Goal: Task Accomplishment & Management: Manage account settings

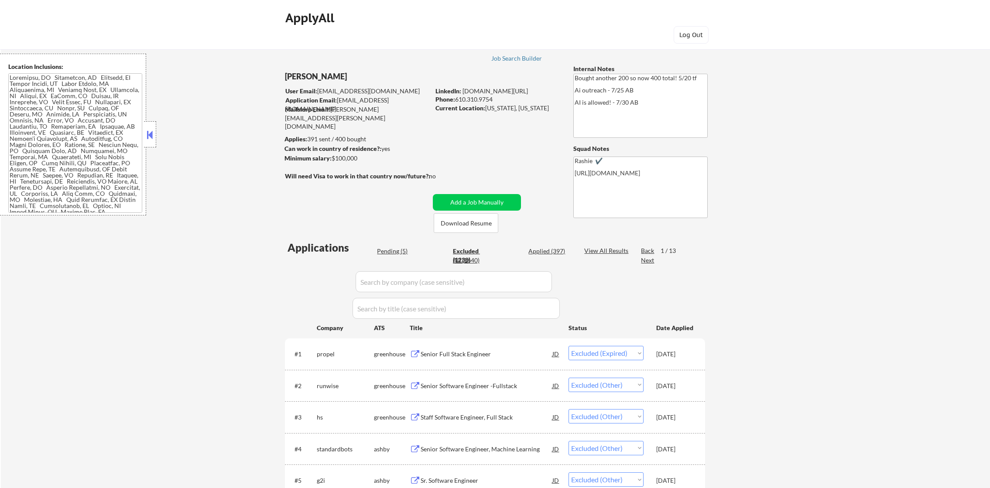
select select ""excluded__expired_""
select select ""excluded__other_""
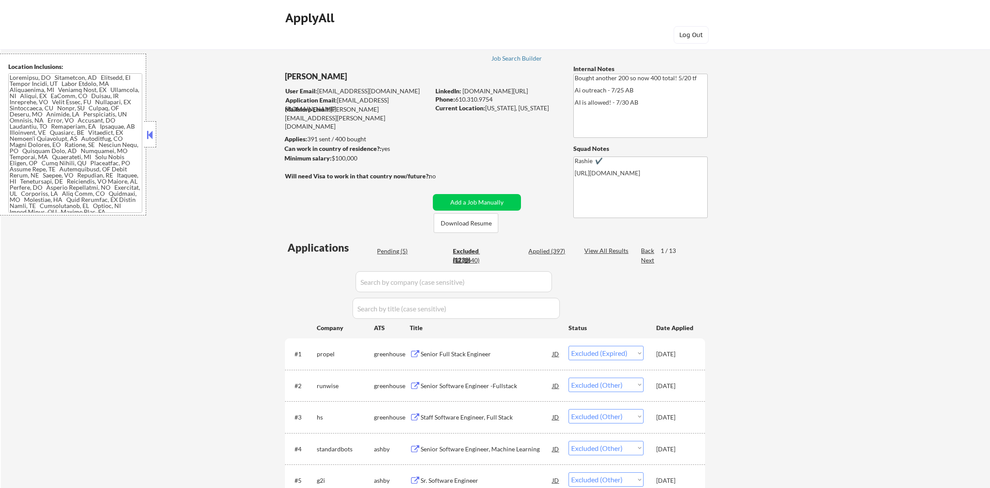
select select ""excluded__other_""
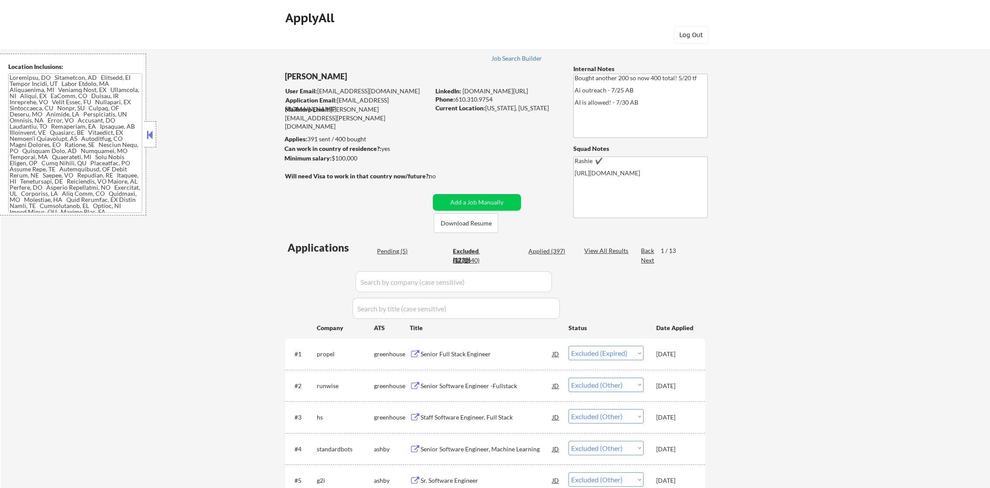
select select ""excluded__other_""
select select ""excluded__expired_""
select select ""excluded__location_""
select select ""excluded__other_""
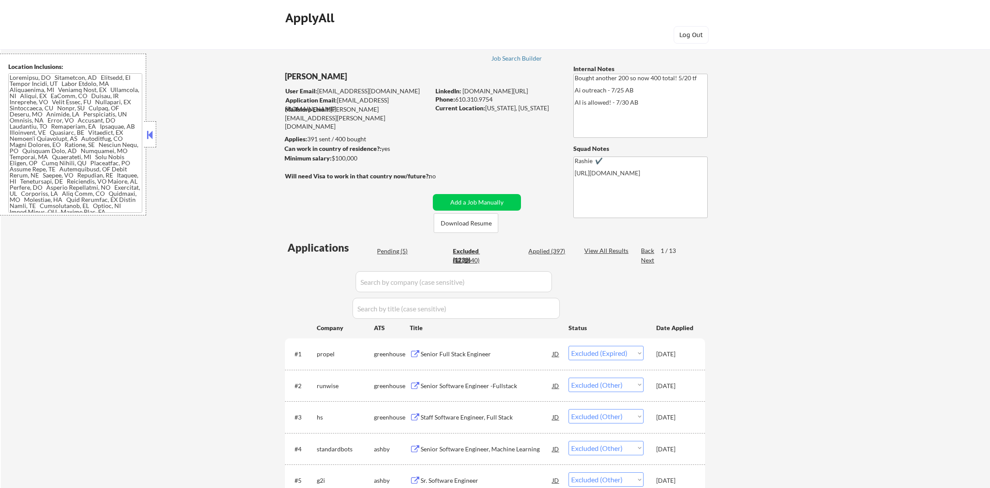
select select ""excluded__expired_""
select select ""excluded__other_""
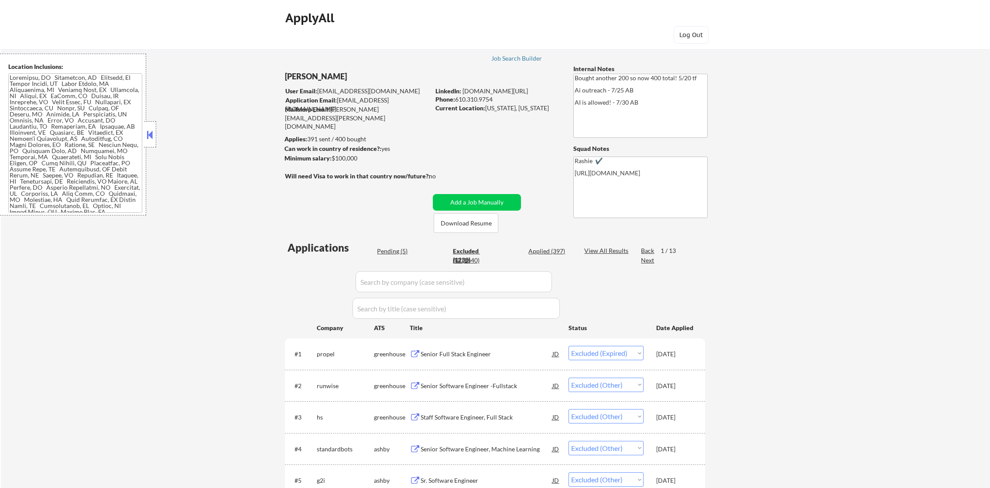
select select ""excluded__location_""
select select ""excluded__expired_""
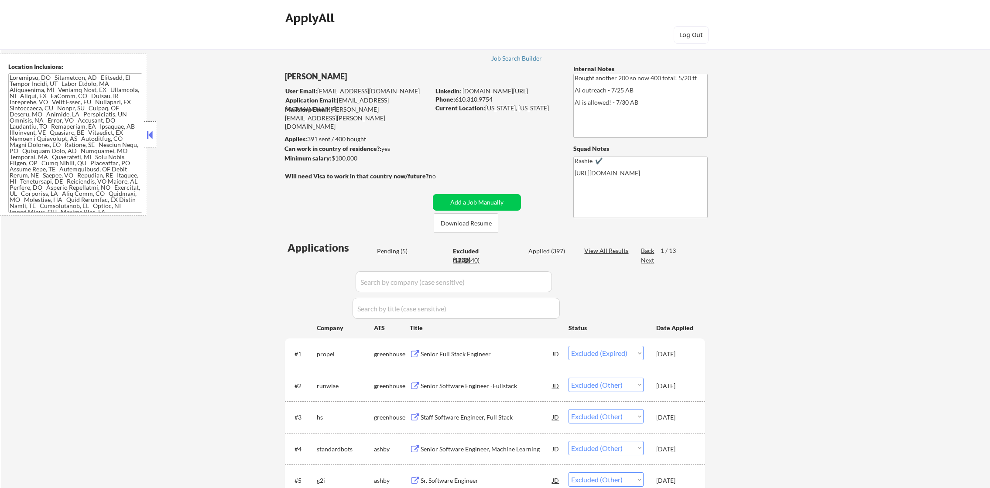
select select ""excluded__location_""
select select ""excluded__other_""
select select ""excluded__location_""
select select ""excluded__other_""
select select ""excluded__location_""
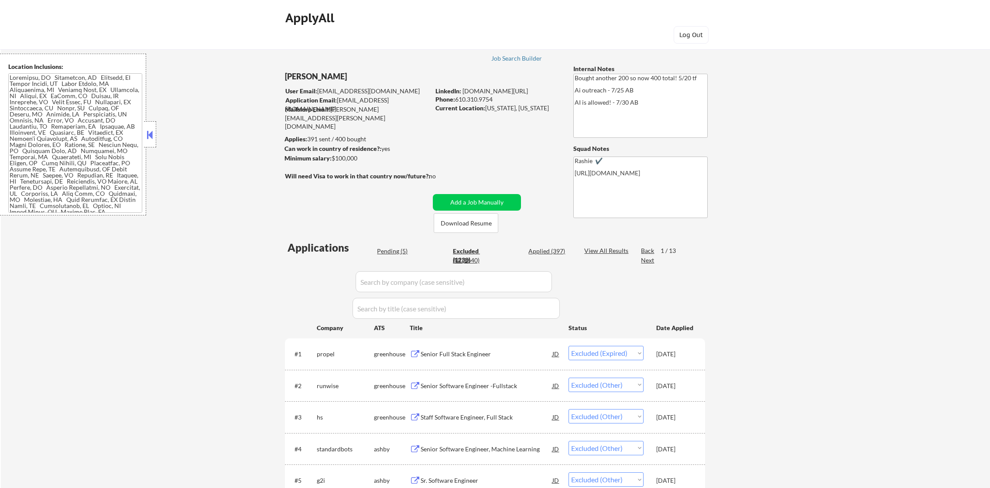
select select ""excluded__expired_""
select select ""excluded__location_""
select select ""excluded__other_""
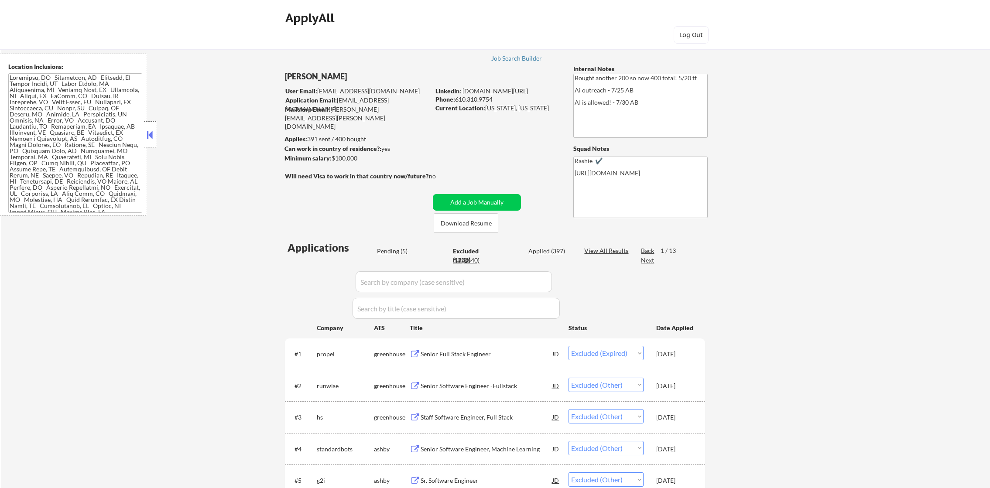
select select ""excluded__other_""
select select ""excluded__expired_""
select select ""excluded__other_""
select select ""excluded__expired_""
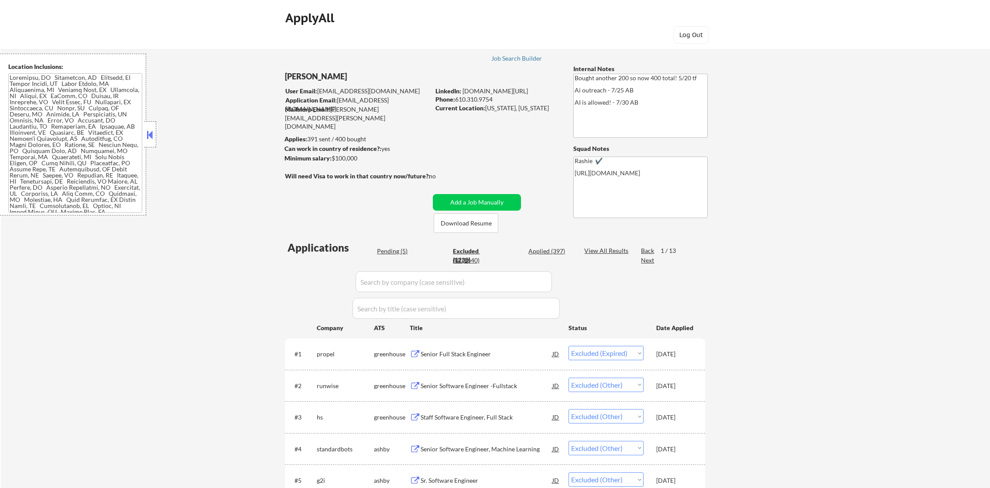
select select ""excluded__expired_""
select select ""excluded__other_""
select select ""excluded__expired_""
select select ""excluded__other_""
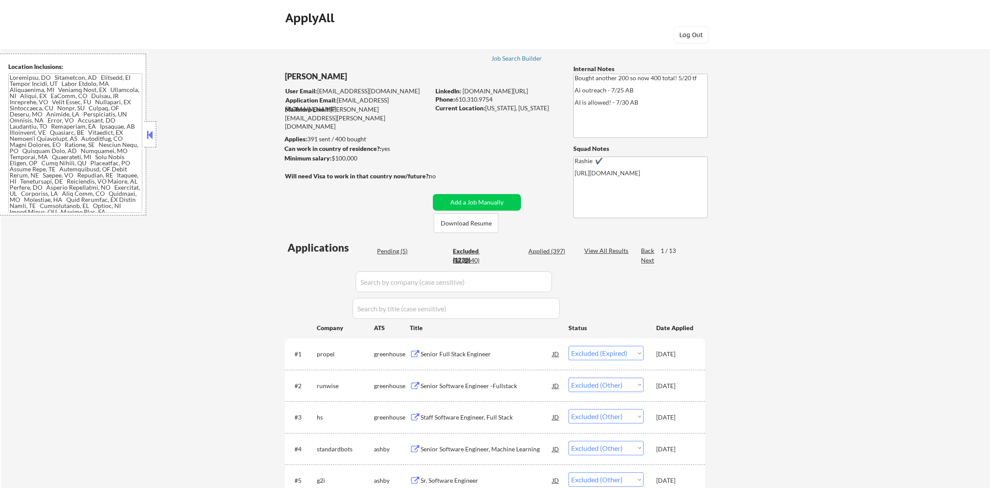
select select ""excluded__location_""
select select ""excluded__expired_""
select select ""excluded__location_""
select select ""excluded__expired_""
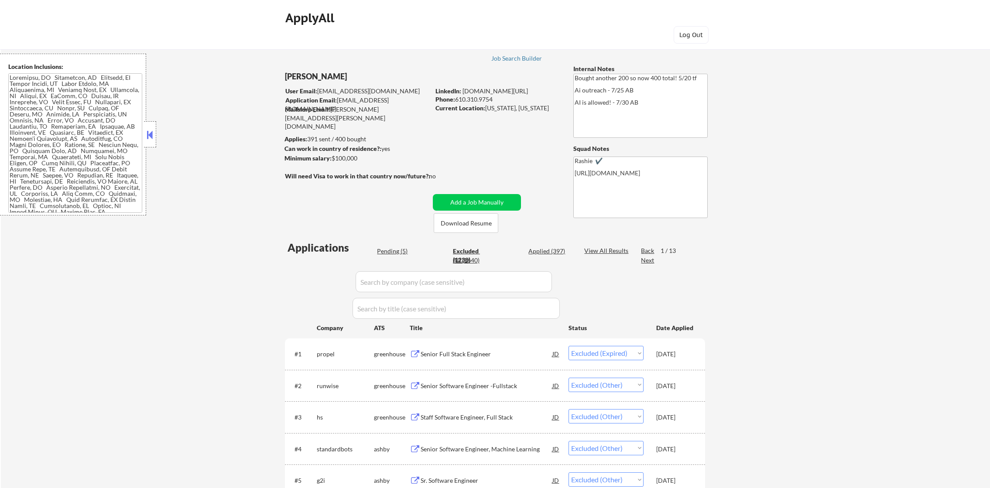
select select ""excluded__other_""
select select ""excluded__location_""
select select ""excluded__other_""
select select ""excluded__expired_""
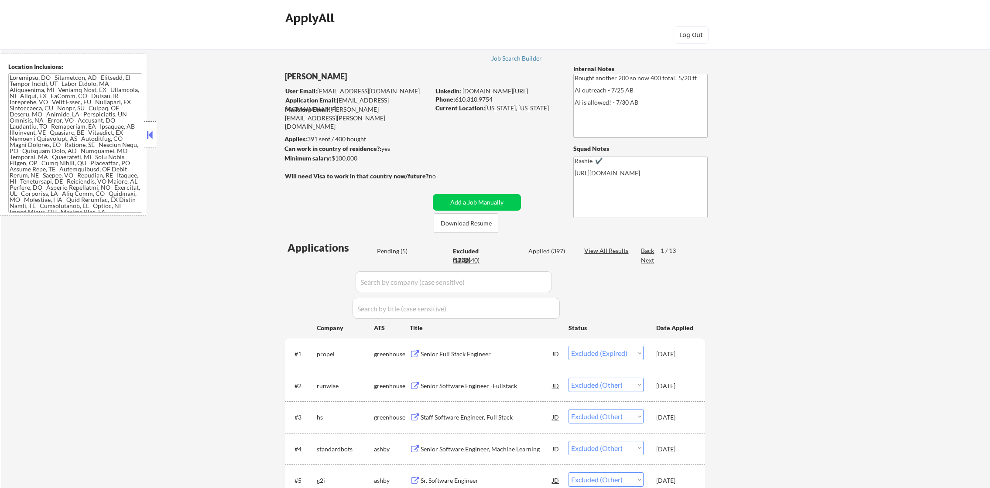
select select ""excluded__expired_""
select select ""excluded__other_""
select select ""excluded__location_""
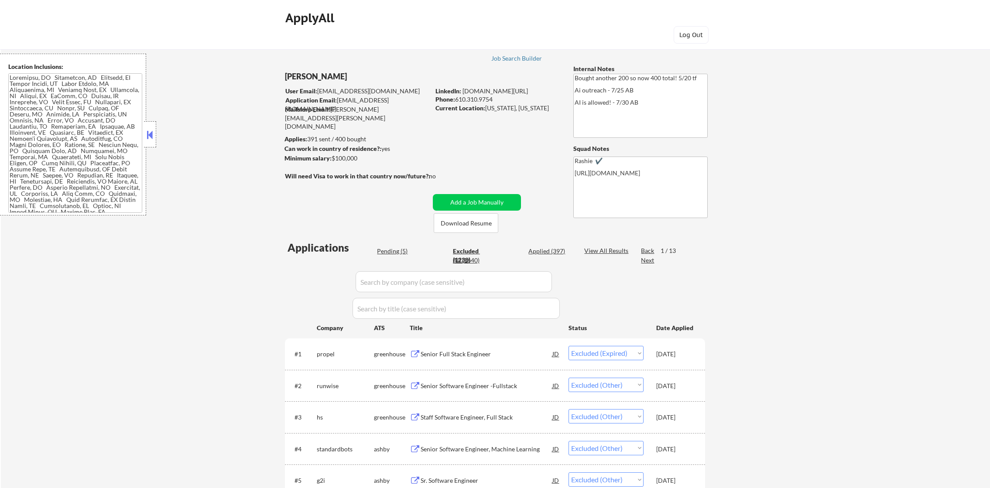
select select ""excluded__expired_""
select select ""excluded__location_""
select select ""excluded__other_""
select select ""excluded__expired_""
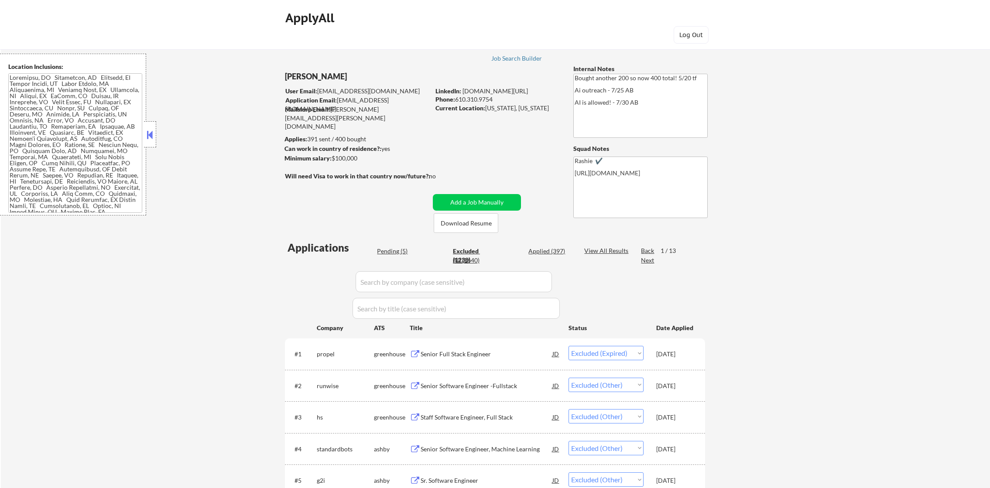
select select ""excluded__expired_""
select select ""excluded__location_""
select select ""excluded__expired_""
select select ""excluded__other_""
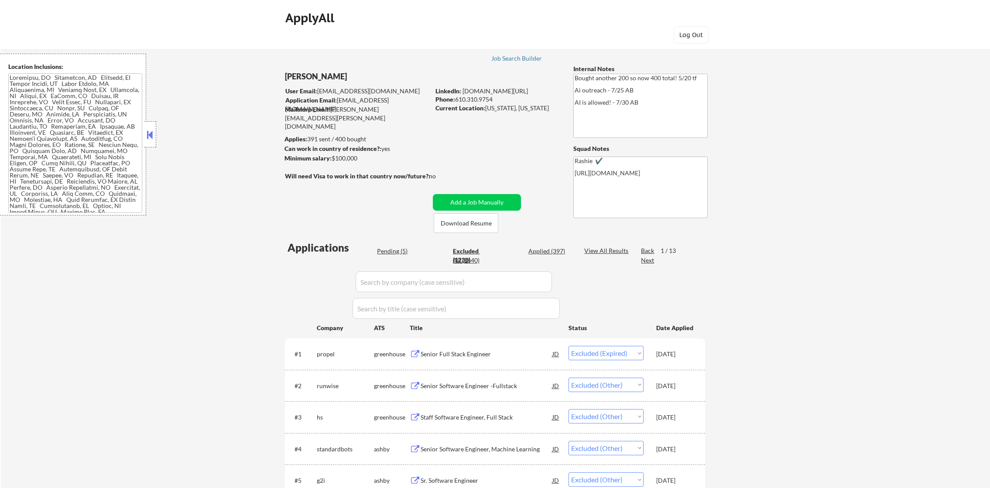
select select ""excluded__other_""
select select ""excluded__location_""
select select ""excluded__other_""
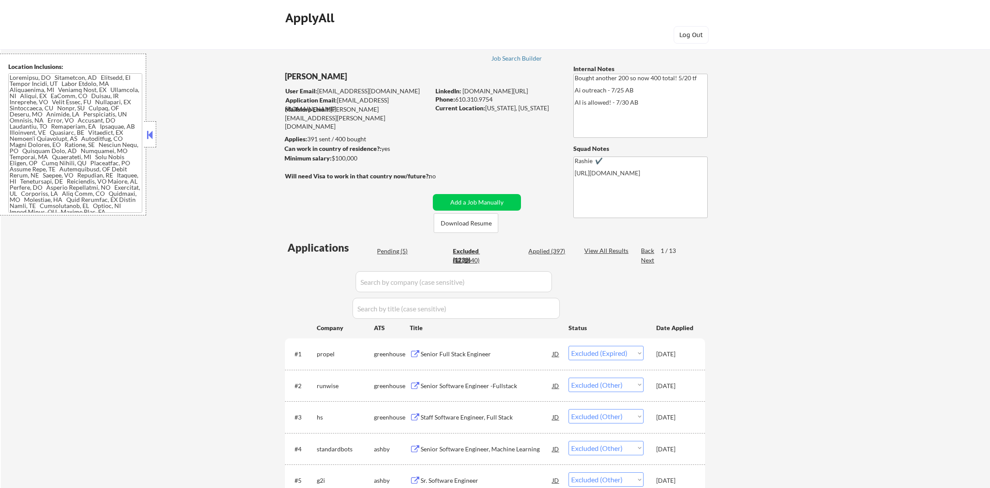
select select ""excluded__other_""
select select ""excluded__expired_""
select select ""excluded__other_""
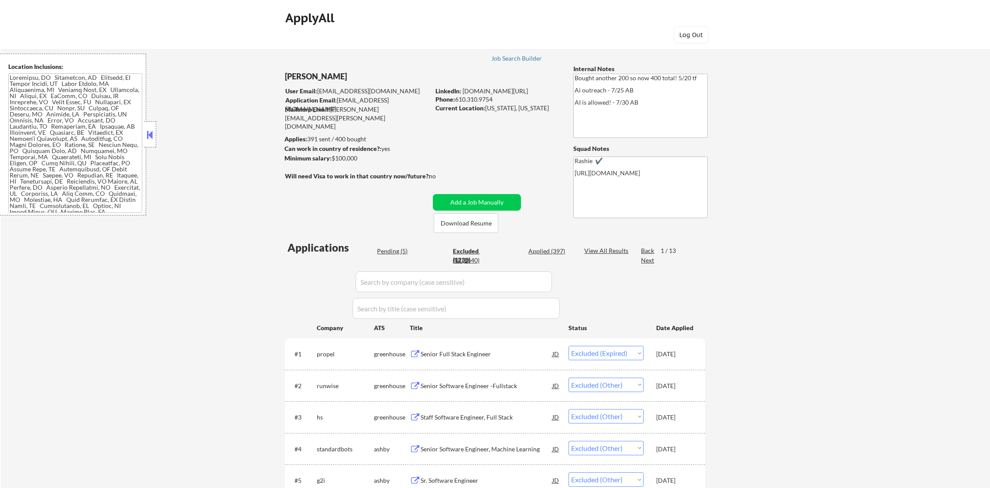
select select ""excluded__other_""
select select ""excluded__location_""
select select ""excluded__expired_""
select select ""excluded__other_""
select select ""excluded__expired_""
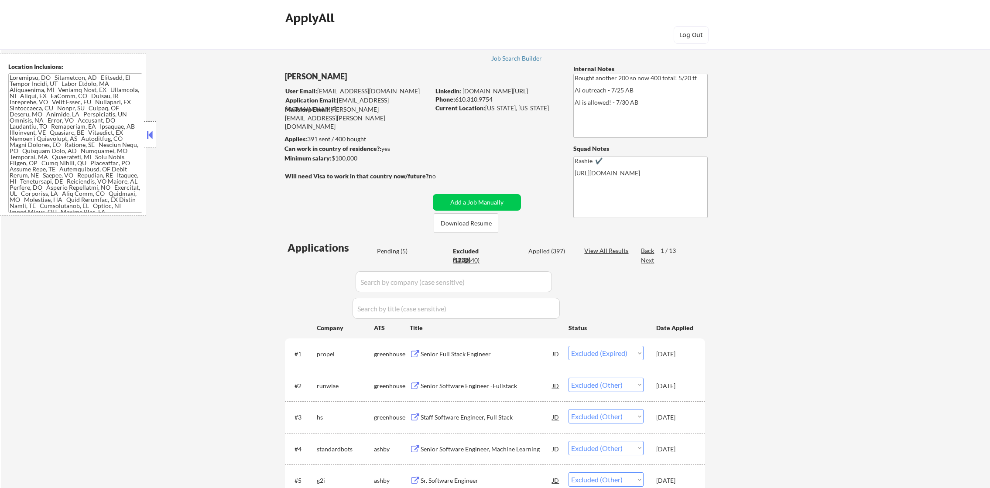
select select ""excluded__other_""
select select ""excluded__location_""
select select ""excluded__other_""
select select ""excluded__expired_""
select select ""excluded__location_""
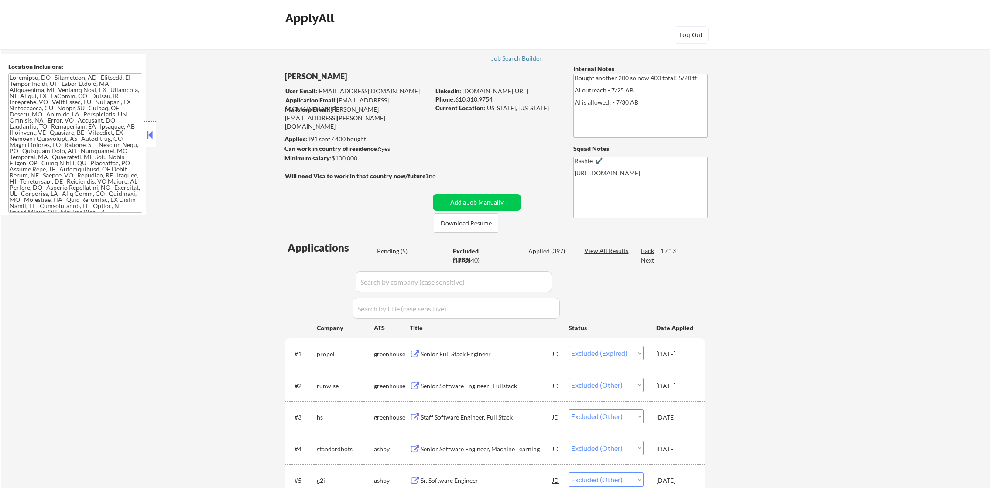
select select ""excluded__location_""
select select ""excluded__other_""
select select ""excluded__expired_""
select select ""excluded__other_""
select select ""excluded__bad_match_""
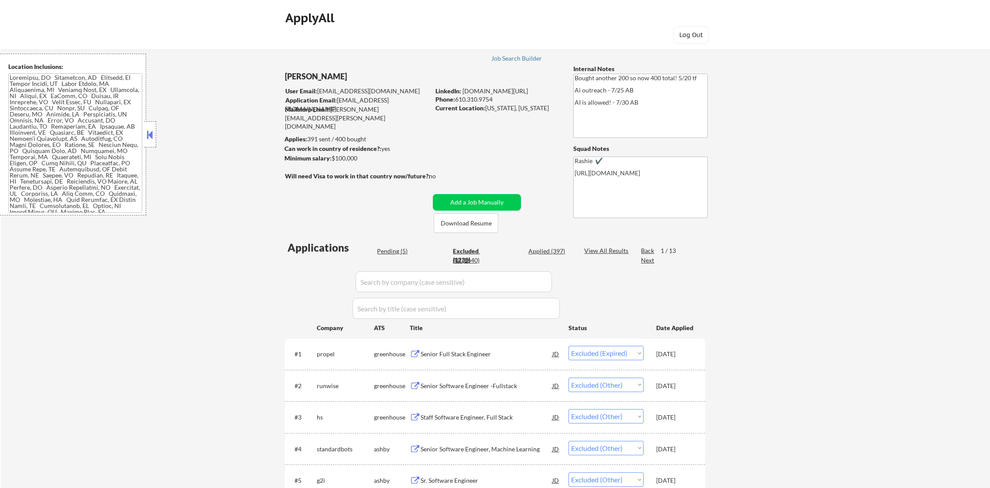
select select ""excluded__location_""
select select ""excluded__other_""
select select ""excluded__expired_""
select select ""excluded__other_""
select select ""excluded__location_""
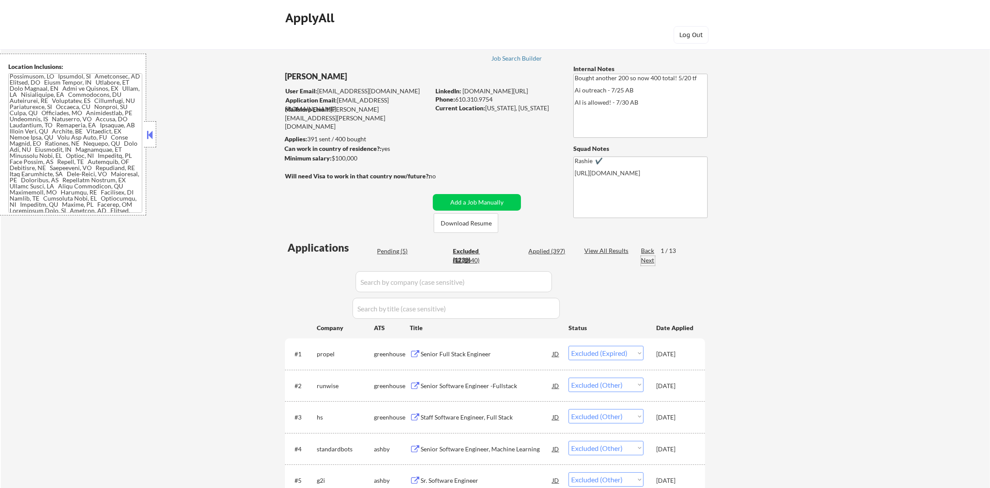
click at [650, 264] on div "Next" at bounding box center [648, 260] width 14 height 9
select select ""excluded__other_""
select select ""excluded__expired_""
select select ""excluded__salary_""
select select ""excluded__location_""
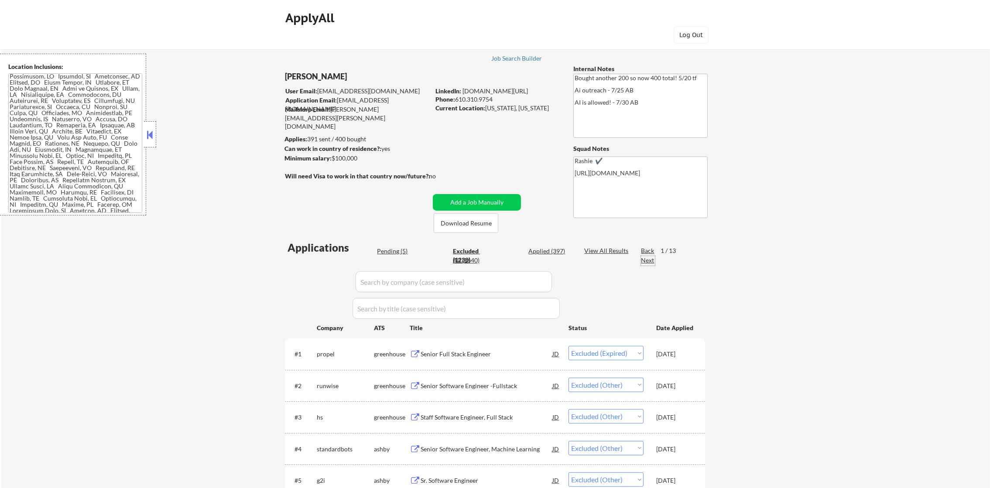
select select ""excluded__expired_""
select select ""excluded__location_""
select select ""excluded__expired_""
select select ""excluded__other_""
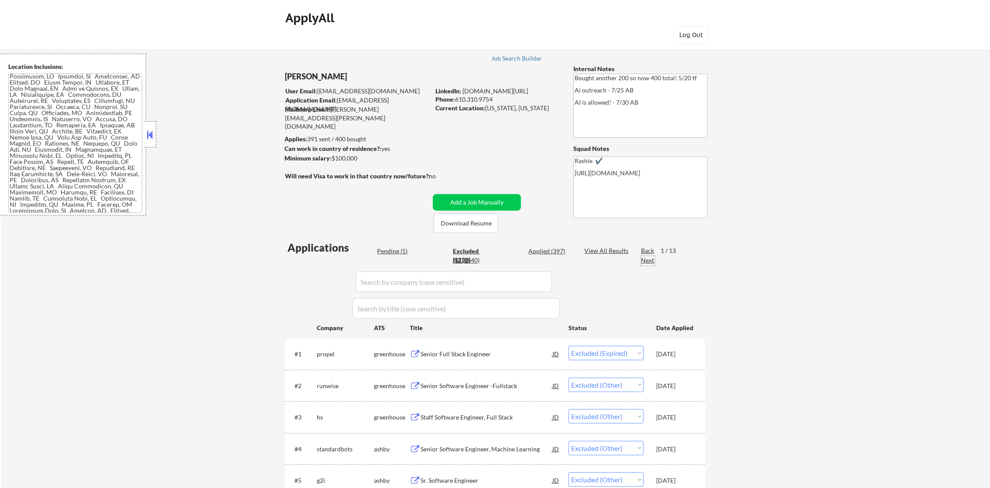
select select ""excluded__expired_""
select select ""excluded__other_""
select select ""excluded__expired_""
select select ""excluded__location_""
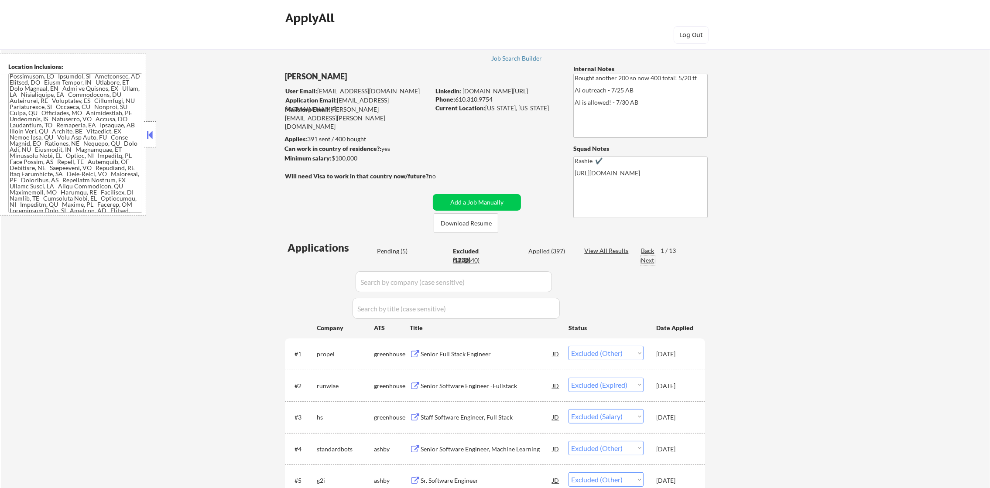
select select ""excluded__other_""
select select ""excluded__expired_""
select select ""excluded__other_""
select select ""excluded__expired_""
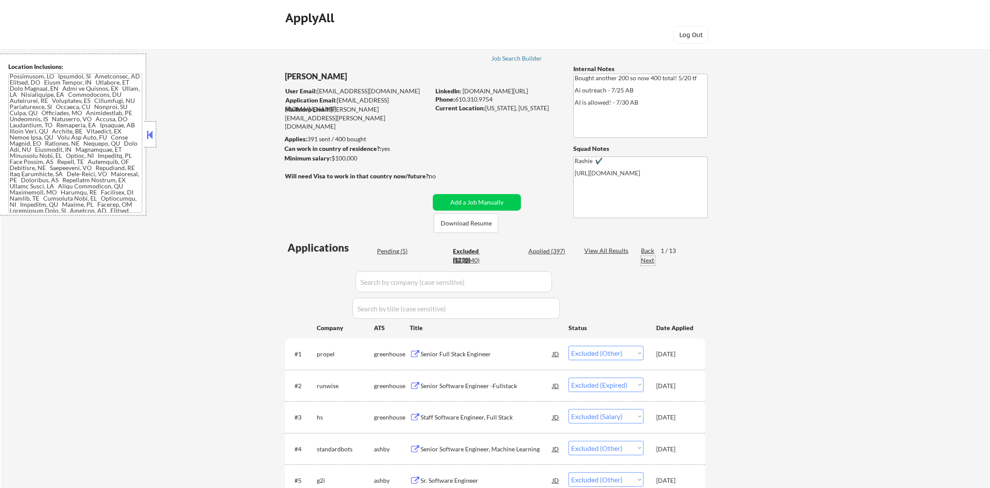
select select ""excluded__other_""
select select ""excluded__expired_""
select select ""excluded__location_""
select select ""excluded__expired_""
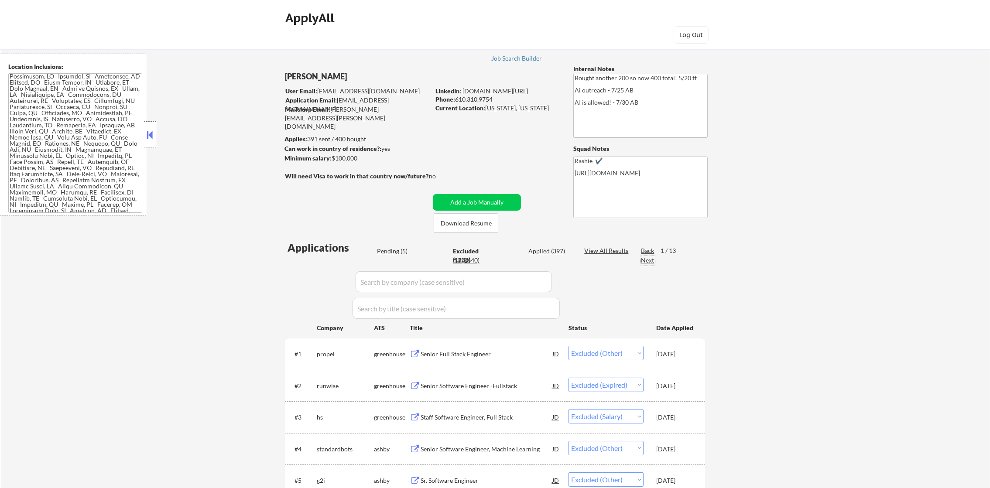
select select ""excluded__location_""
select select ""excluded__other_""
select select ""excluded__expired_""
select select ""excluded__other_""
select select ""excluded__location_""
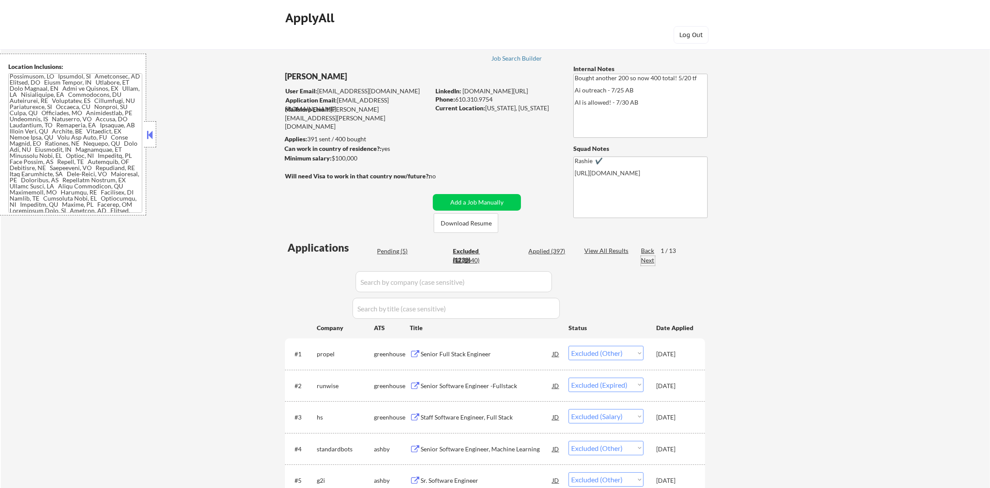
select select ""excluded__other_""
select select ""excluded__location_""
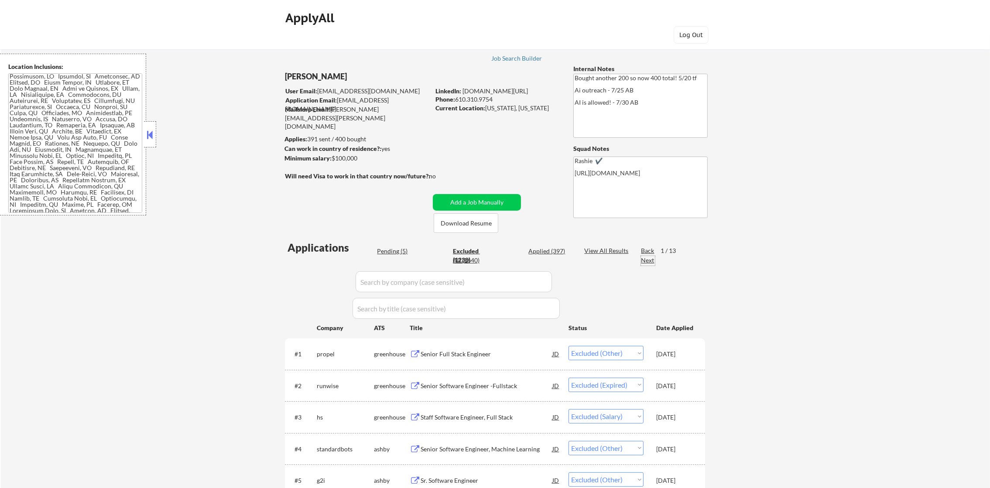
select select ""excluded__other_""
select select ""excluded__salary_""
select select ""excluded""
select select ""excluded__location_""
select select ""excluded__expired_""
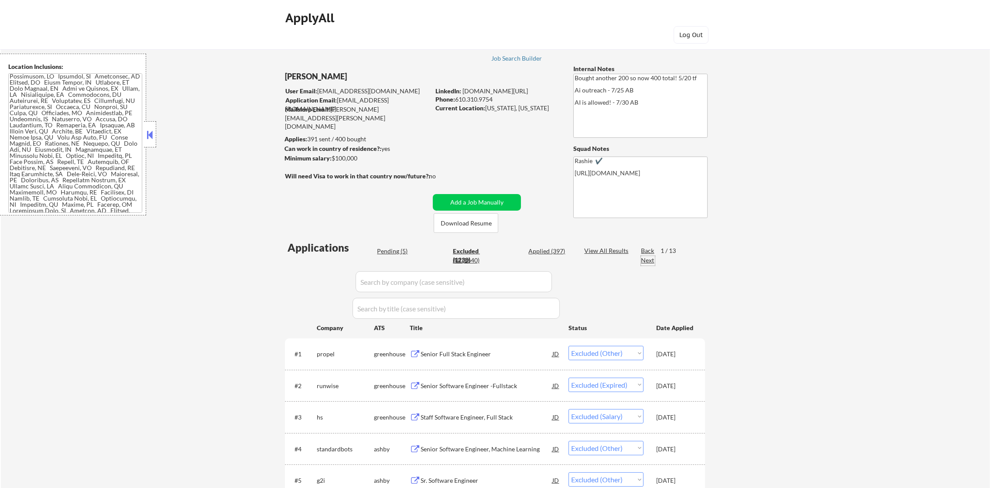
select select ""excluded__location_""
select select ""excluded__expired_""
select select ""excluded__location_""
select select ""excluded__expired_""
select select ""excluded__other_""
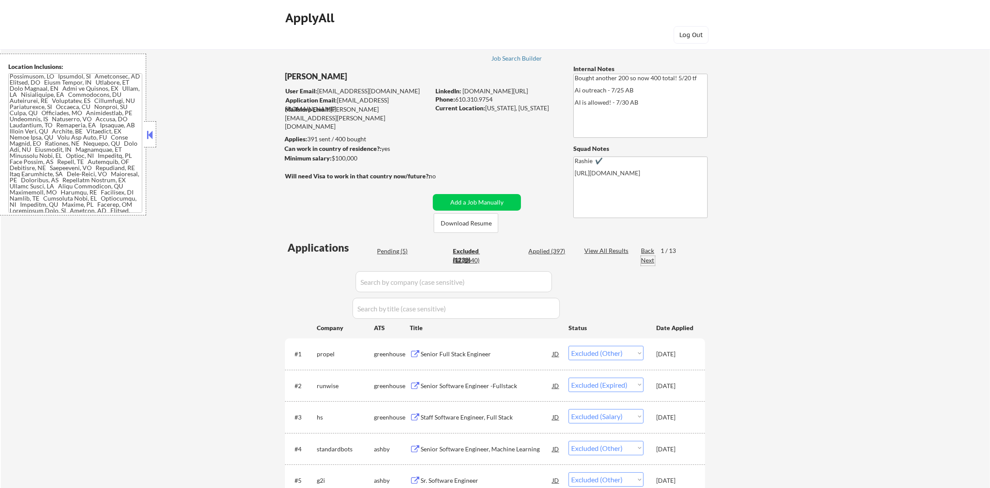
select select ""excluded__other_""
select select ""excluded""
select select ""excluded__expired_""
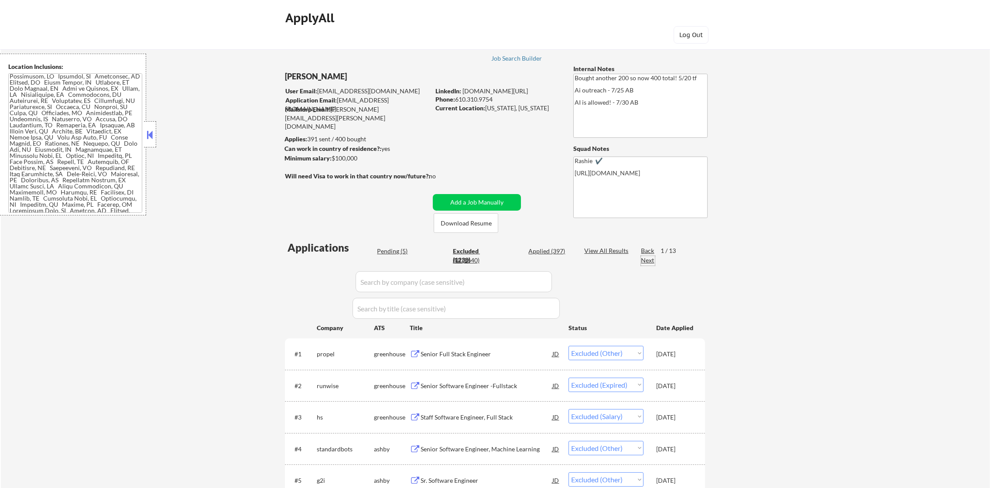
select select ""excluded__expired_""
select select ""excluded__location_""
select select ""excluded__expired_""
select select ""excluded__location_""
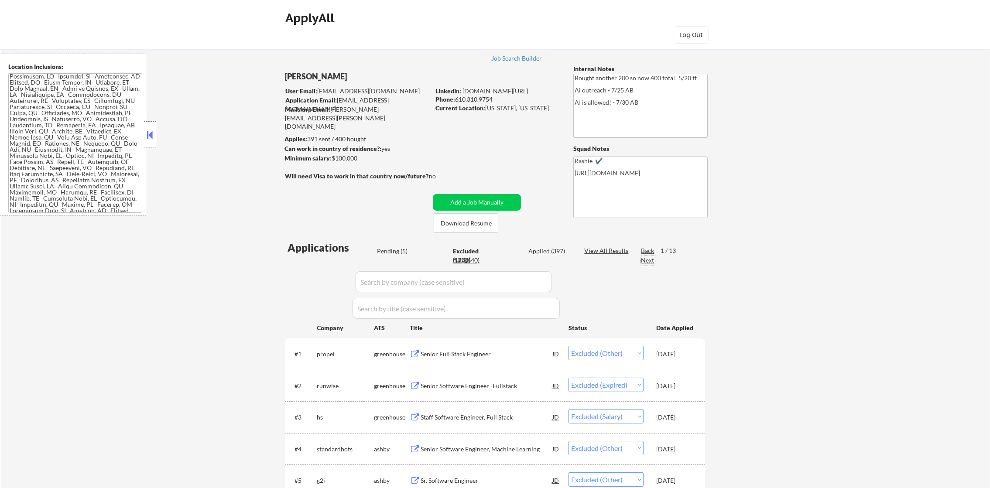
select select ""excluded""
select select ""excluded__other_""
select select ""excluded__location_""
select select ""excluded""
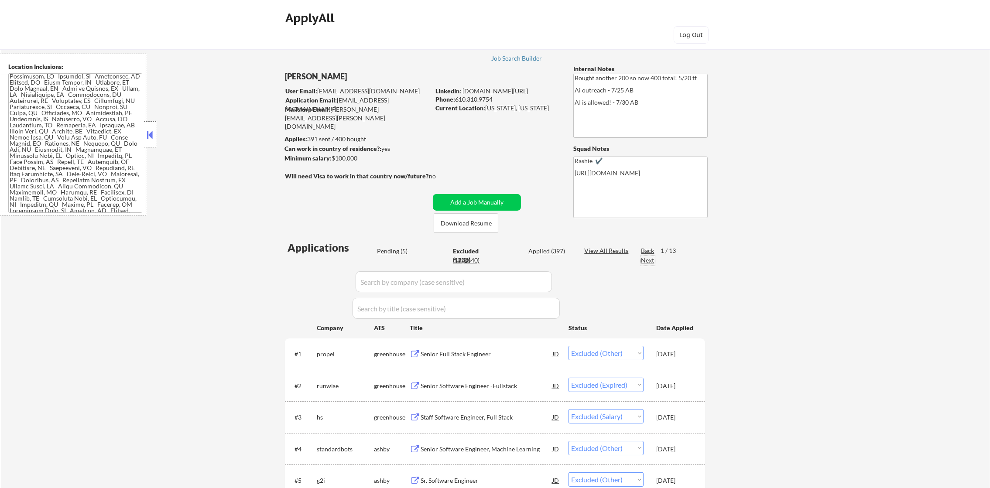
select select ""excluded__expired_""
select select ""excluded__location_""
select select ""excluded__expired_""
select select ""excluded__location_""
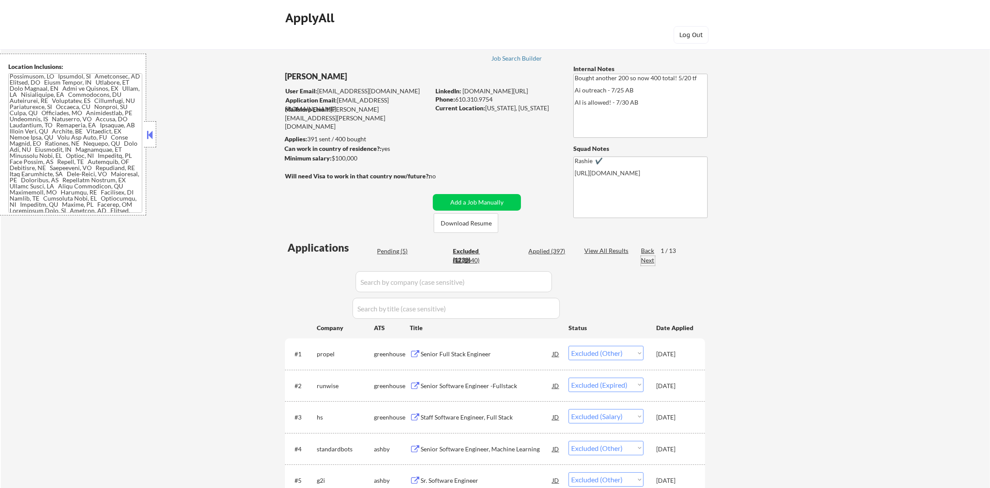
select select ""excluded__expired_""
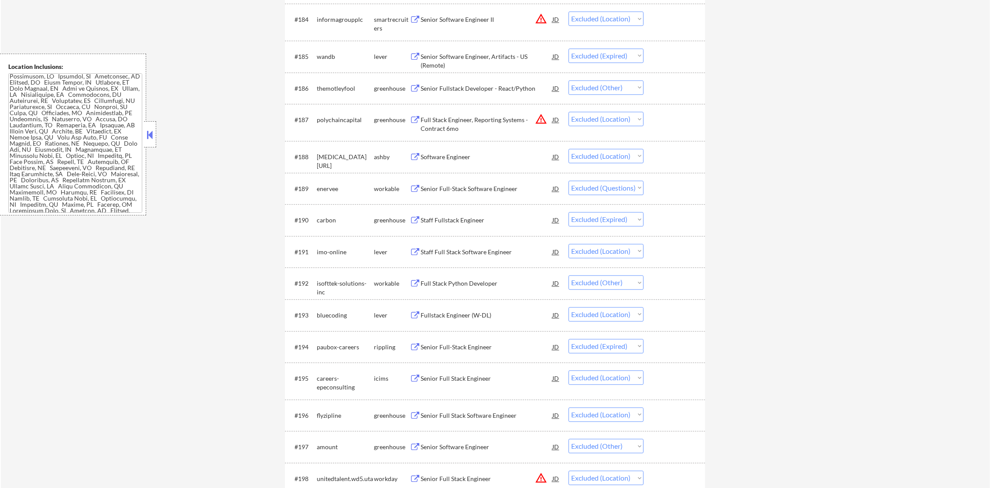
scroll to position [3077, 0]
click at [331, 184] on div "enervee" at bounding box center [345, 188] width 57 height 9
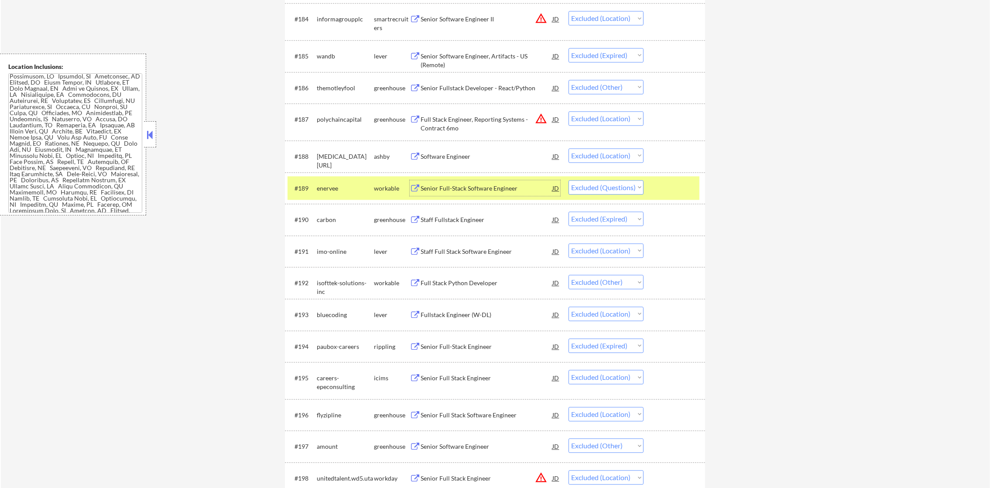
click at [512, 184] on div "Senior Full-Stack Software Engineer" at bounding box center [487, 188] width 132 height 9
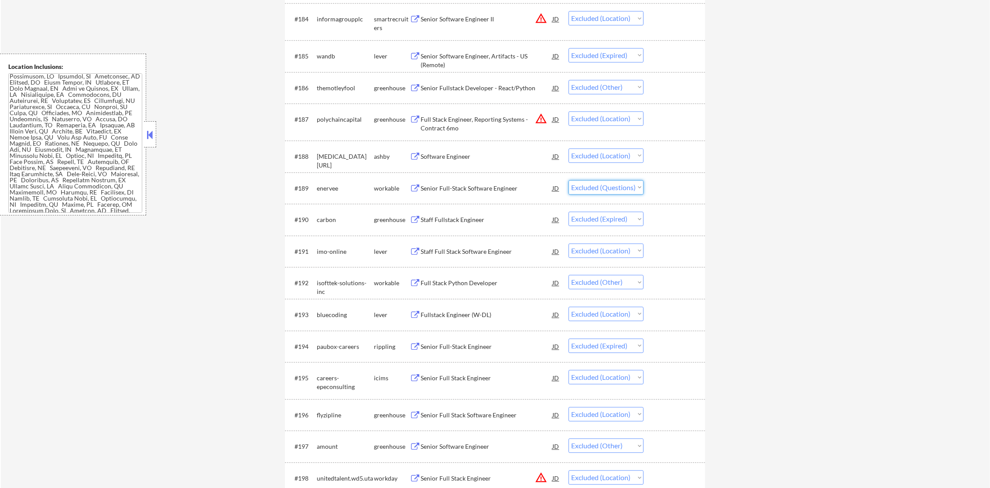
click at [591, 187] on select "Choose an option... Pending Applied Excluded (Questions) Excluded (Expired) Exc…" at bounding box center [606, 187] width 75 height 14
select select ""excluded__other_""
click at [569, 180] on select "Choose an option... Pending Applied Excluded (Questions) Excluded (Expired) Exc…" at bounding box center [606, 187] width 75 height 14
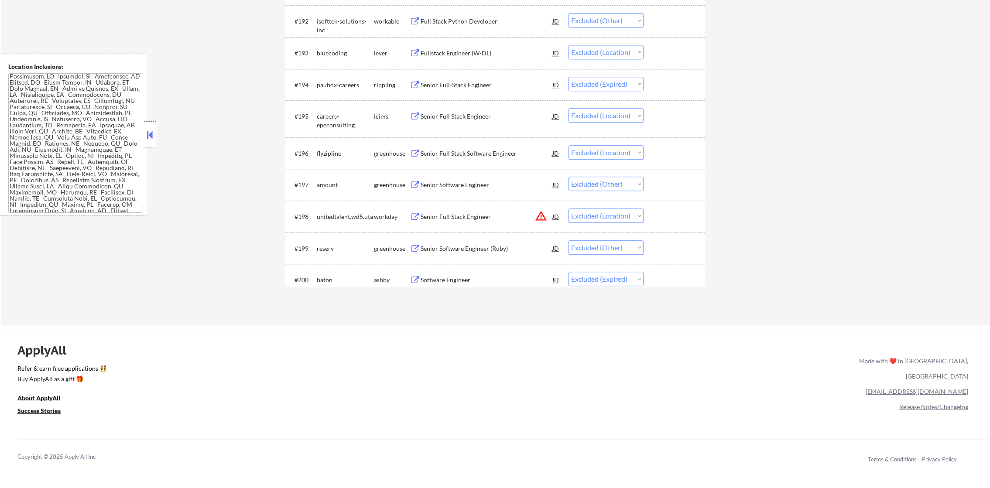
scroll to position [0, 0]
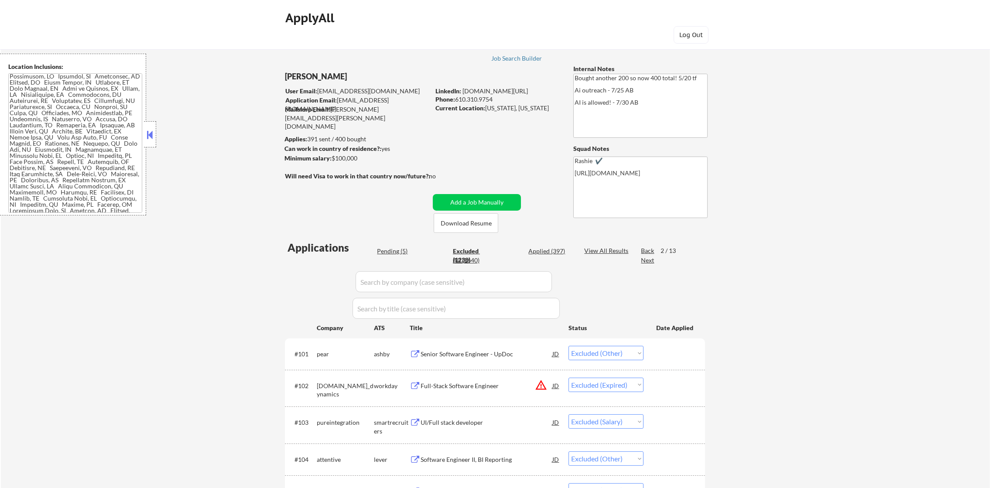
click at [646, 261] on div "Next" at bounding box center [648, 260] width 14 height 9
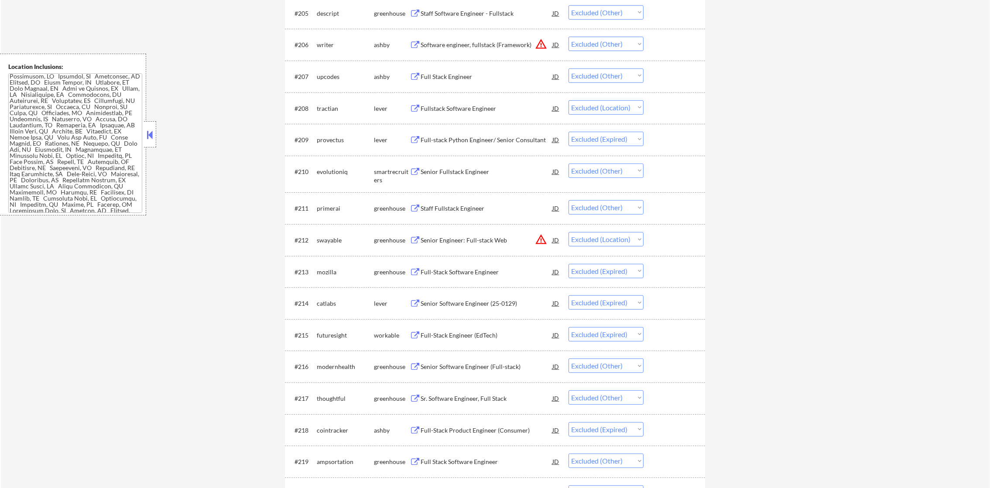
select select ""excluded__other_""
select select ""excluded__location_""
select select ""excluded""
select select ""excluded__expired_""
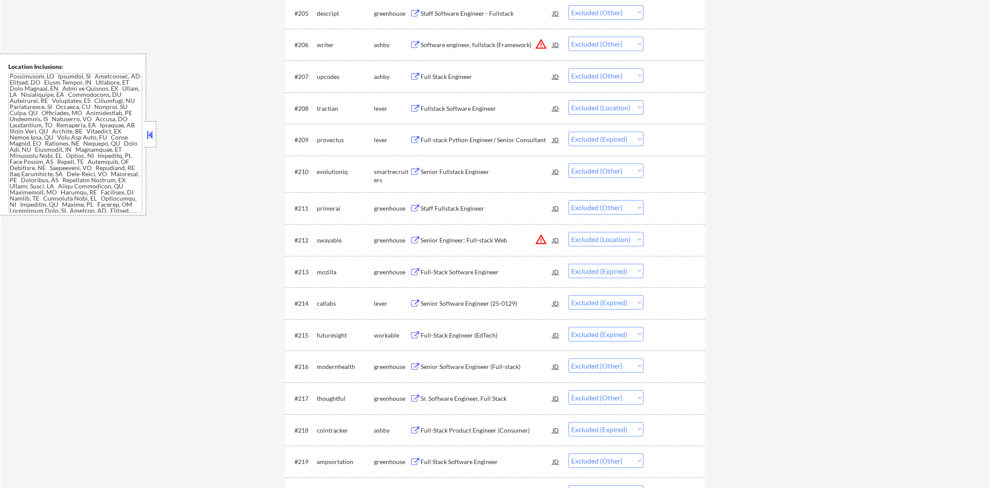
select select ""excluded__other_""
select select ""excluded__location_""
select select ""excluded__expired_""
select select ""excluded__location_""
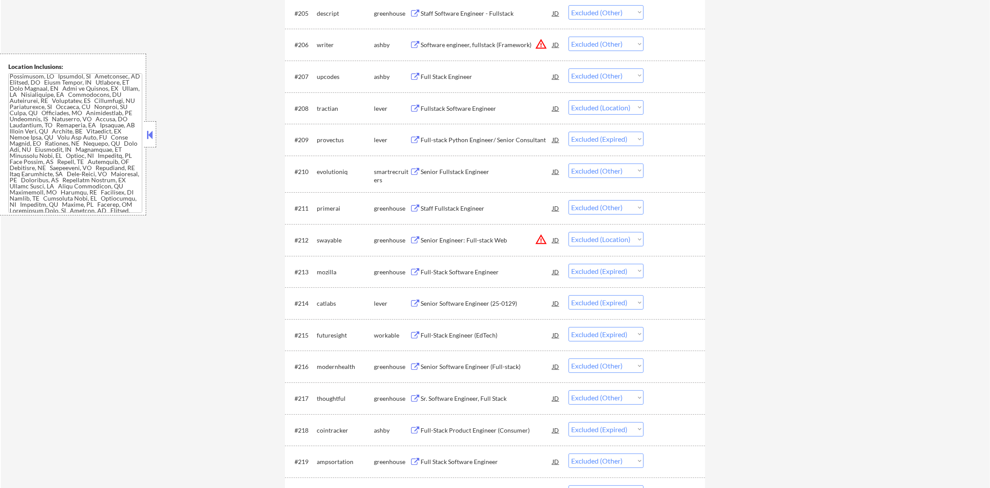
select select ""excluded__other_""
select select ""excluded__location_""
select select ""excluded__other_""
select select ""excluded""
select select ""excluded__expired_""
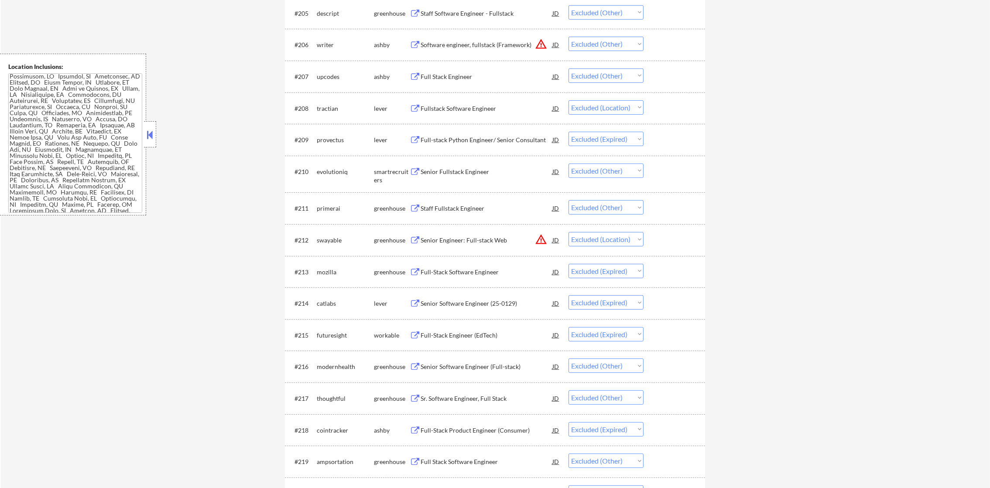
select select ""excluded__other_""
select select ""excluded__expired_""
select select ""excluded""
select select ""excluded__other_""
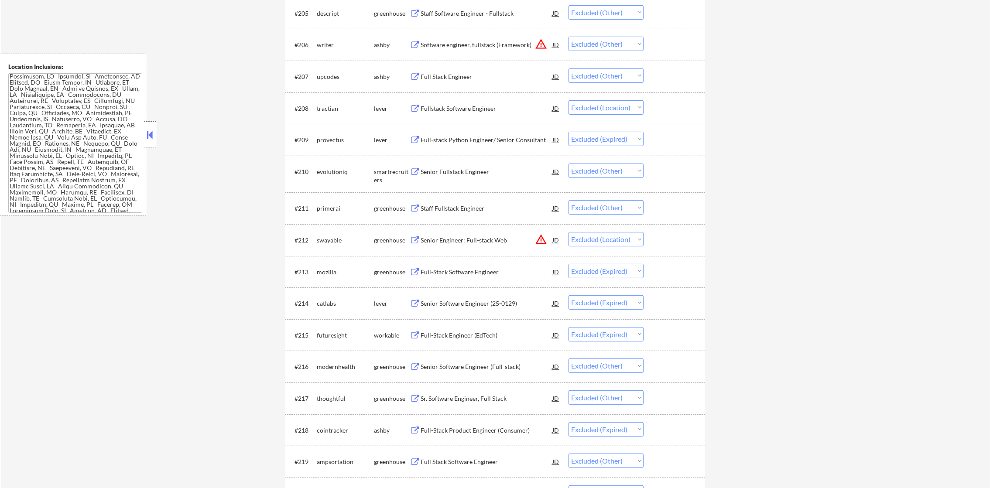
select select ""excluded__other_""
select select ""excluded""
select select ""excluded__location_""
select select ""excluded__other_""
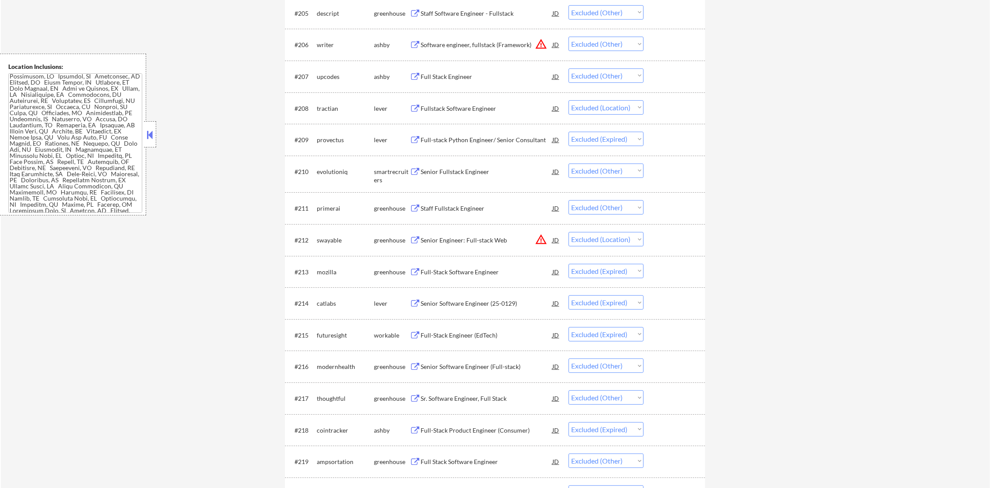
select select ""excluded__location_""
select select ""excluded__other_""
select select ""excluded__expired_""
select select ""excluded__location_""
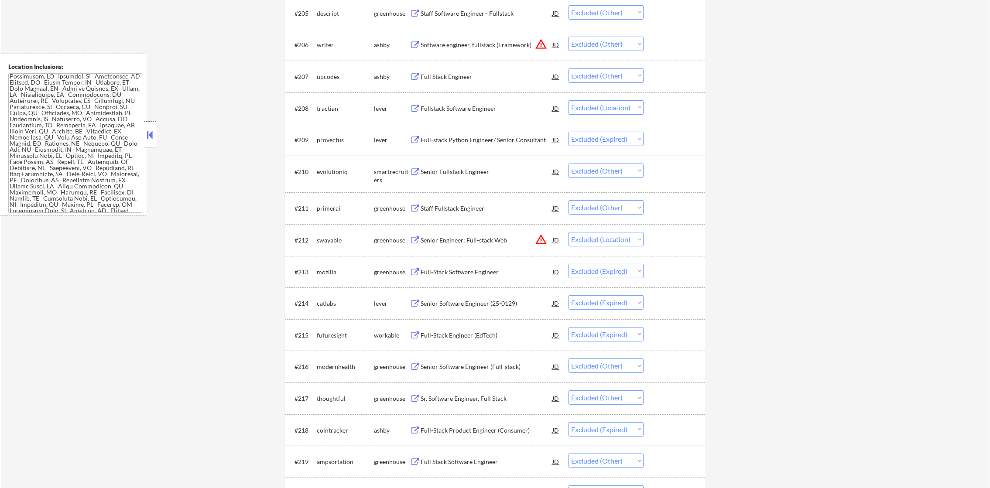
select select ""excluded__other_""
select select ""excluded__location_""
select select ""excluded__expired_""
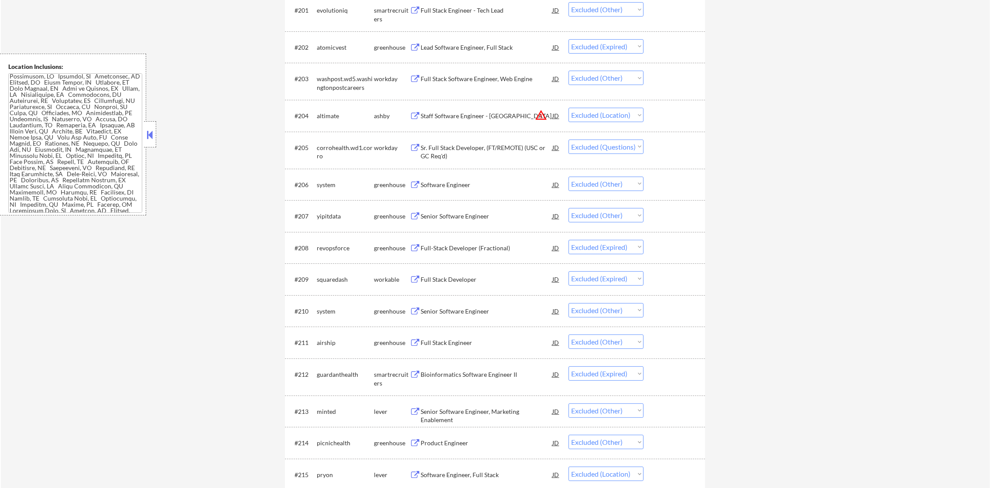
scroll to position [262, 0]
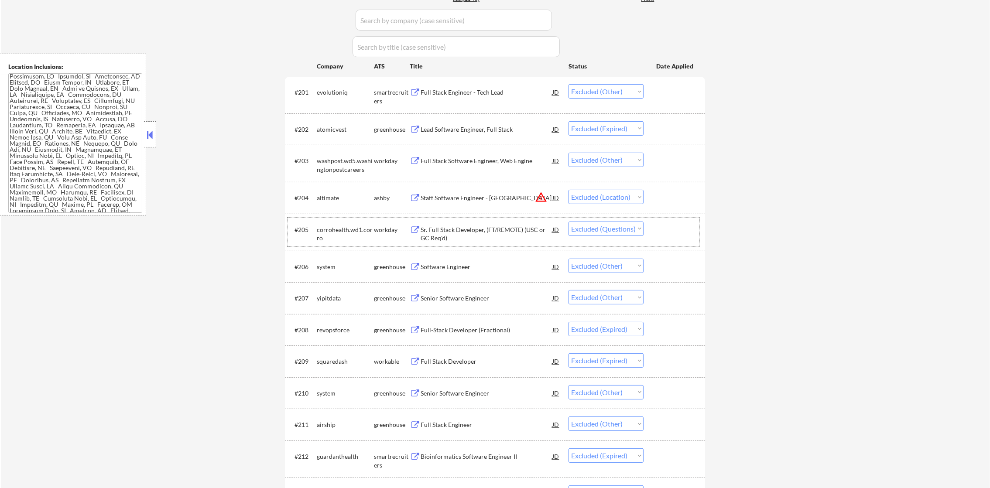
click at [327, 230] on div "corrohealth.wd1.corro" at bounding box center [345, 234] width 57 height 17
copy div "corrohealth.wd1.corro"
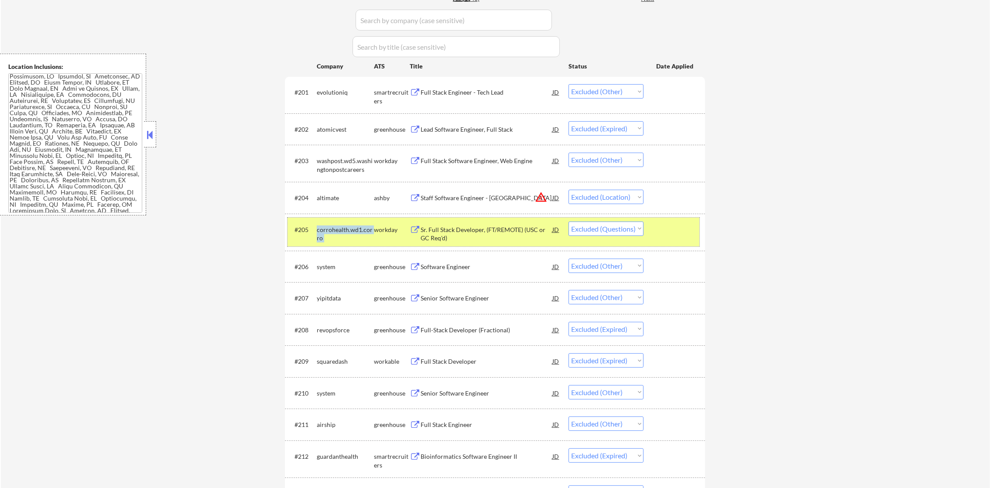
click at [355, 227] on div "corrohealth.wd1.corro" at bounding box center [345, 234] width 57 height 17
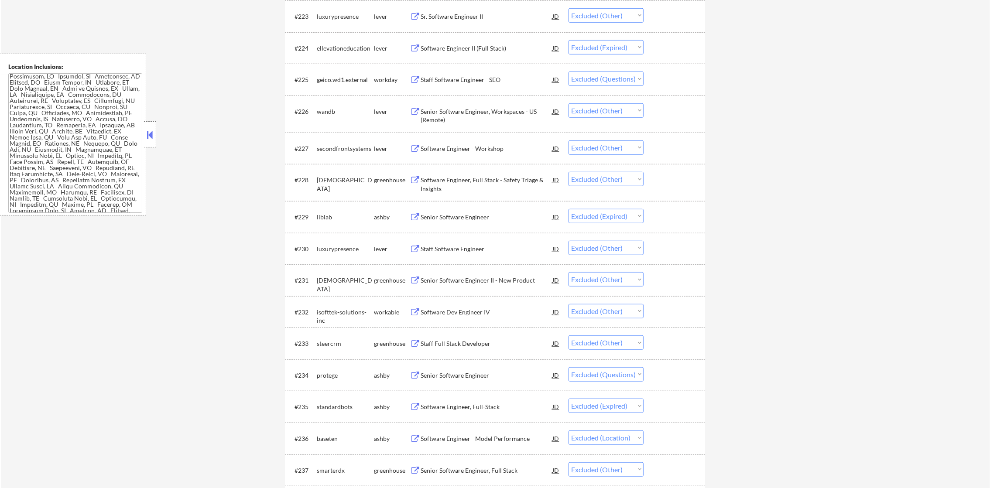
scroll to position [1069, 0]
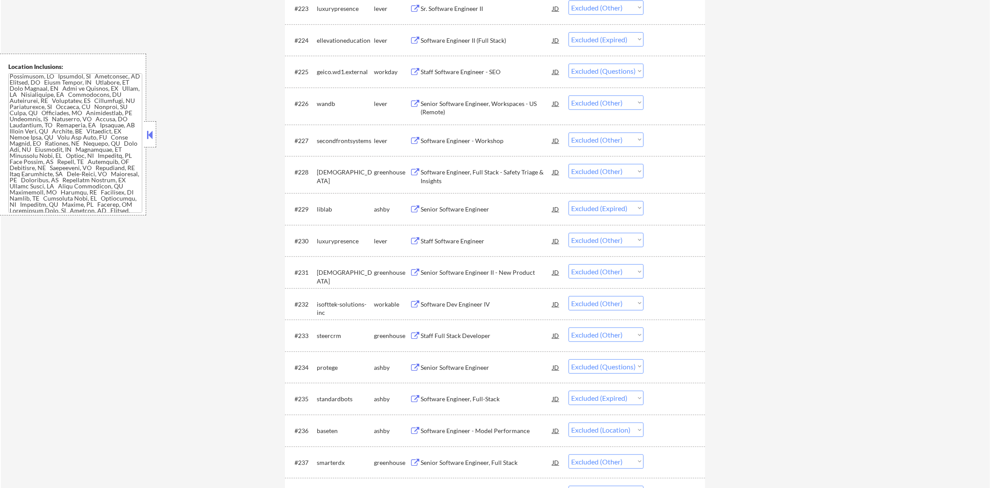
click at [339, 70] on div "geico.wd1.external" at bounding box center [345, 72] width 57 height 9
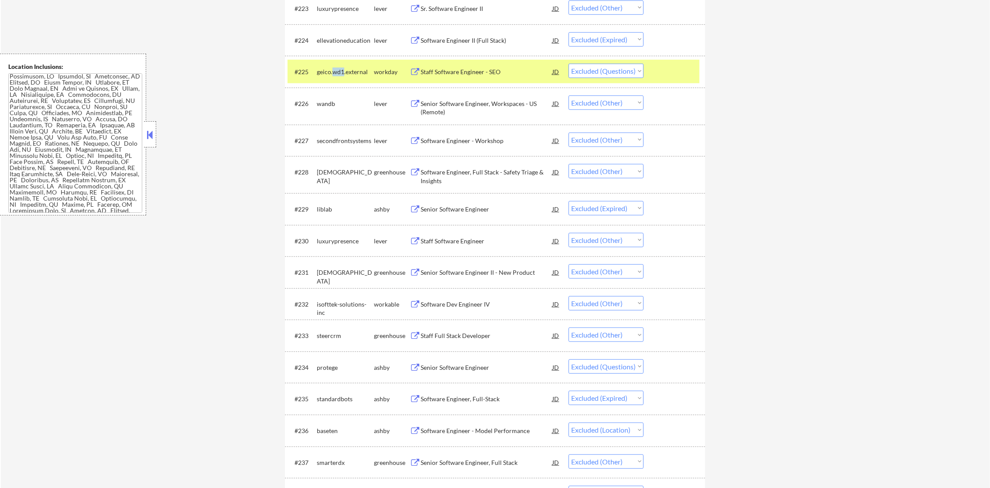
click at [339, 70] on div "geico.wd1.external" at bounding box center [345, 72] width 57 height 9
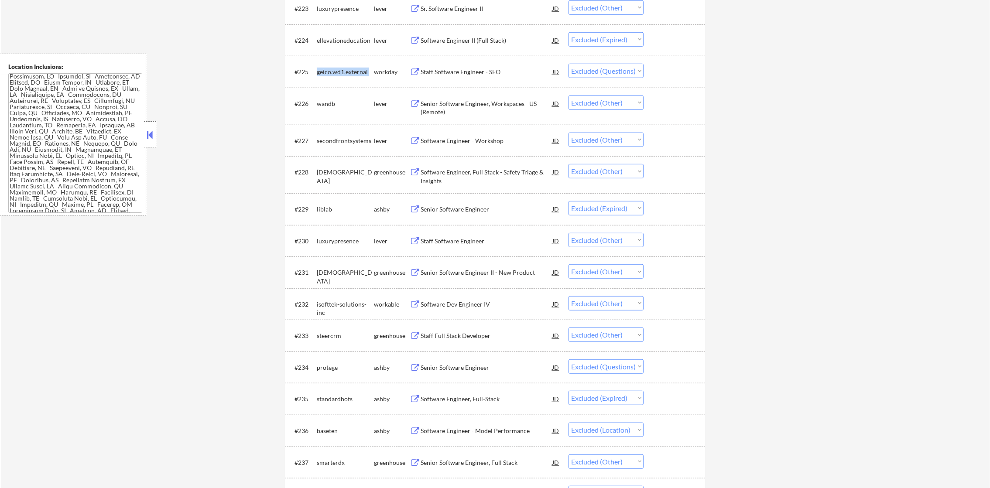
click at [339, 70] on div "geico.wd1.external" at bounding box center [345, 72] width 57 height 9
copy div "geico.wd1.external"
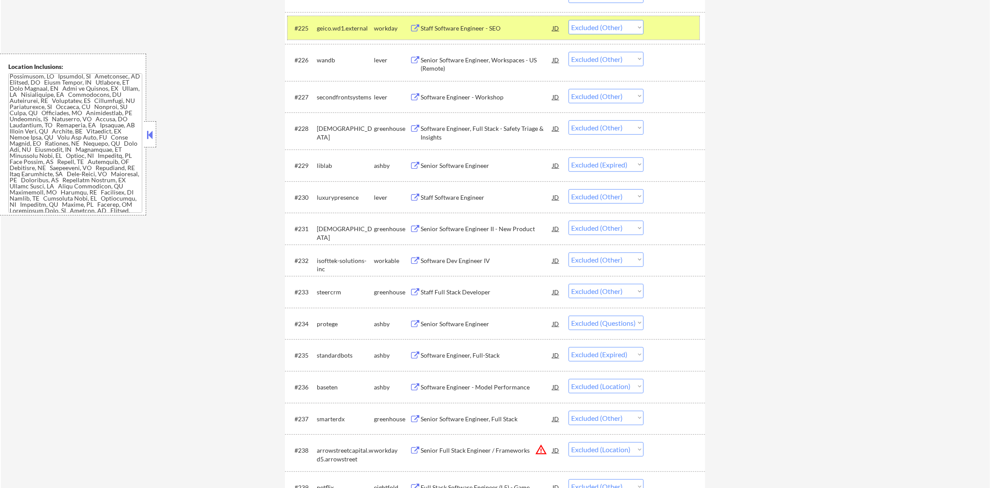
click at [339, 37] on div "#225 geico.wd1.external workday Staff Software Engineer - SEO JD warning_amber …" at bounding box center [494, 28] width 412 height 24
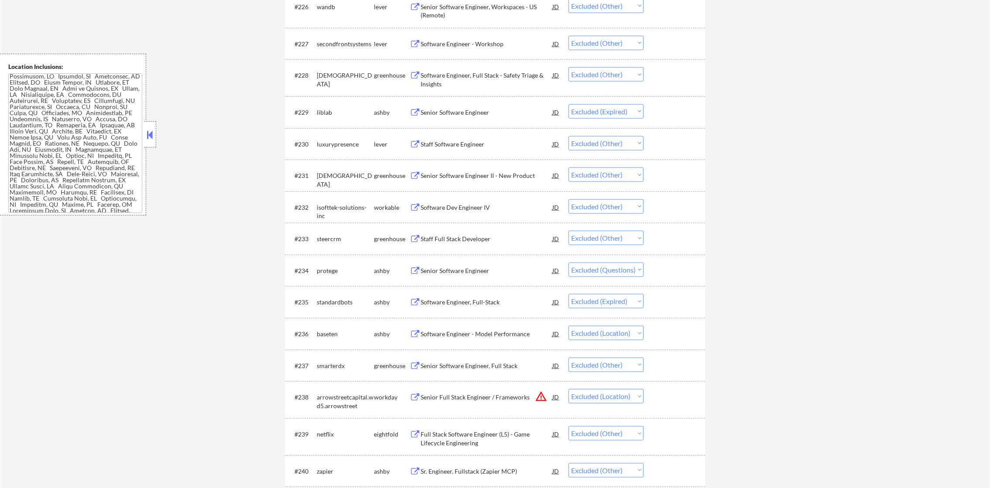
scroll to position [1266, 0]
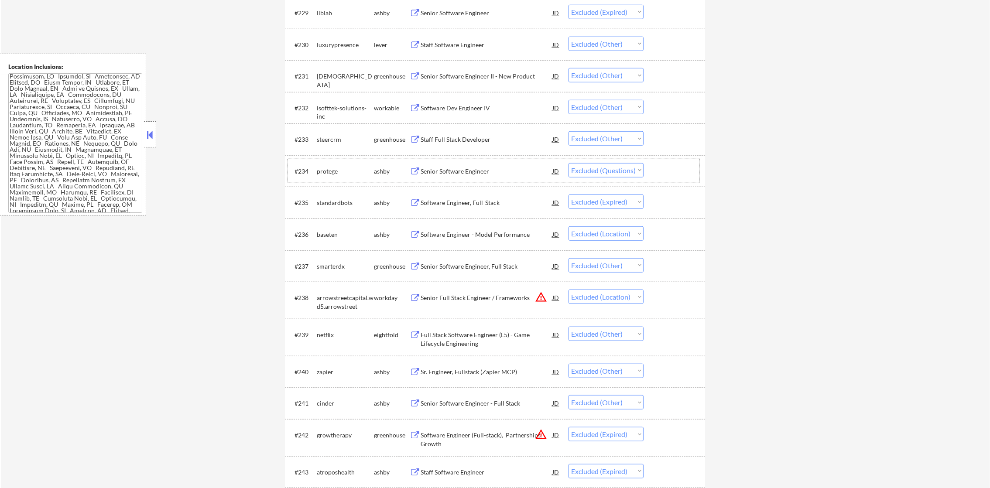
click at [327, 175] on div "protege" at bounding box center [345, 171] width 57 height 9
copy div "protege"
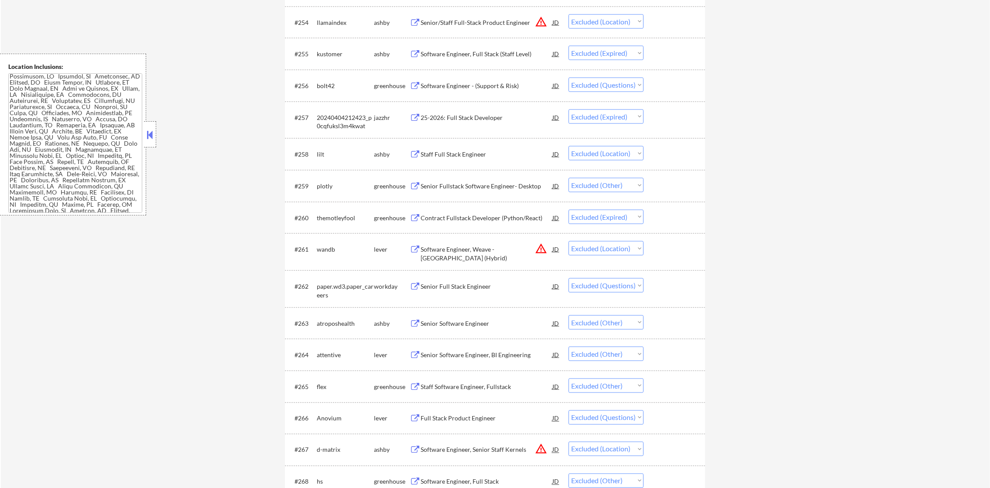
scroll to position [2085, 0]
click at [322, 82] on div "bolt42" at bounding box center [345, 83] width 57 height 9
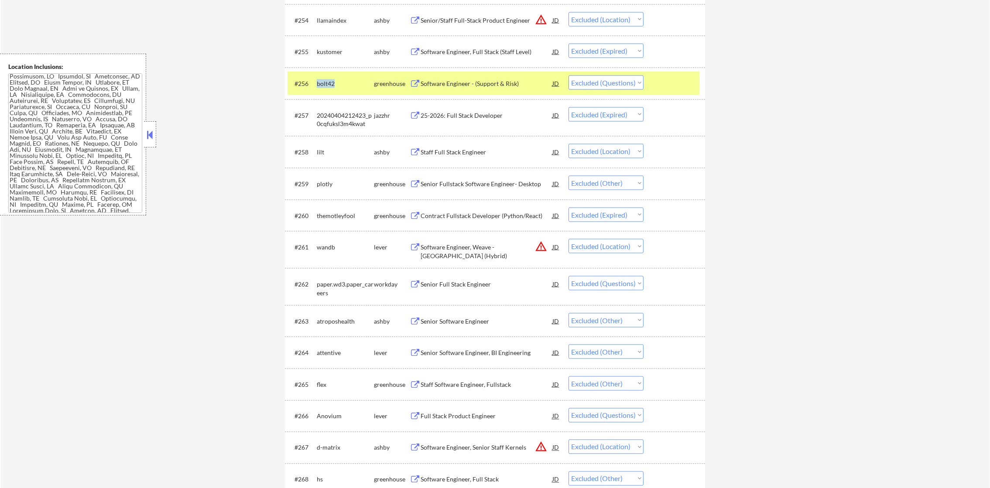
click at [322, 82] on div "bolt42" at bounding box center [345, 83] width 57 height 9
copy div "bolt42"
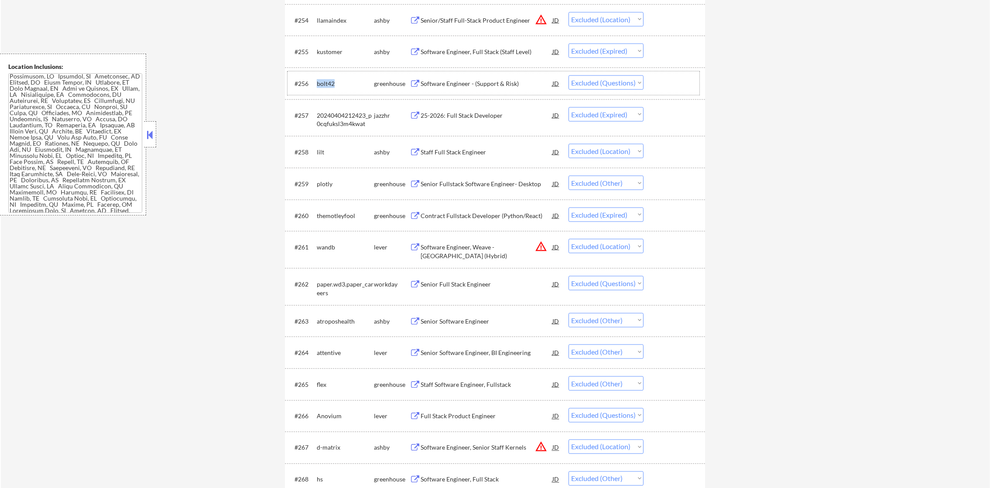
drag, startPoint x: 622, startPoint y: 82, endPoint x: 620, endPoint y: 89, distance: 8.0
click at [622, 82] on select "Choose an option... Pending Applied Excluded (Questions) Excluded (Expired) Exc…" at bounding box center [606, 83] width 75 height 14
click at [569, 76] on select "Choose an option... Pending Applied Excluded (Questions) Excluded (Expired) Exc…" at bounding box center [606, 83] width 75 height 14
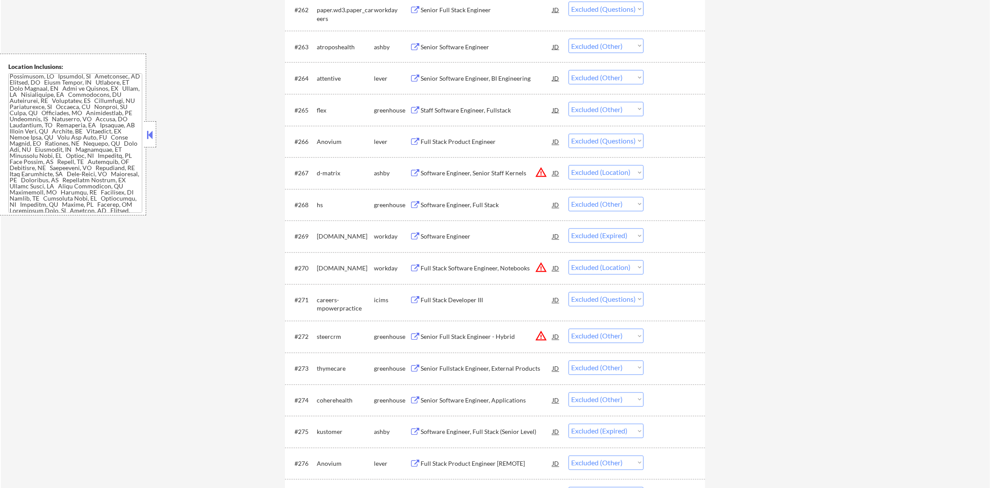
scroll to position [2390, 0]
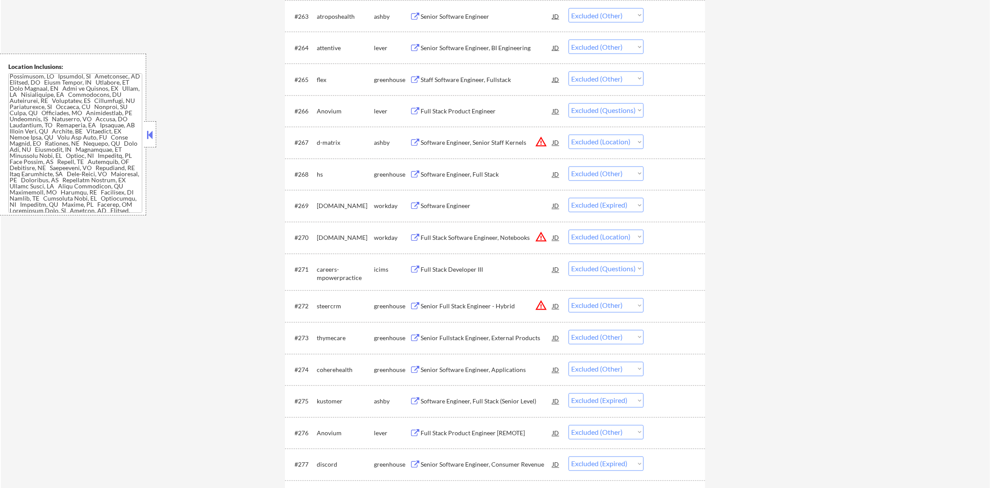
click at [338, 110] on div "Anovium" at bounding box center [345, 111] width 57 height 9
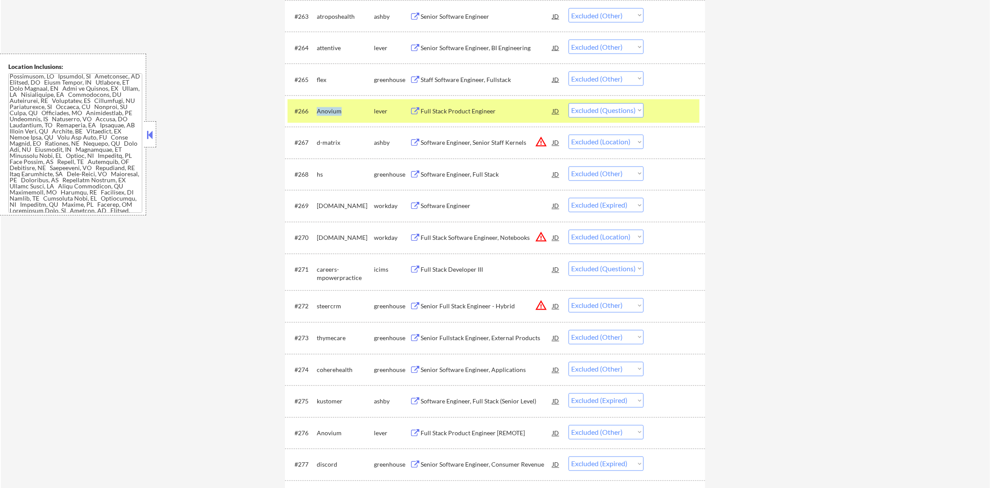
click at [338, 110] on div "Anovium" at bounding box center [345, 111] width 57 height 9
copy div "Anovium"
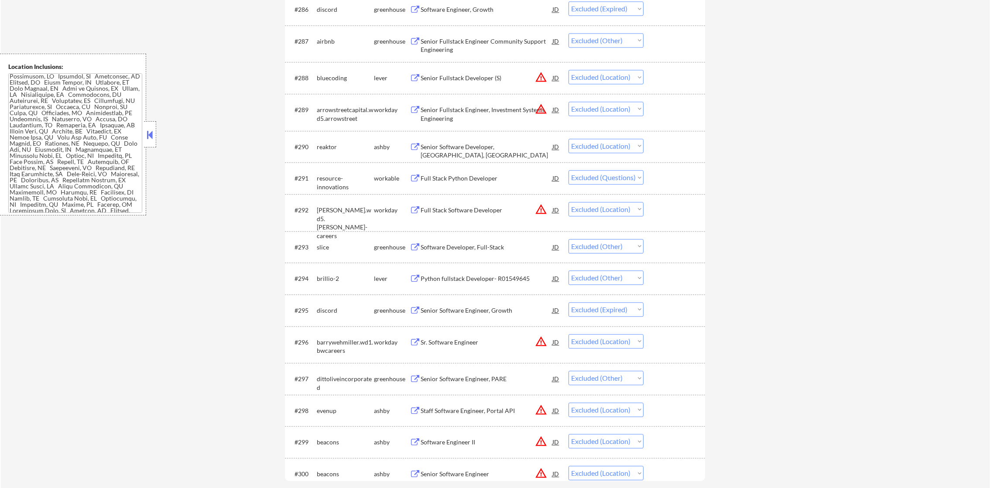
scroll to position [3155, 0]
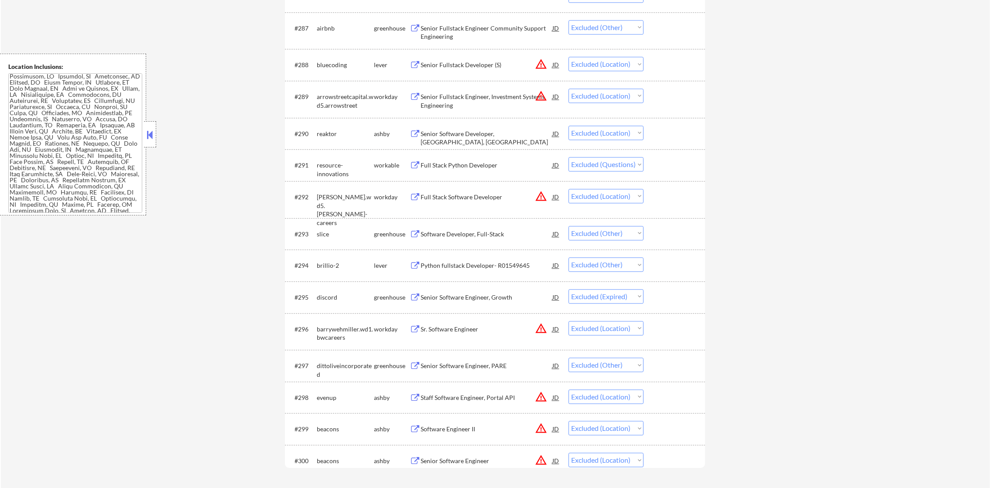
click at [438, 166] on div "Full Stack Python Developer" at bounding box center [487, 165] width 132 height 9
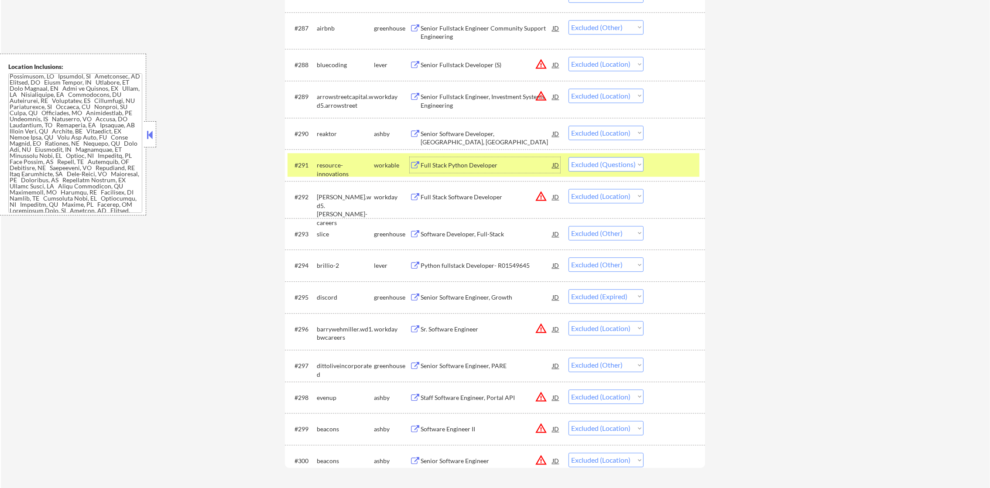
click at [618, 172] on div "#291 resource-innovations workable Full Stack Python Developer JD Choose an opt…" at bounding box center [494, 165] width 412 height 24
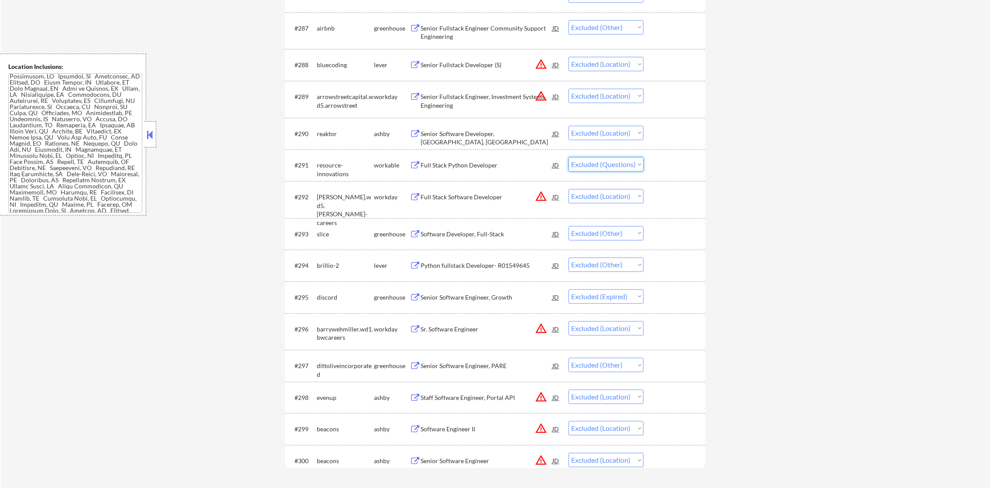
click at [614, 160] on select "Choose an option... Pending Applied Excluded (Questions) Excluded (Expired) Exc…" at bounding box center [606, 164] width 75 height 14
click at [569, 157] on select "Choose an option... Pending Applied Excluded (Questions) Excluded (Expired) Exc…" at bounding box center [606, 164] width 75 height 14
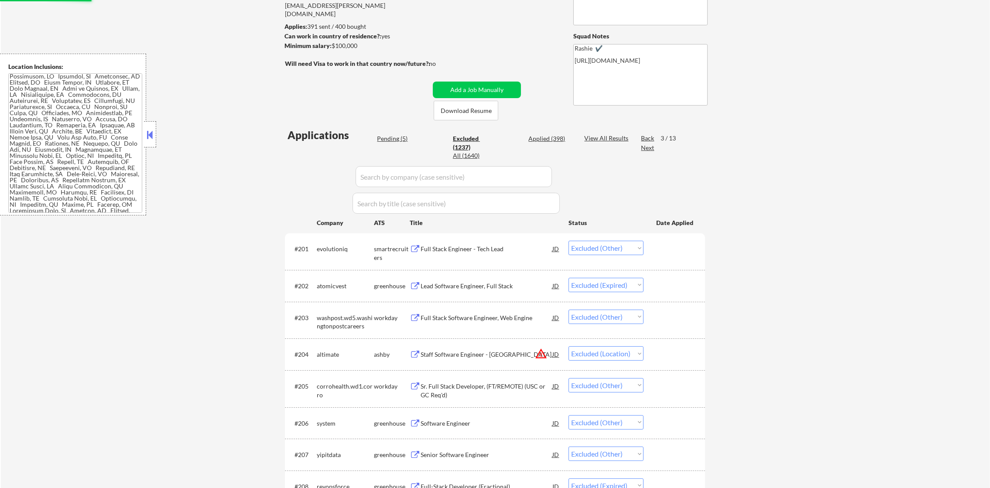
scroll to position [19, 0]
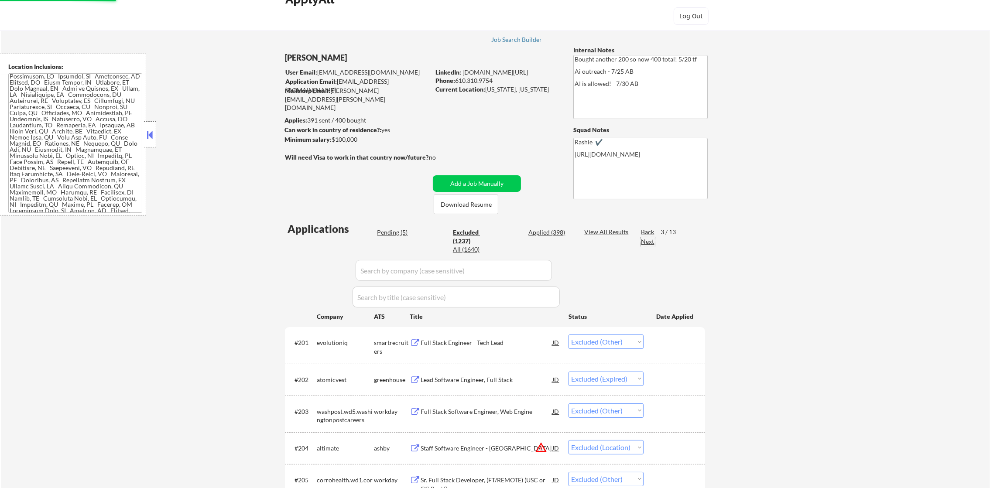
click at [643, 245] on div "Next" at bounding box center [648, 241] width 14 height 9
click at [645, 241] on div "Next" at bounding box center [648, 241] width 14 height 9
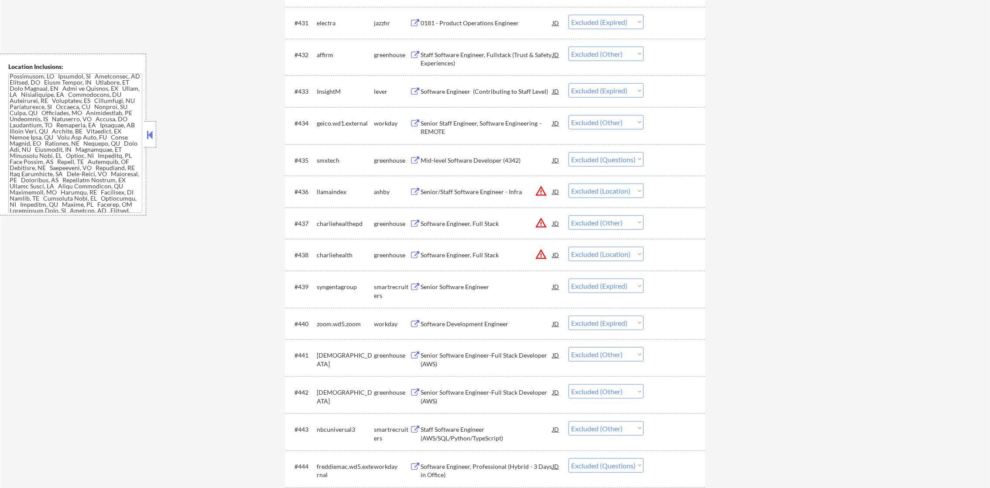
scroll to position [1328, 0]
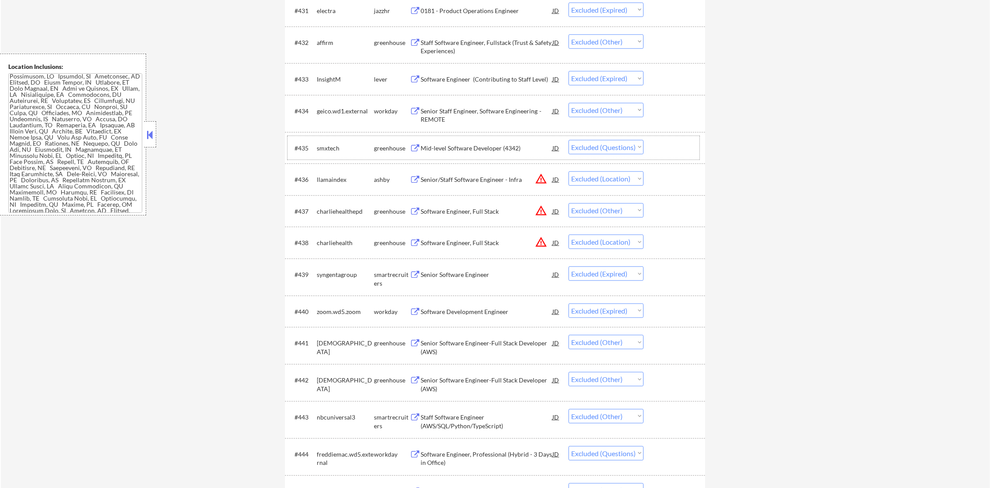
click at [323, 145] on div "smxtech" at bounding box center [345, 148] width 57 height 9
copy div "smxtech"
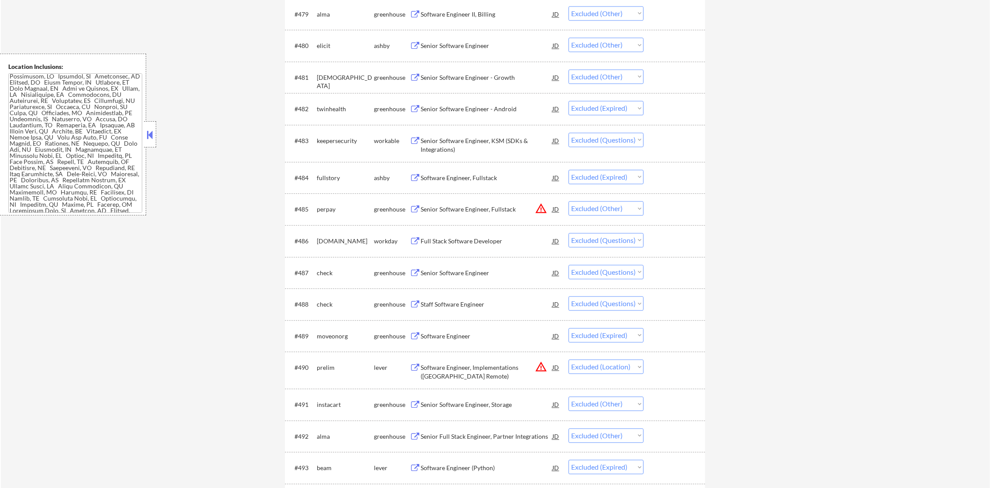
scroll to position [3031, 0]
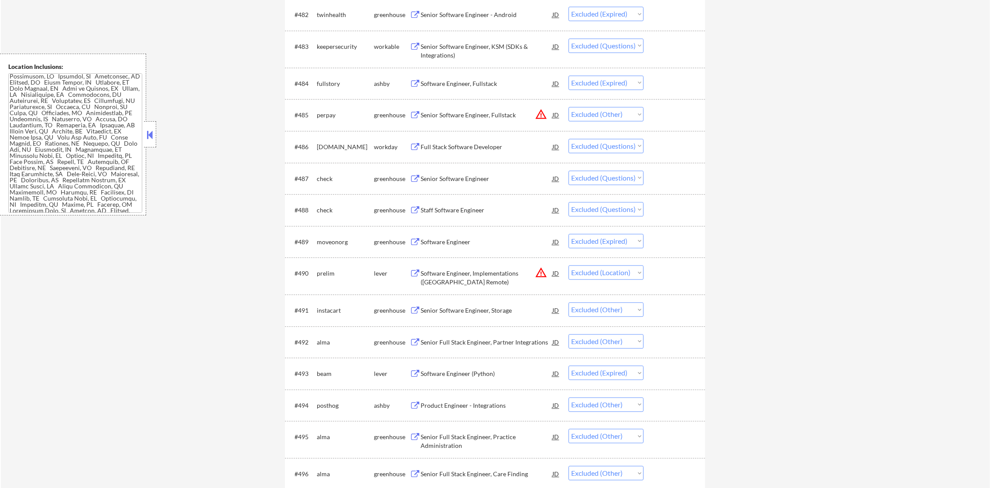
drag, startPoint x: 329, startPoint y: 178, endPoint x: 323, endPoint y: 178, distance: 6.5
click at [326, 178] on div "check" at bounding box center [345, 179] width 57 height 9
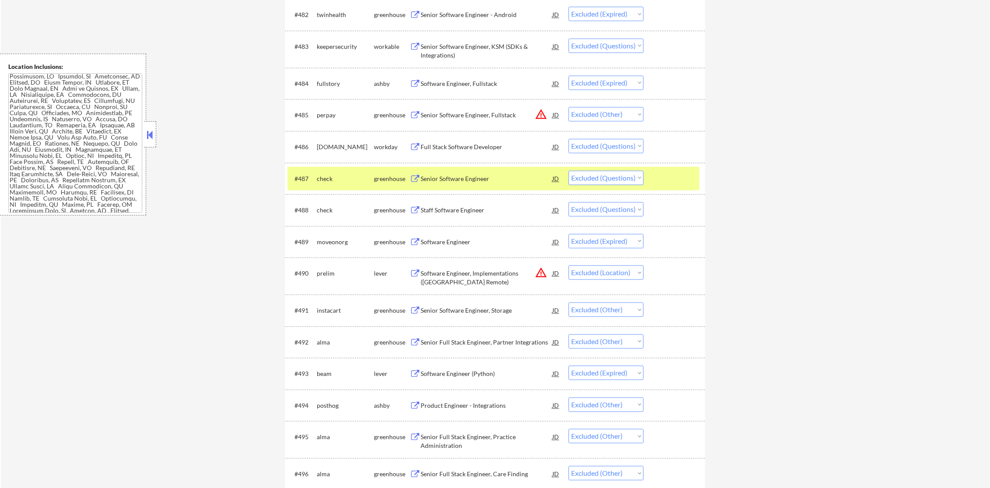
click at [323, 178] on div "check" at bounding box center [345, 179] width 57 height 9
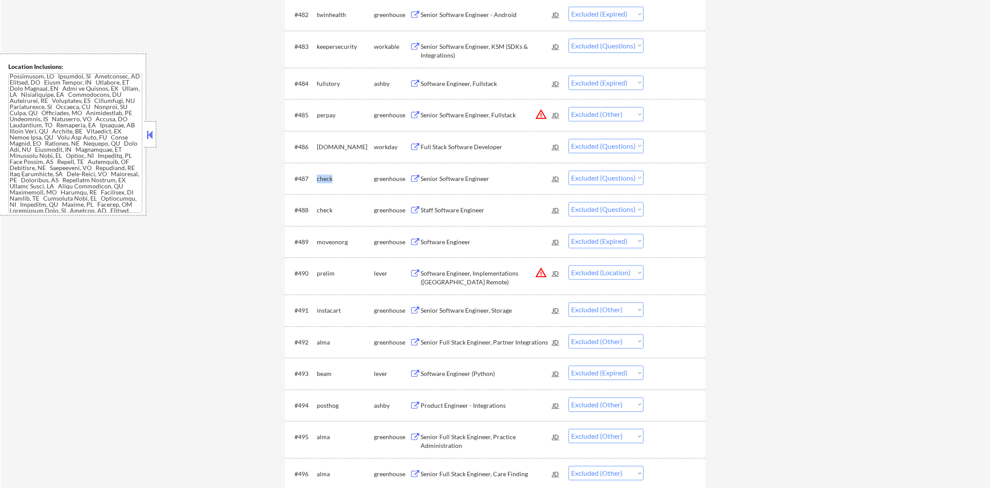
click at [323, 178] on div "check" at bounding box center [345, 179] width 57 height 9
copy div "check"
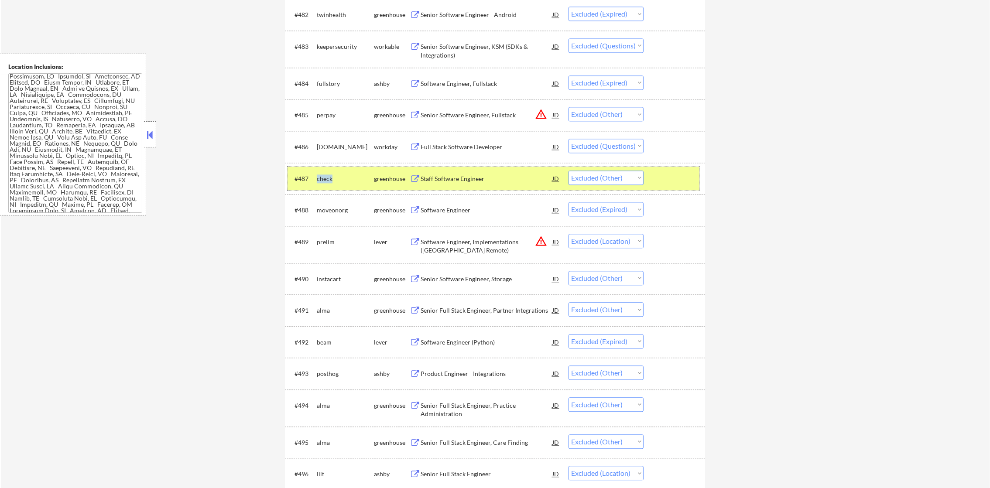
click at [321, 183] on div "check" at bounding box center [345, 179] width 57 height 16
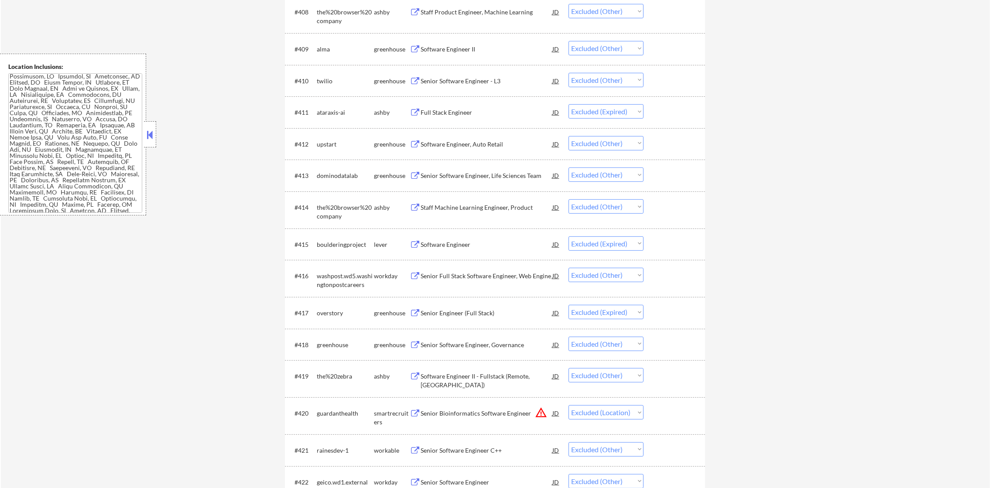
scroll to position [0, 0]
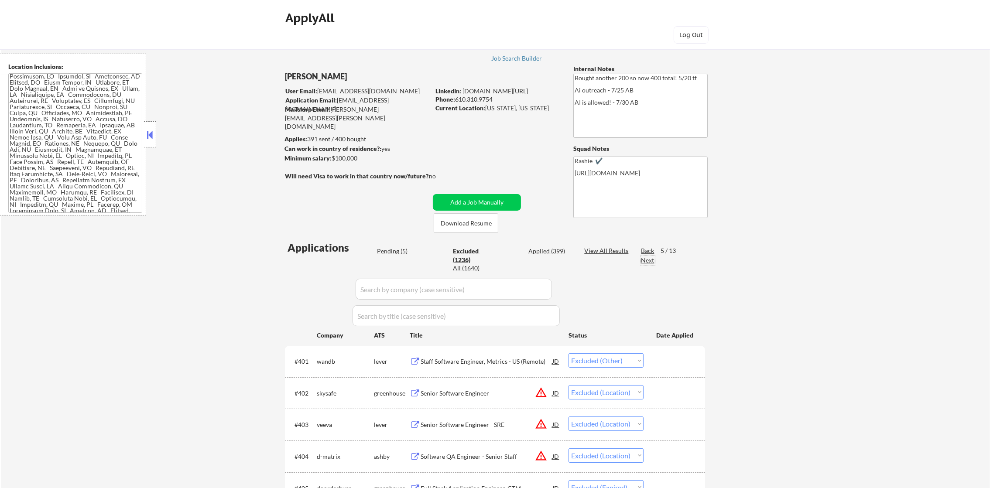
click at [650, 261] on div "Next" at bounding box center [648, 260] width 14 height 9
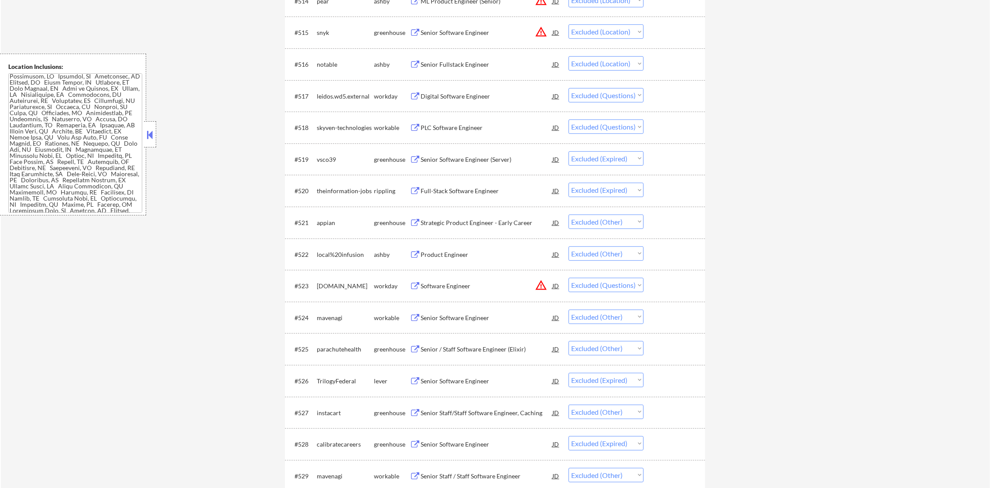
scroll to position [808, 0]
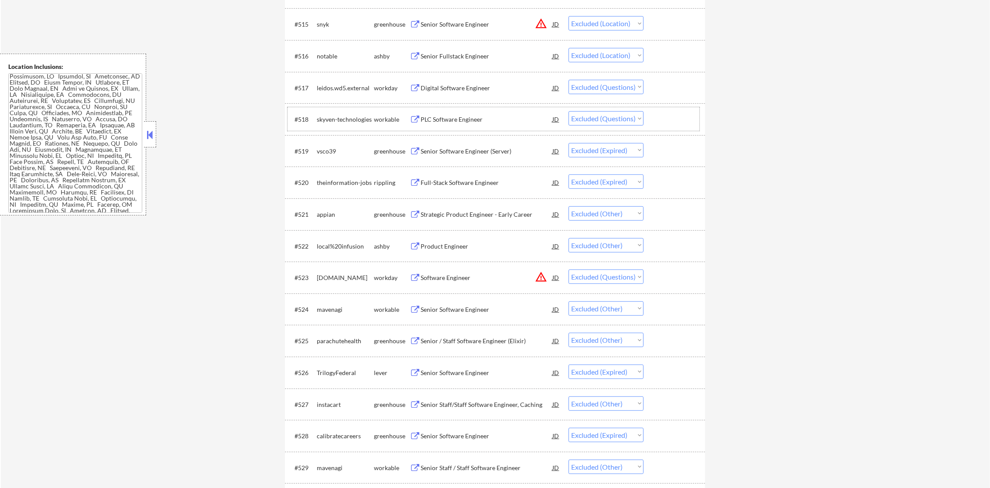
click at [350, 120] on div "skyven-technologies" at bounding box center [345, 119] width 57 height 9
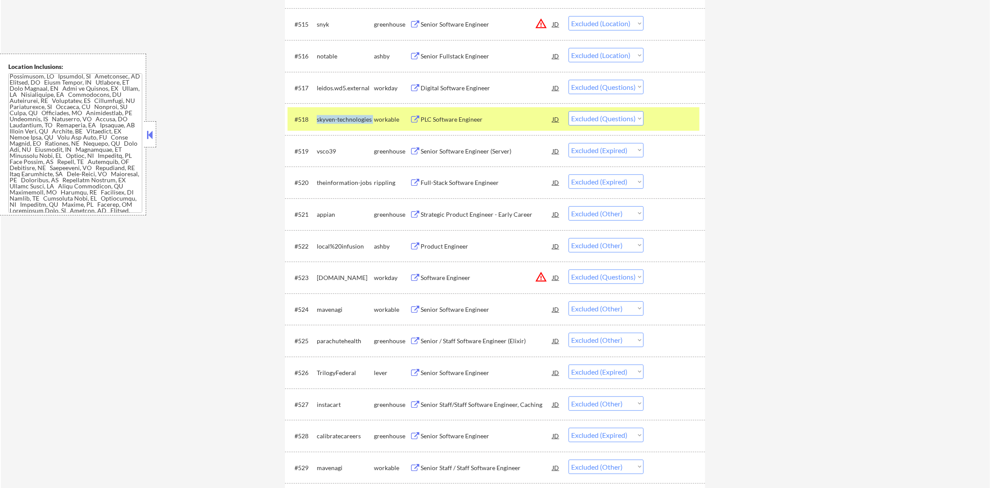
copy div "skyven-technologies"
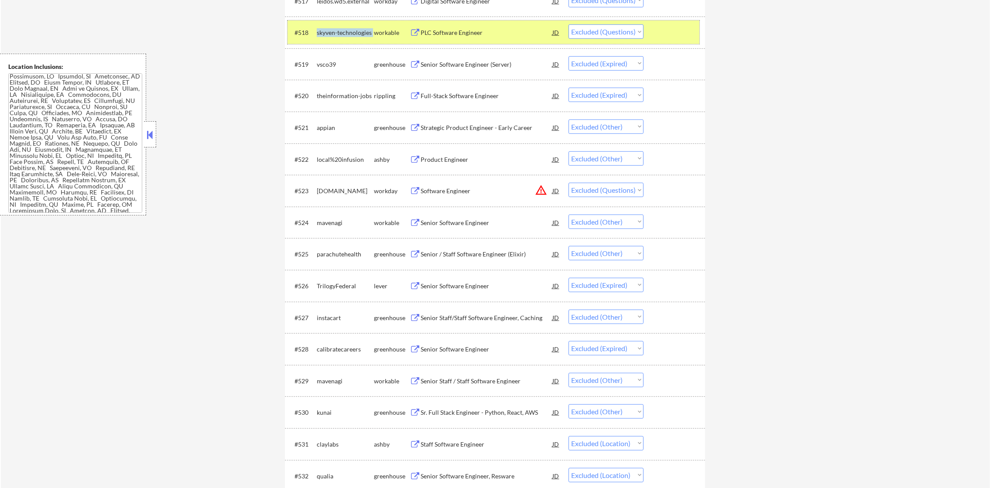
click at [347, 36] on div "skyven-technologies" at bounding box center [345, 32] width 57 height 9
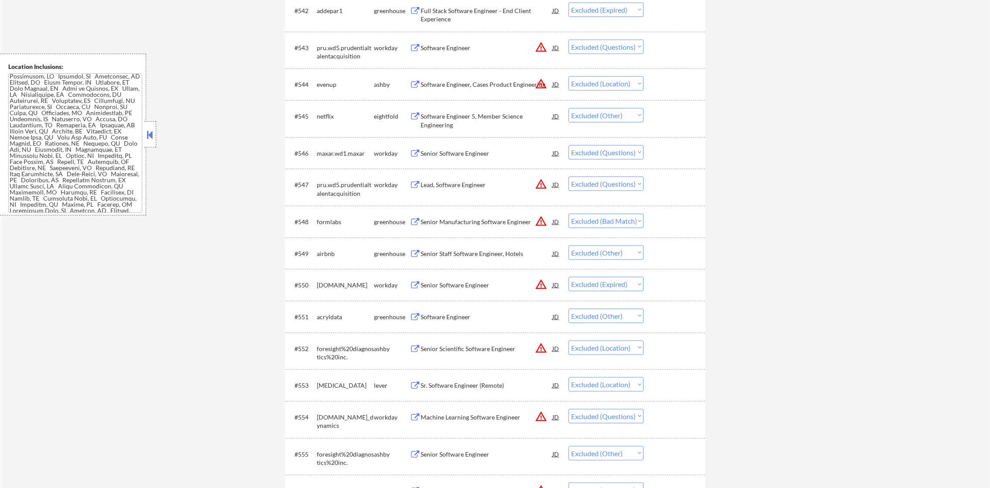
scroll to position [1746, 0]
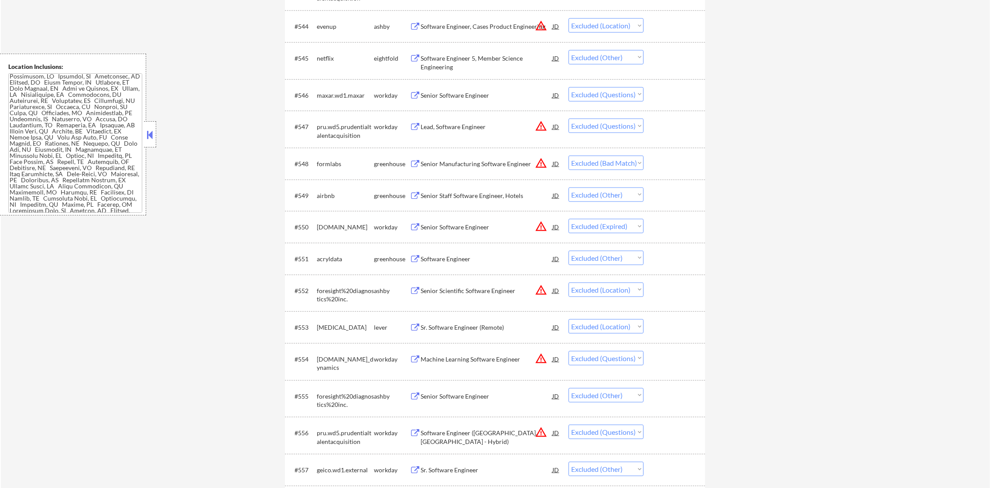
click at [329, 26] on div "evenup" at bounding box center [345, 26] width 57 height 9
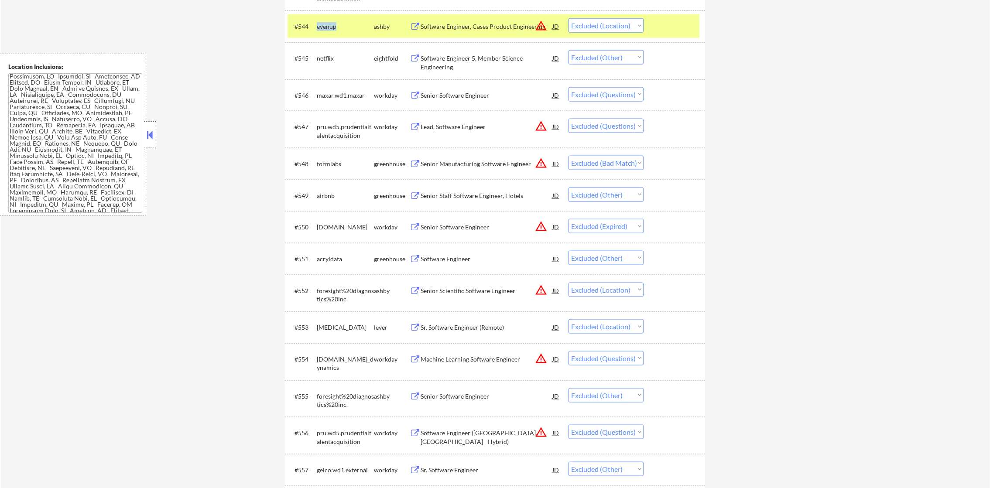
click at [329, 26] on div "evenup" at bounding box center [345, 26] width 57 height 9
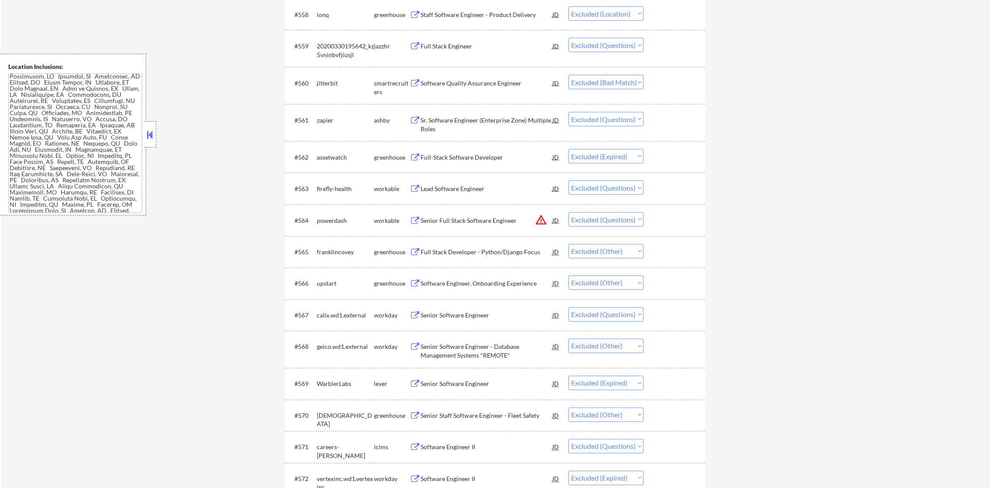
scroll to position [2226, 0]
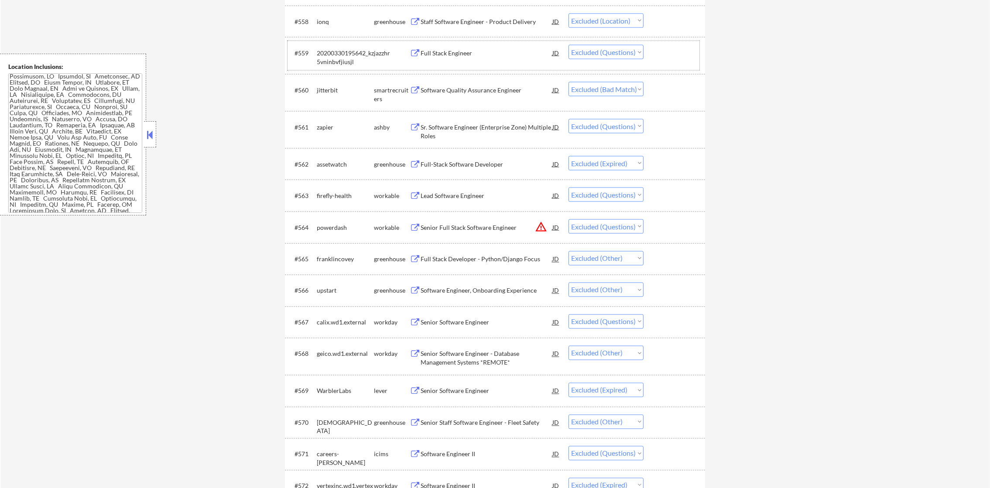
click at [326, 65] on div "20200330195642_kz5vninbvfjiusjl" at bounding box center [345, 57] width 57 height 17
click at [325, 65] on div "20200330195642_kz5vninbvfjiusjl" at bounding box center [345, 57] width 57 height 17
copy div "20200330195642_kz5vninbvfjiusjl"
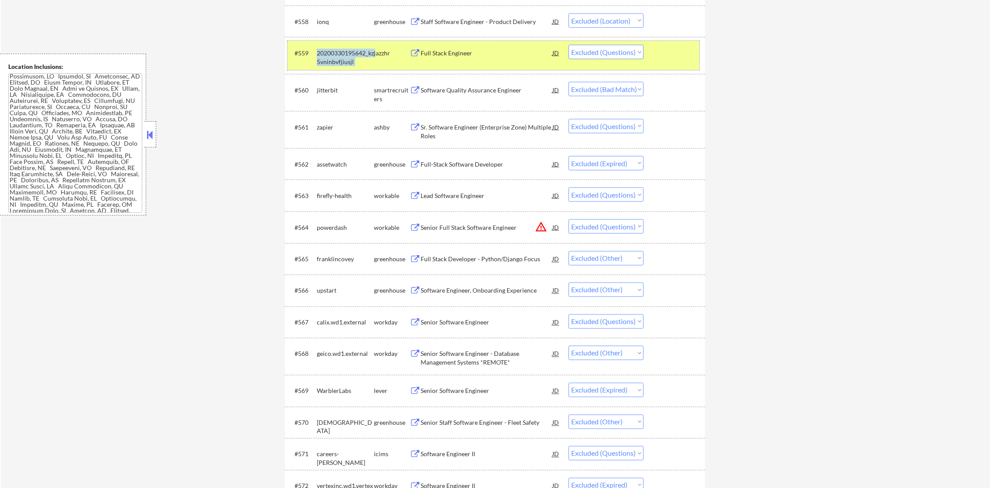
click at [334, 55] on div "20200330195642_kz5vninbvfjiusjl" at bounding box center [345, 57] width 57 height 17
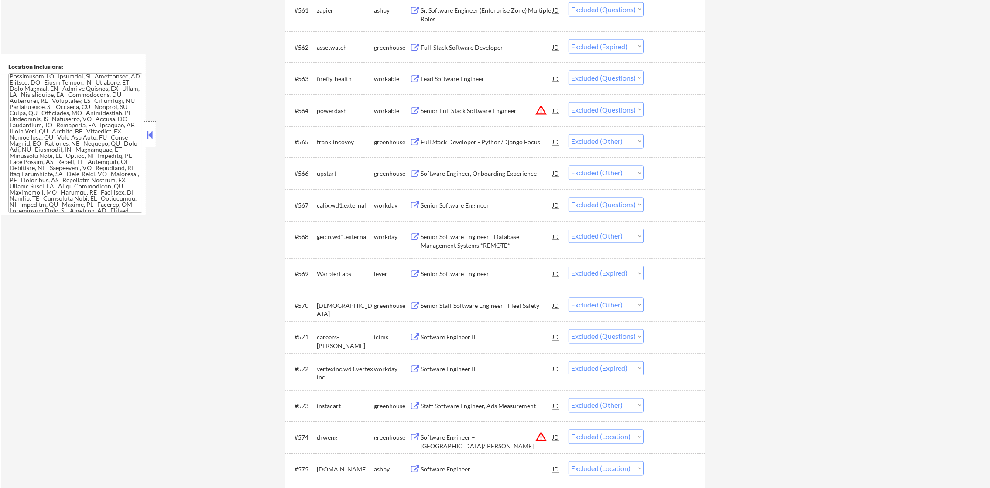
scroll to position [2357, 0]
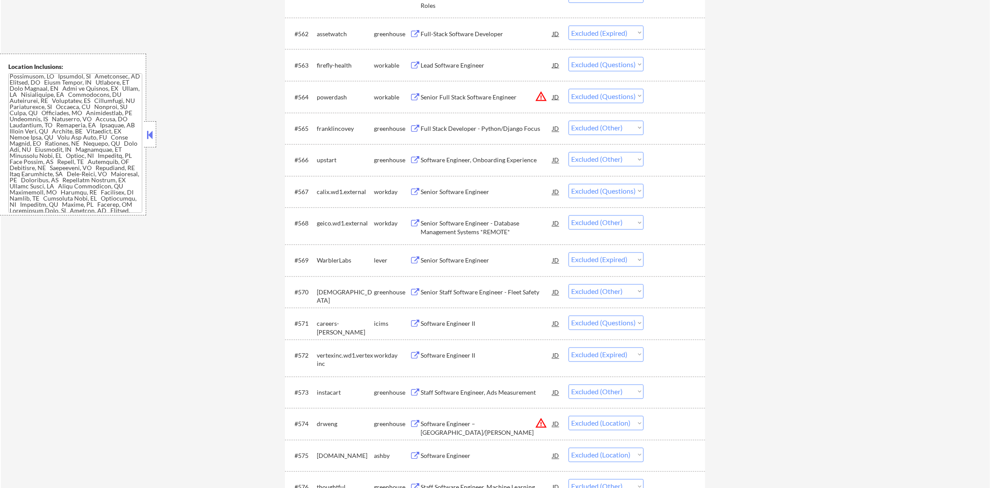
click at [342, 68] on div "firefly-health" at bounding box center [345, 65] width 57 height 9
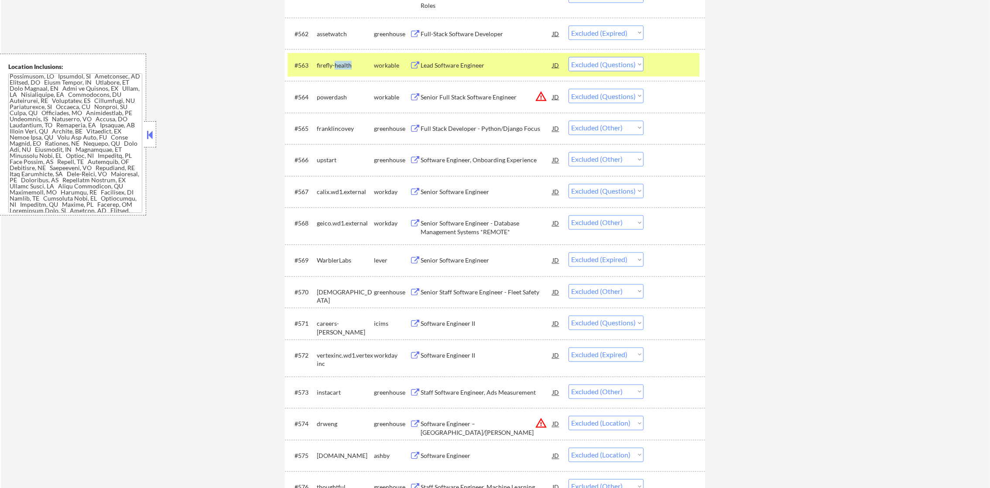
click at [342, 68] on div "firefly-health" at bounding box center [345, 65] width 57 height 9
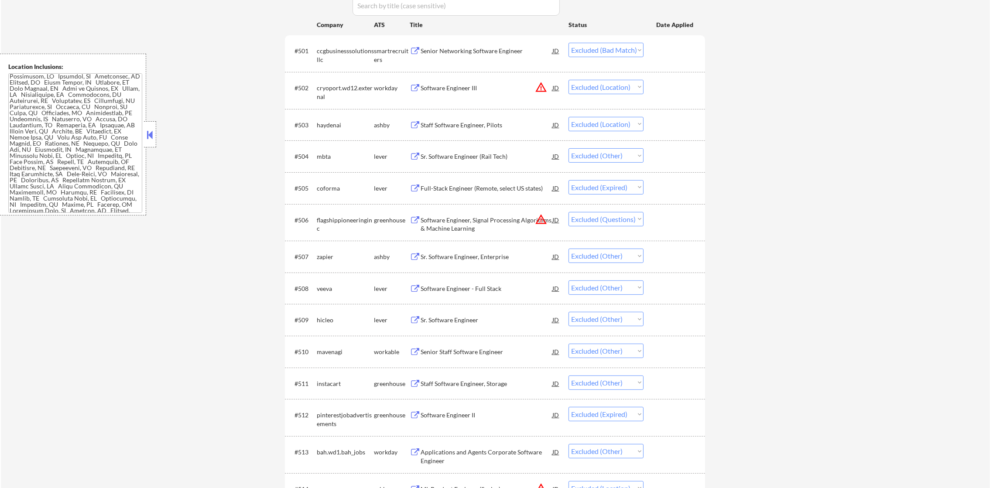
scroll to position [0, 0]
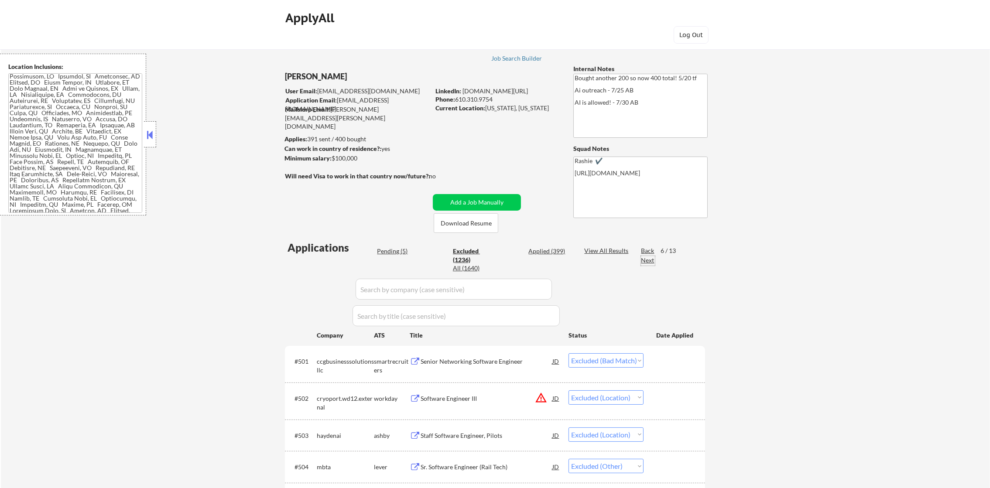
click at [648, 256] on div "Next" at bounding box center [648, 260] width 14 height 9
click at [645, 259] on div "Next" at bounding box center [648, 260] width 14 height 9
click at [643, 247] on div "Back" at bounding box center [648, 251] width 14 height 9
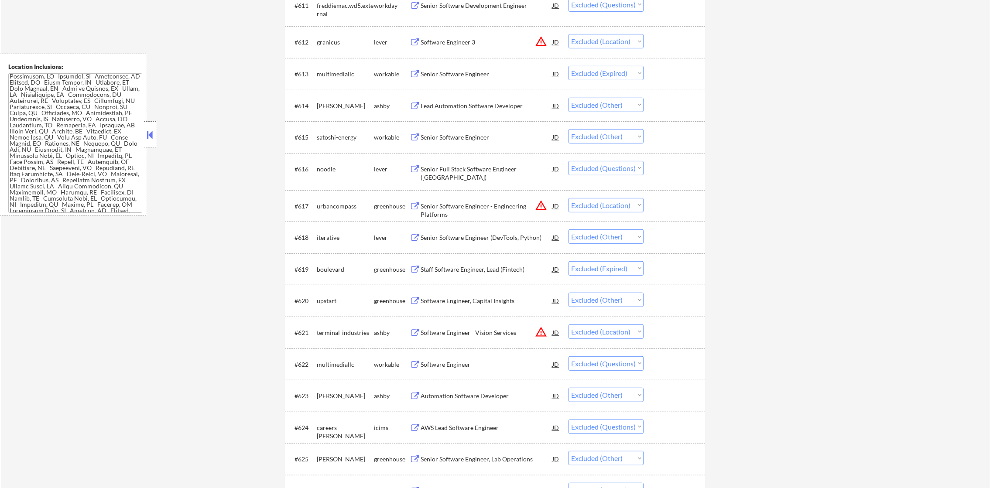
scroll to position [698, 0]
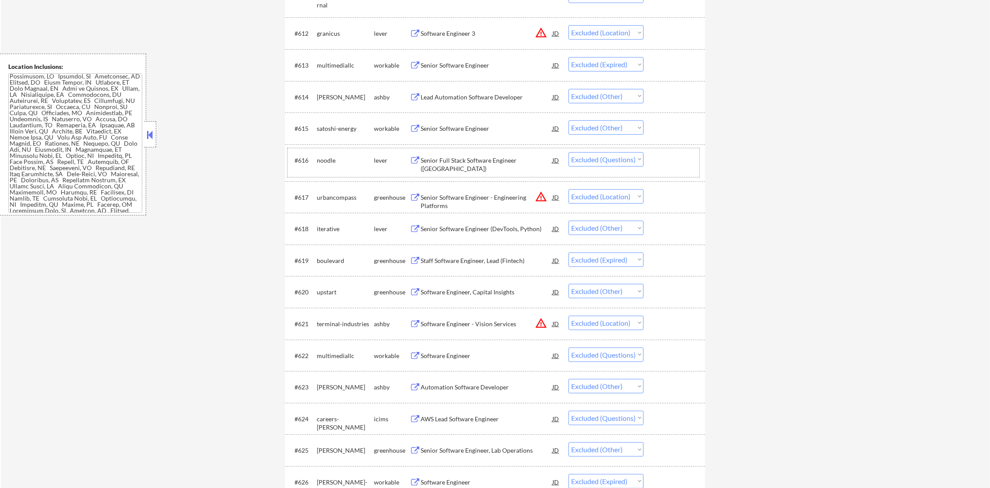
click at [308, 162] on div "#616" at bounding box center [302, 160] width 15 height 9
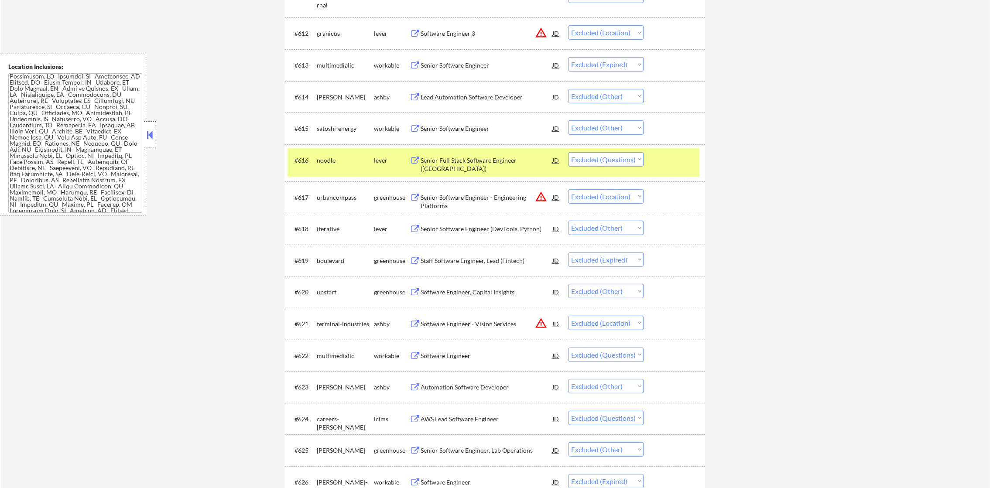
click at [324, 159] on div "noodle" at bounding box center [345, 160] width 57 height 9
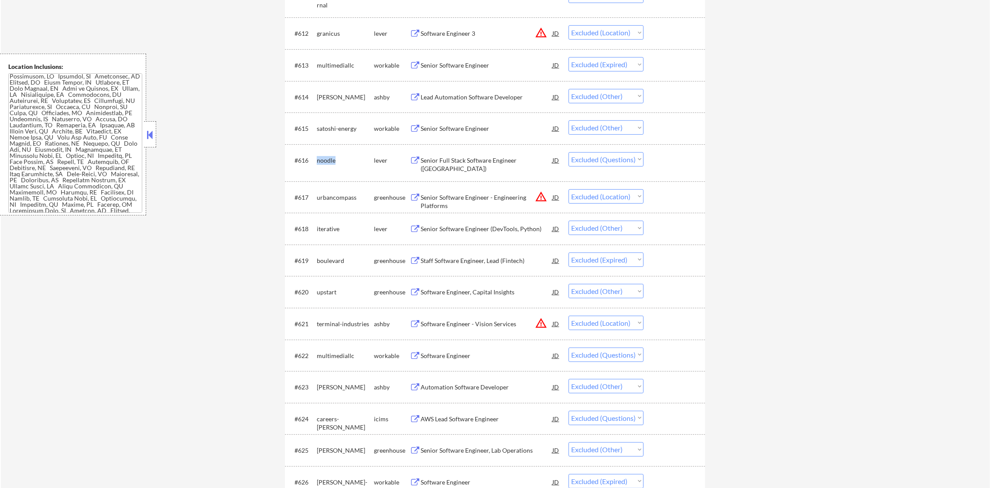
click at [324, 159] on div "noodle" at bounding box center [345, 160] width 57 height 9
copy div "noodle"
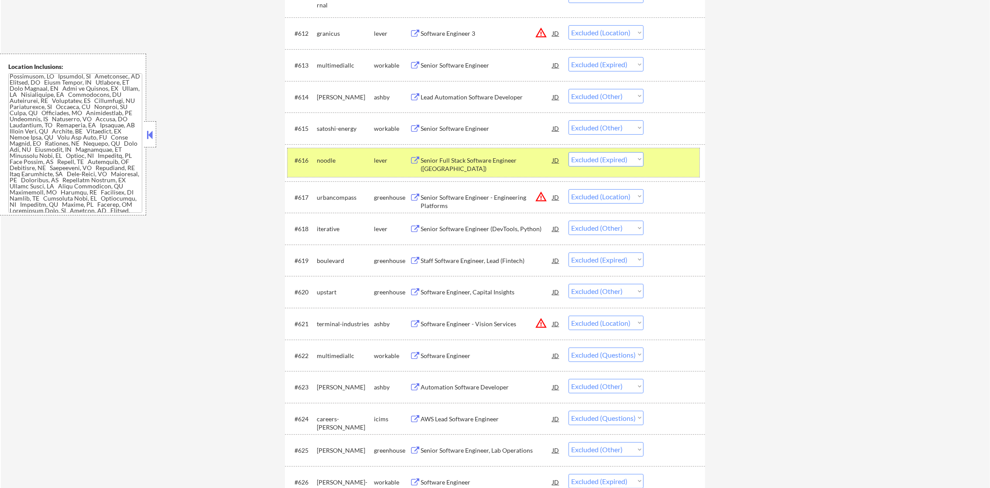
click at [342, 151] on div "#616 noodle lever Senior Full Stack Software Engineer (United States) JD warnin…" at bounding box center [494, 162] width 412 height 29
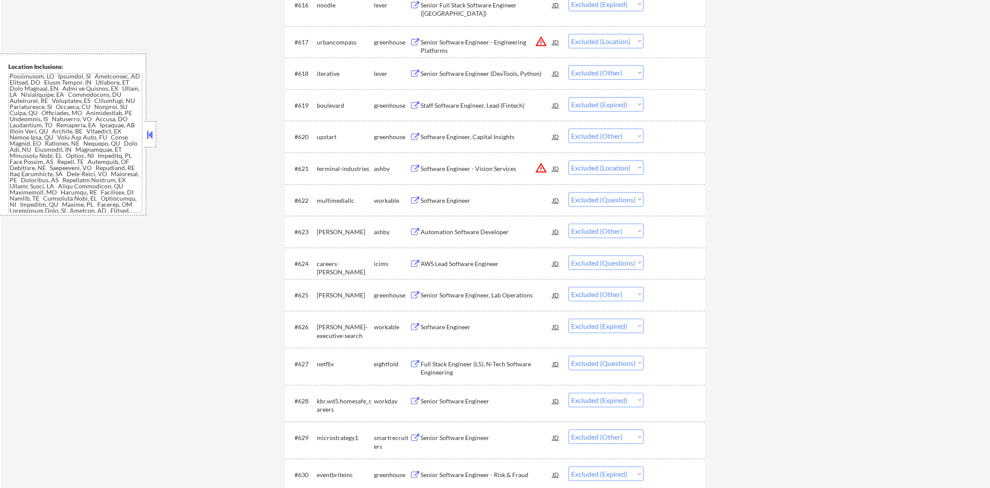
scroll to position [939, 0]
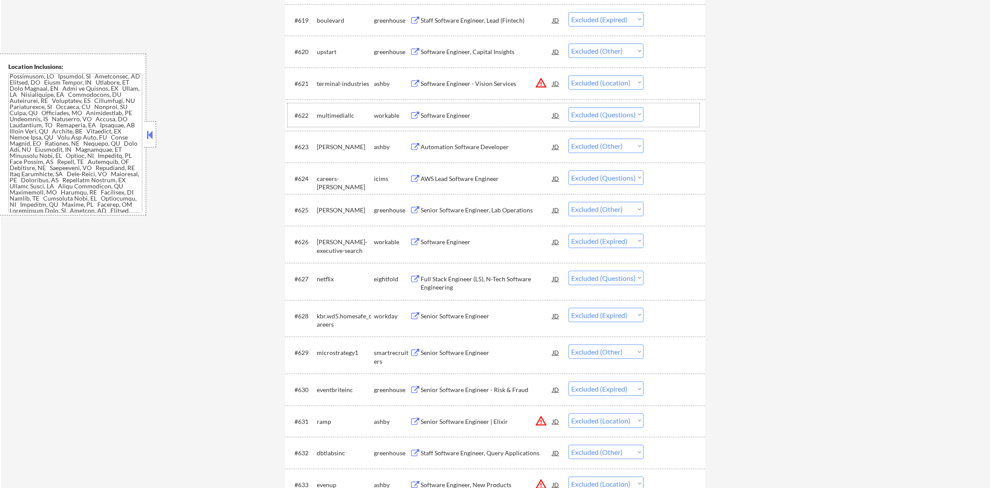
click at [319, 112] on div "multimediallc" at bounding box center [345, 115] width 57 height 9
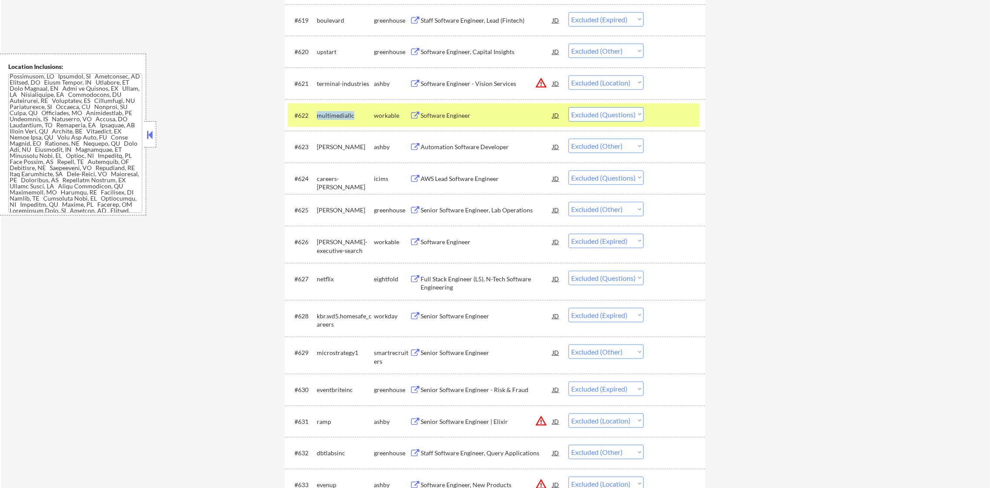
click at [319, 112] on div "multimediallc" at bounding box center [345, 115] width 57 height 9
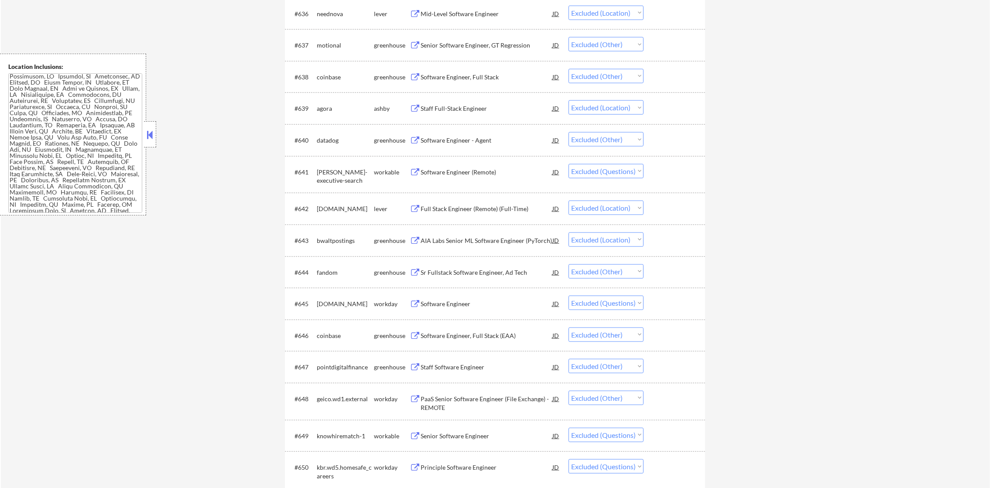
scroll to position [1506, 0]
click at [328, 173] on div "keller-executive-search" at bounding box center [345, 176] width 57 height 17
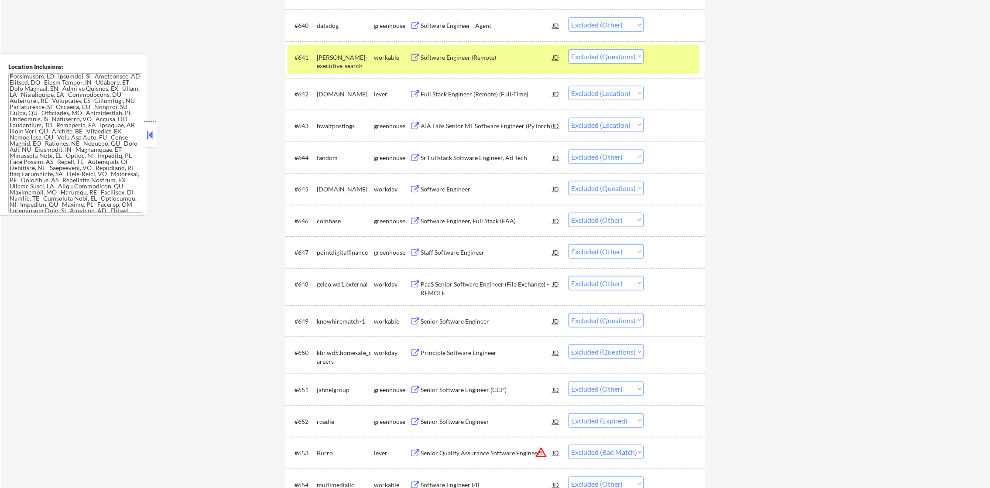
scroll to position [1636, 0]
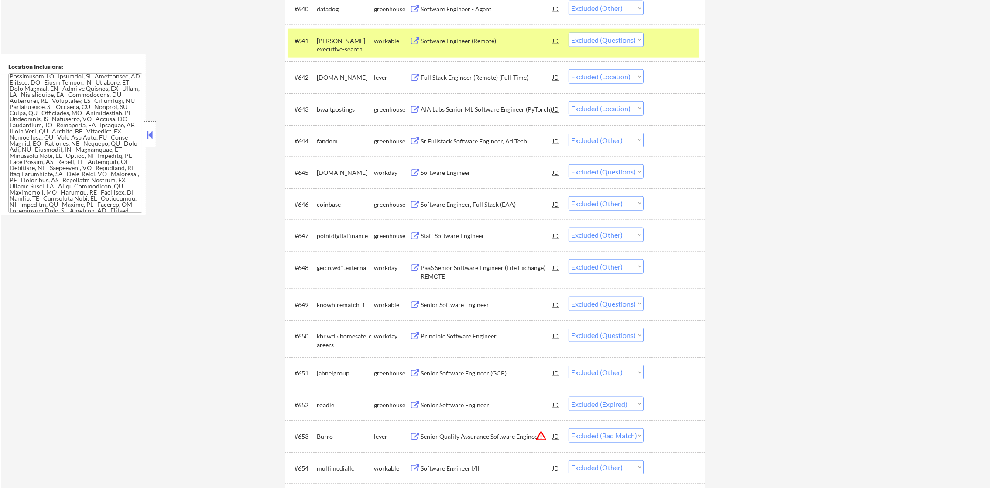
click at [340, 31] on div "#641 keller-executive-search workable Software Engineer (Remote) JD warning_amb…" at bounding box center [494, 43] width 412 height 29
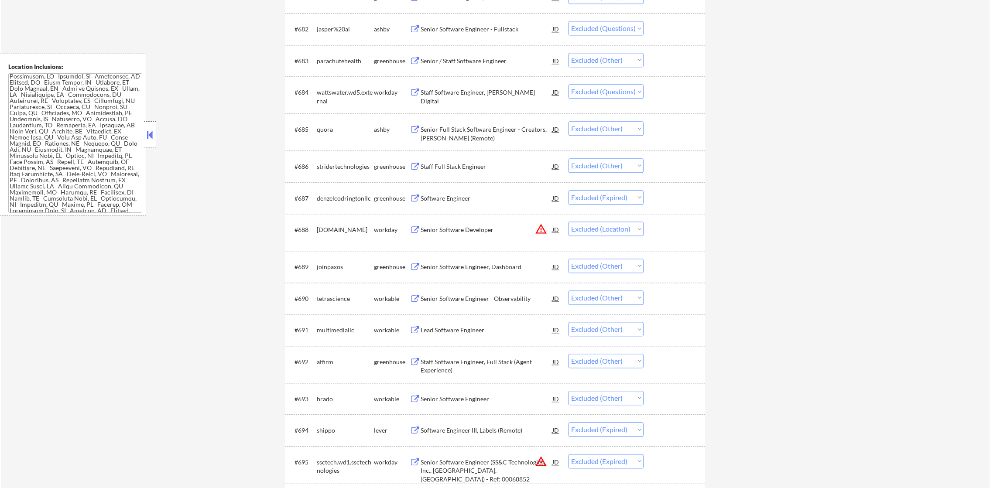
scroll to position [2990, 0]
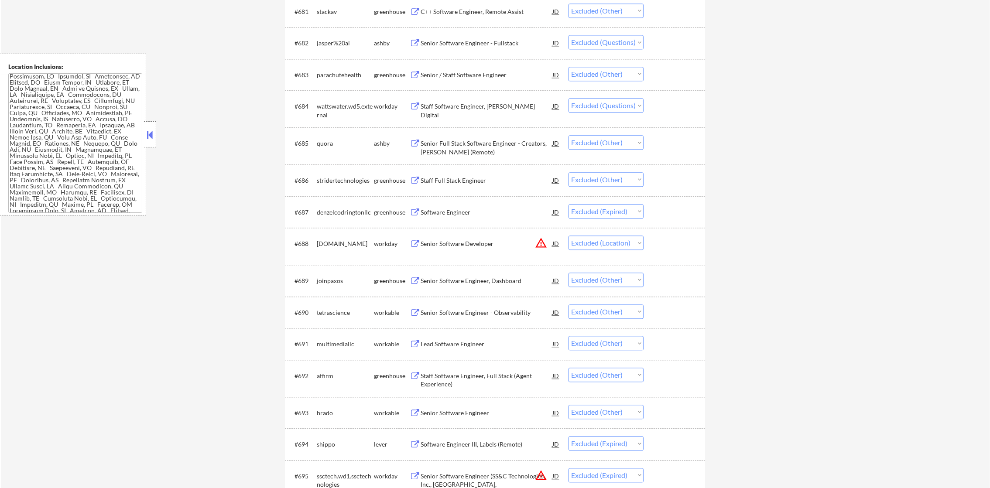
click at [336, 45] on div "jasper%20ai" at bounding box center [345, 43] width 57 height 9
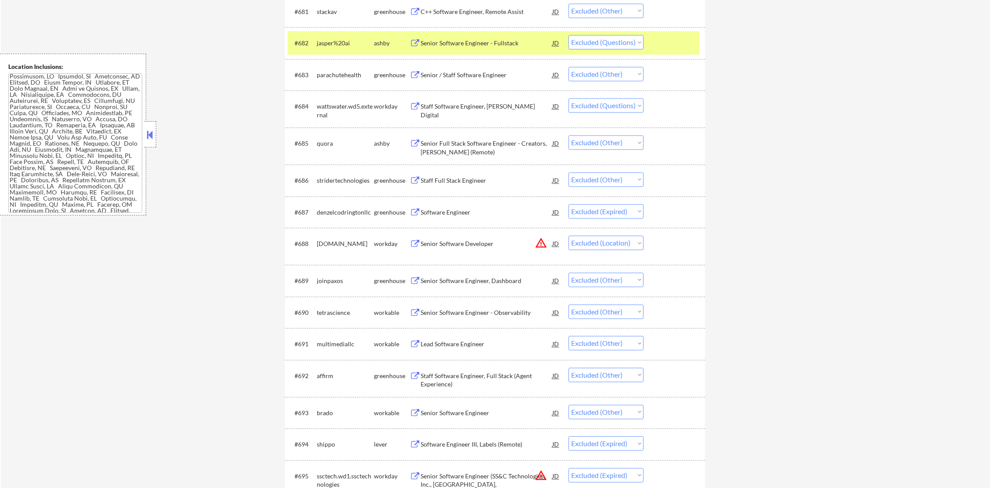
click at [335, 44] on div "jasper%20ai" at bounding box center [345, 43] width 57 height 9
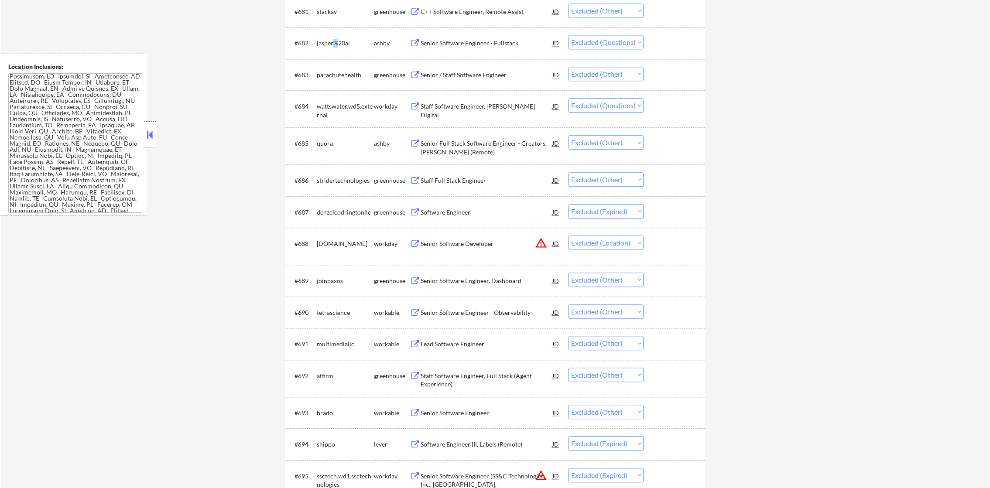
click at [335, 44] on div "jasper%20ai" at bounding box center [345, 43] width 57 height 9
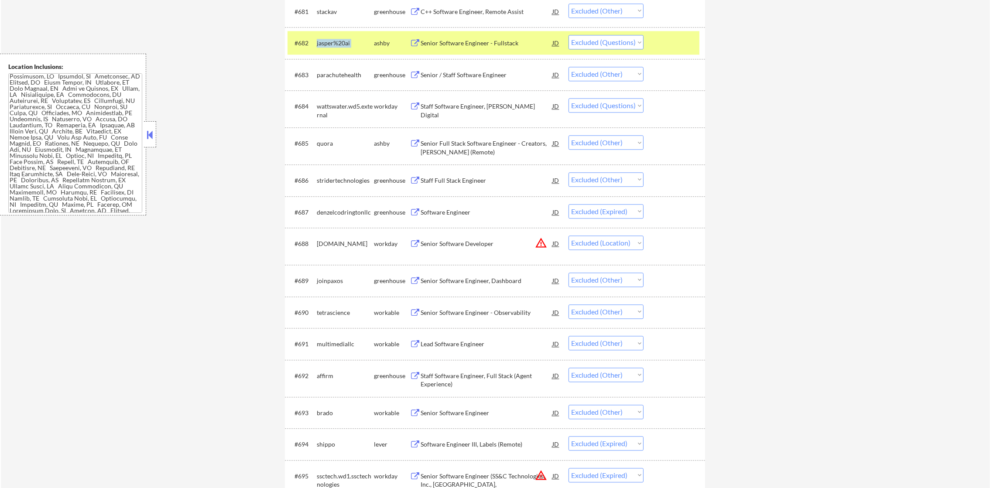
click at [335, 44] on div "jasper%20ai" at bounding box center [345, 43] width 57 height 9
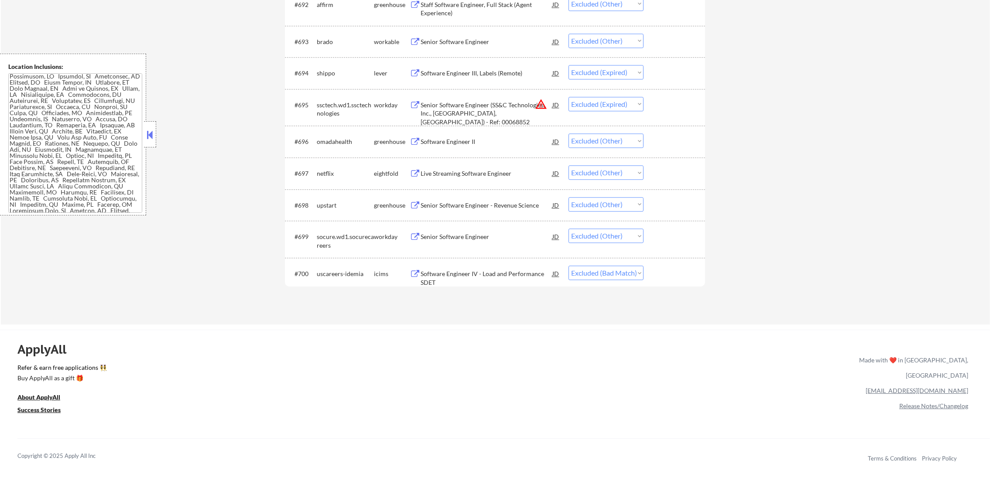
scroll to position [0, 0]
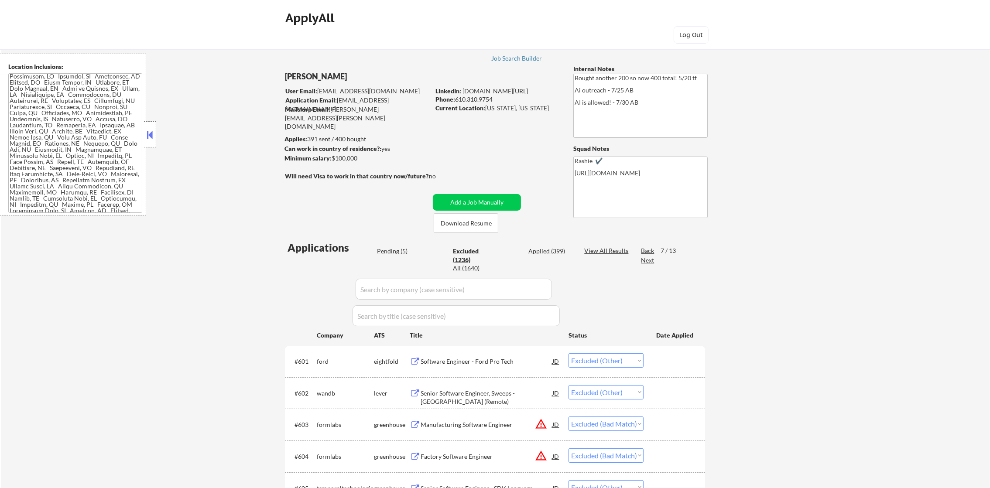
click at [652, 262] on div "Next" at bounding box center [648, 260] width 14 height 9
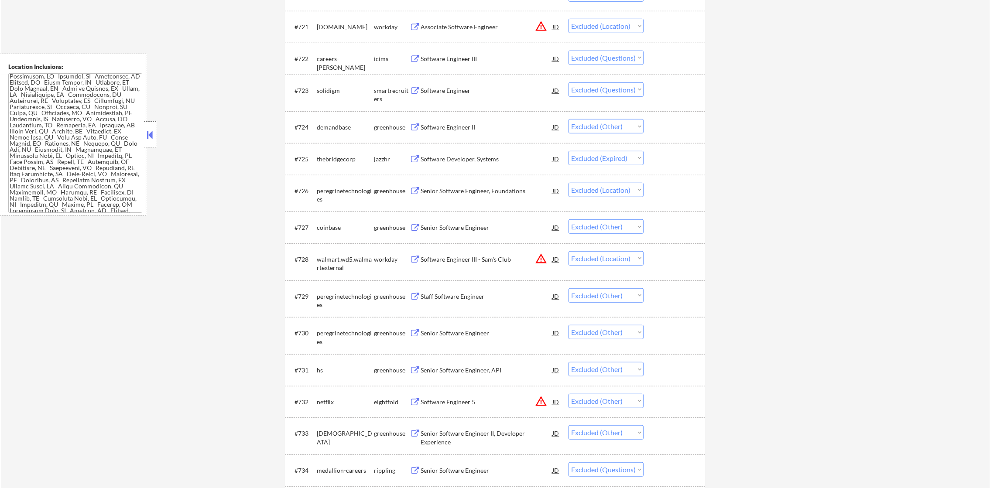
scroll to position [1025, 0]
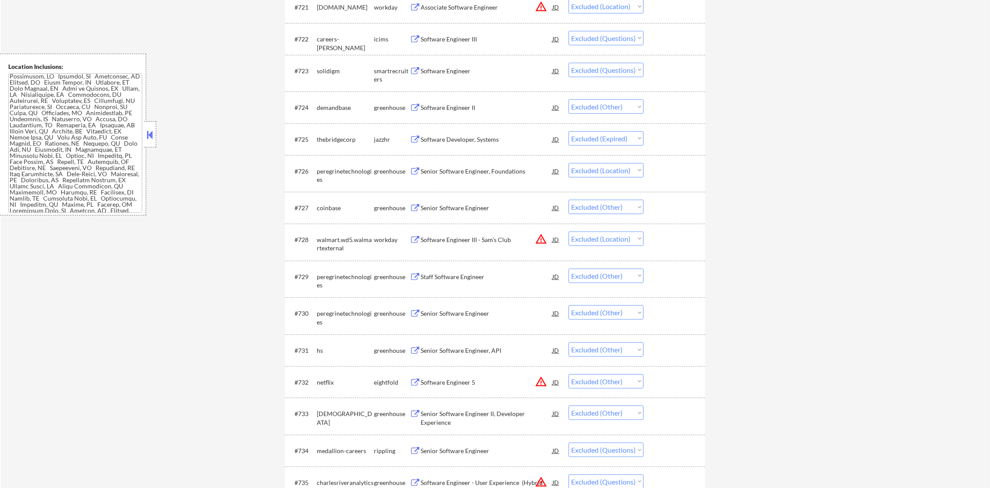
click at [330, 72] on div "solidigm" at bounding box center [345, 71] width 57 height 9
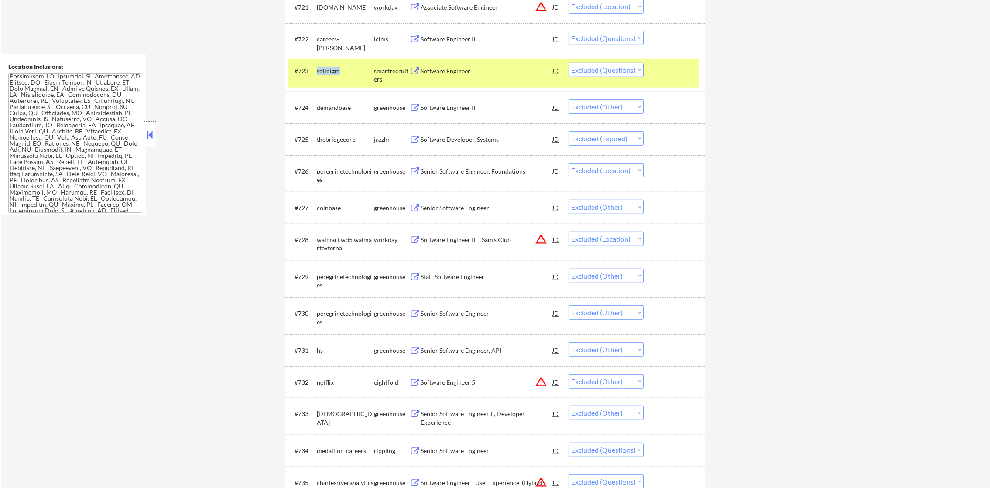
click at [330, 72] on div "solidigm" at bounding box center [345, 71] width 57 height 9
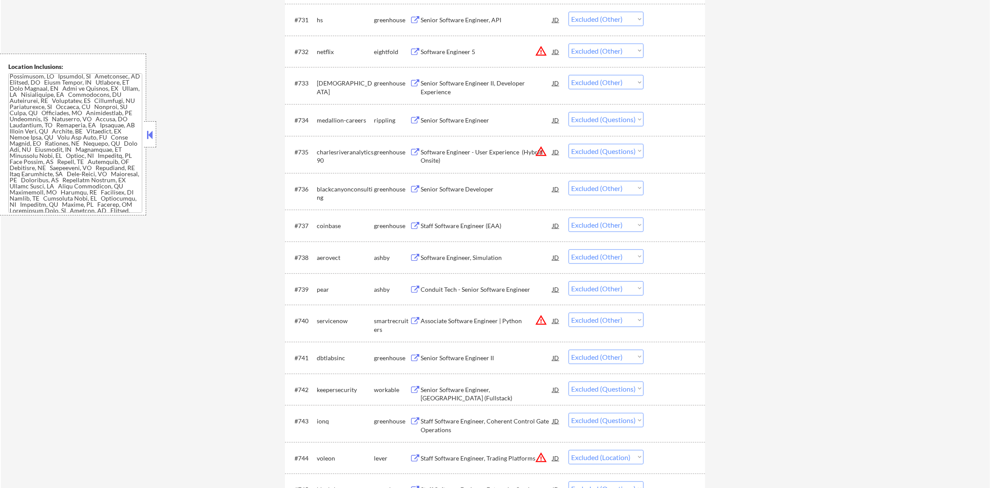
scroll to position [1397, 0]
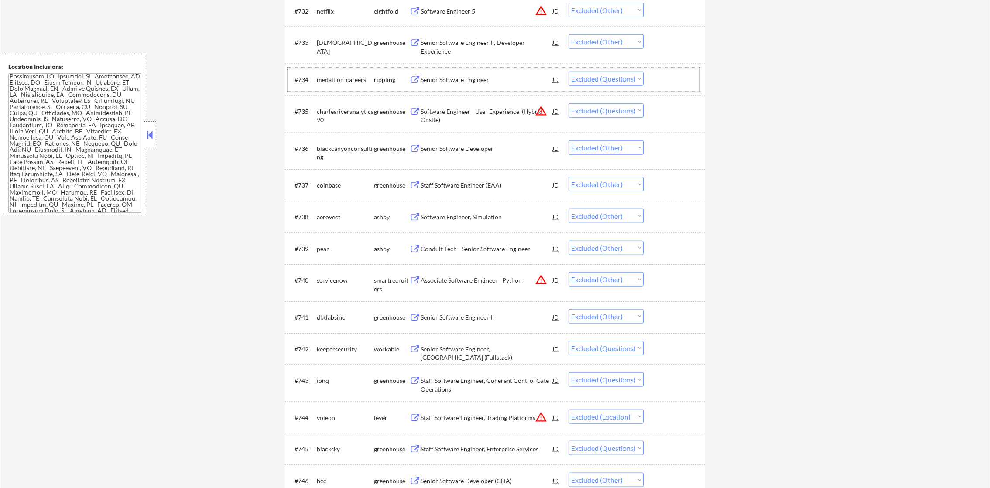
click at [349, 76] on div "medallion-careers" at bounding box center [345, 80] width 57 height 9
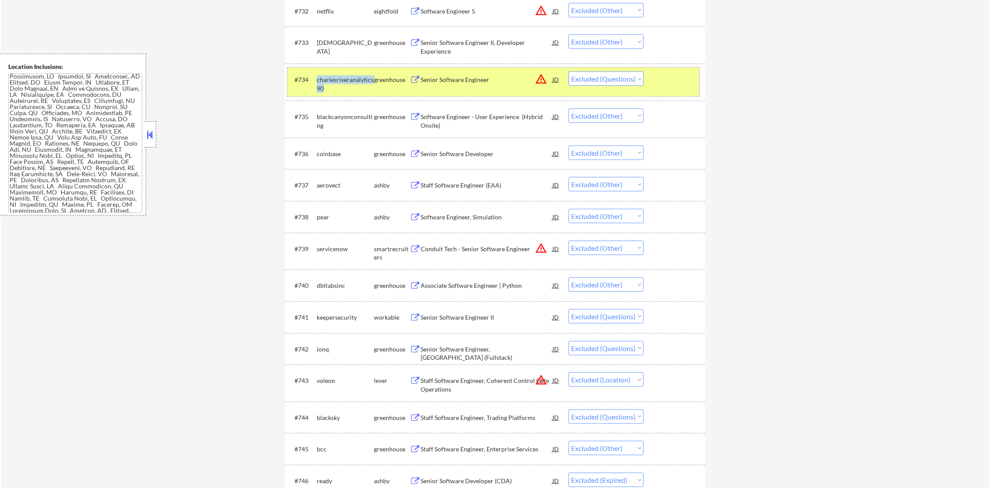
click at [350, 82] on div "charlesriveranalytics90" at bounding box center [345, 84] width 57 height 17
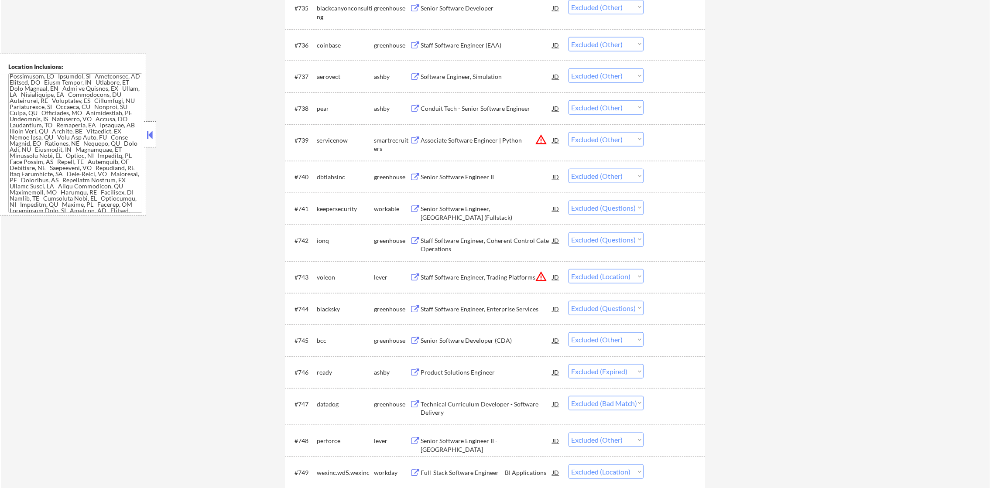
scroll to position [1659, 0]
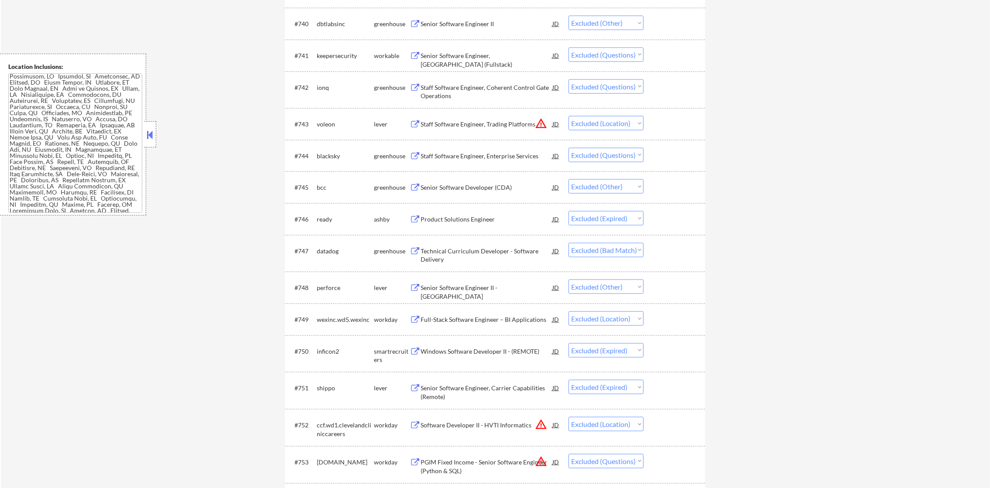
click at [319, 89] on div "ionq" at bounding box center [345, 87] width 57 height 9
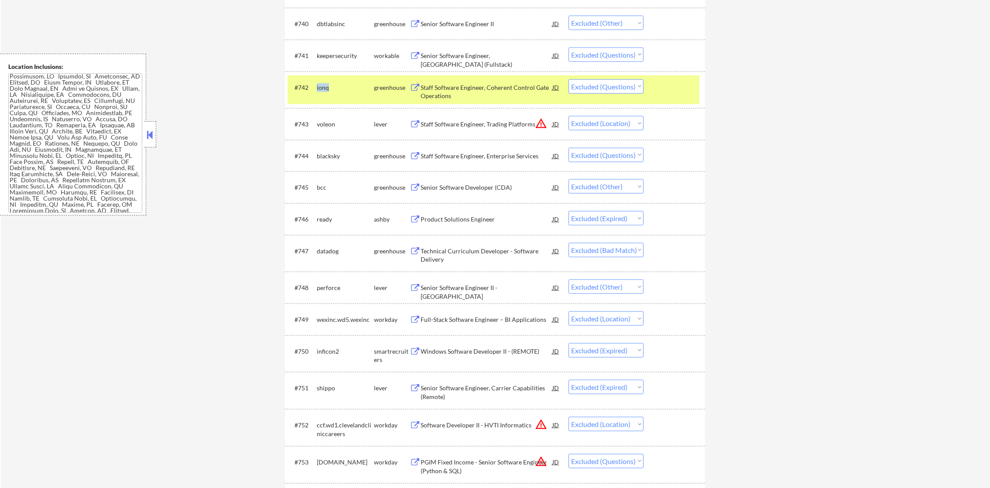
click at [319, 89] on div "ionq" at bounding box center [345, 87] width 57 height 9
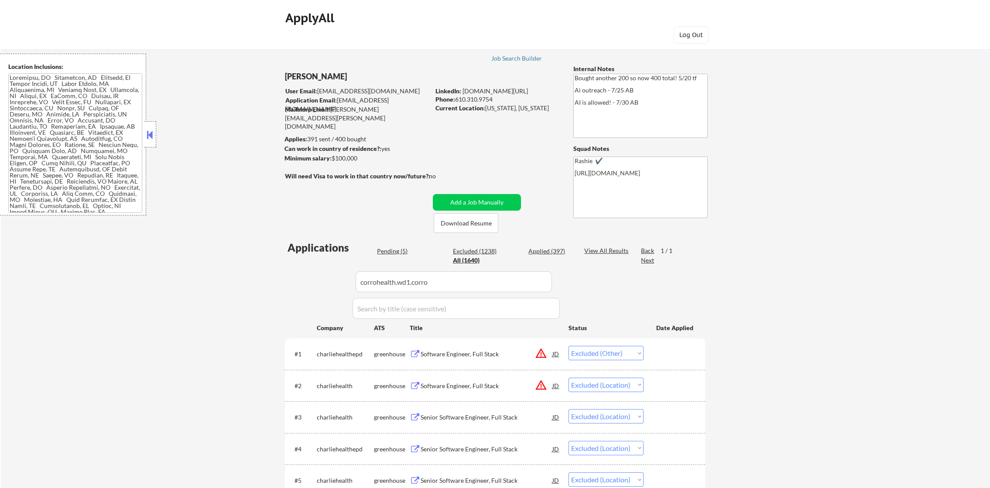
select select ""excluded__other_""
select select ""excluded__location_""
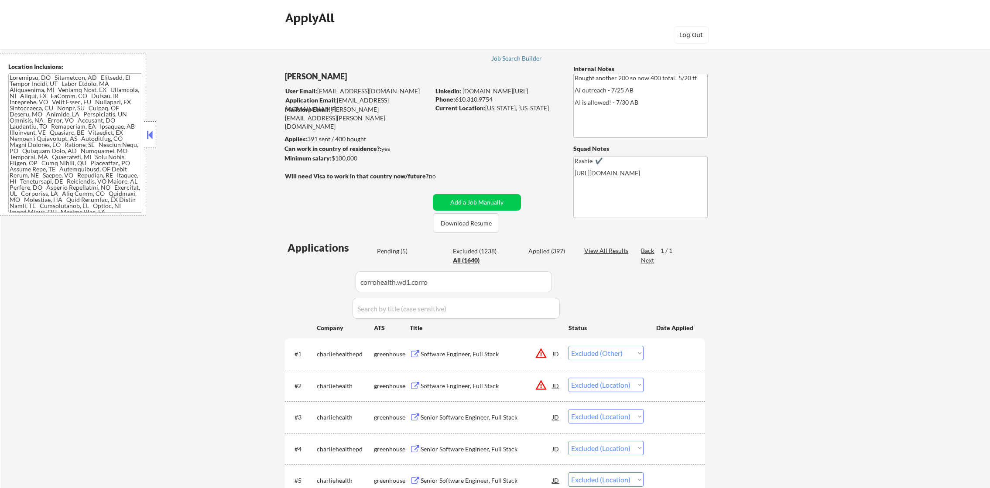
select select ""excluded__location_""
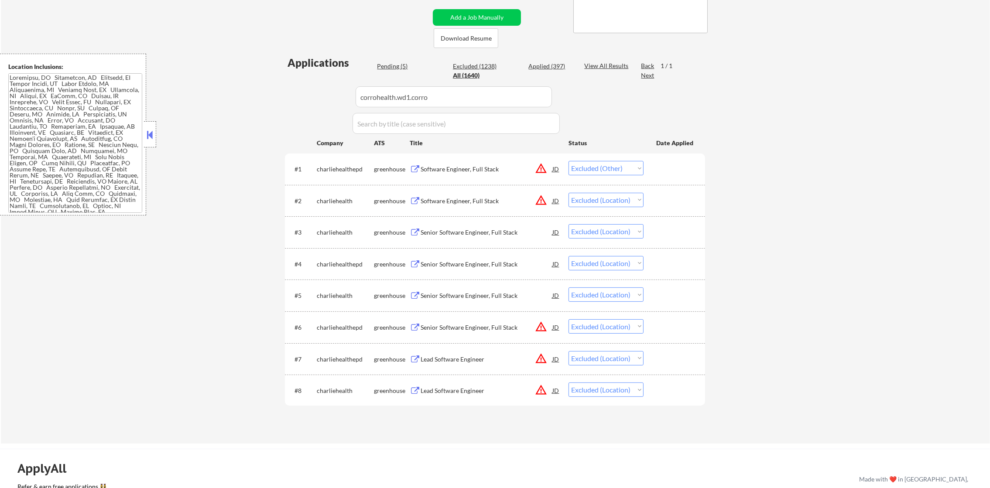
scroll to position [154, 0]
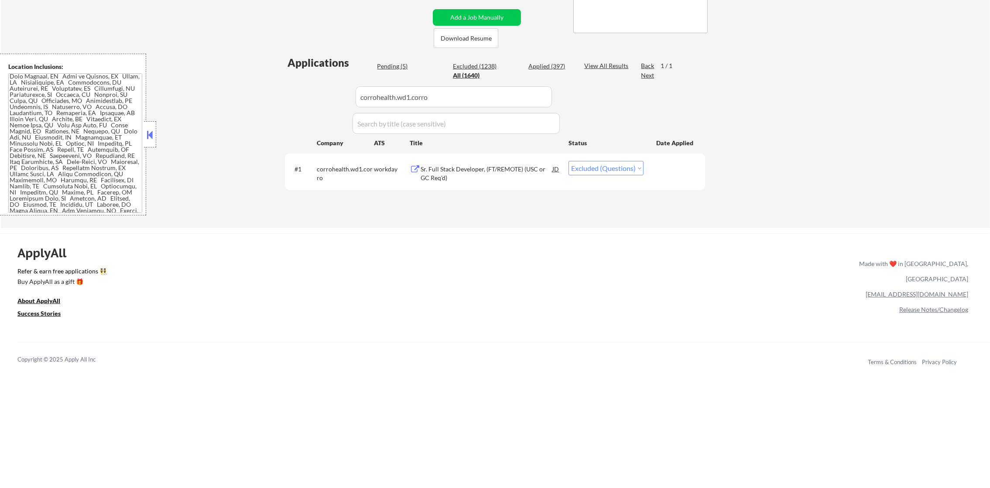
click at [513, 157] on div "#1 corrohealth.wd1.corro workday Sr. Full Stack Developer, (FT/REMOTE) (USC or …" at bounding box center [494, 171] width 412 height 29
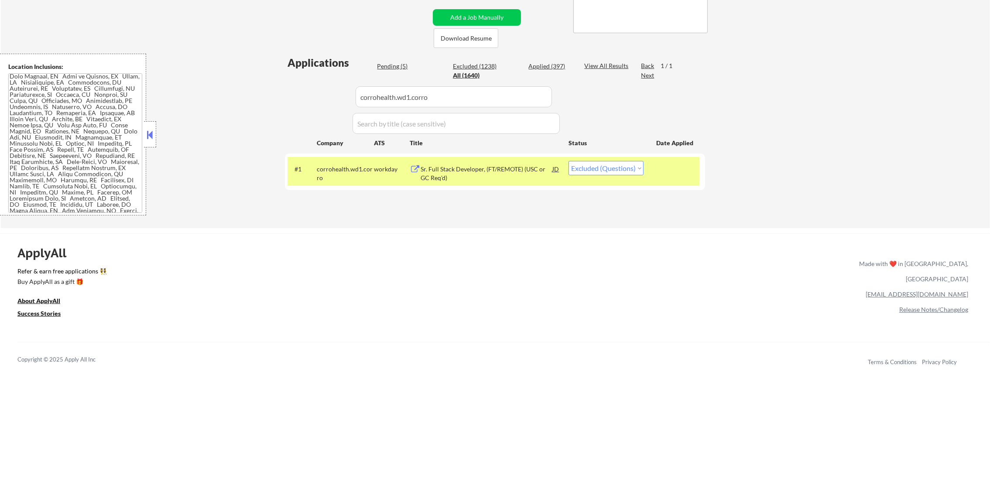
click at [505, 170] on div "Sr. Full Stack Developer, (FT/REMOTE) (USC or GC Req'd)" at bounding box center [487, 173] width 132 height 17
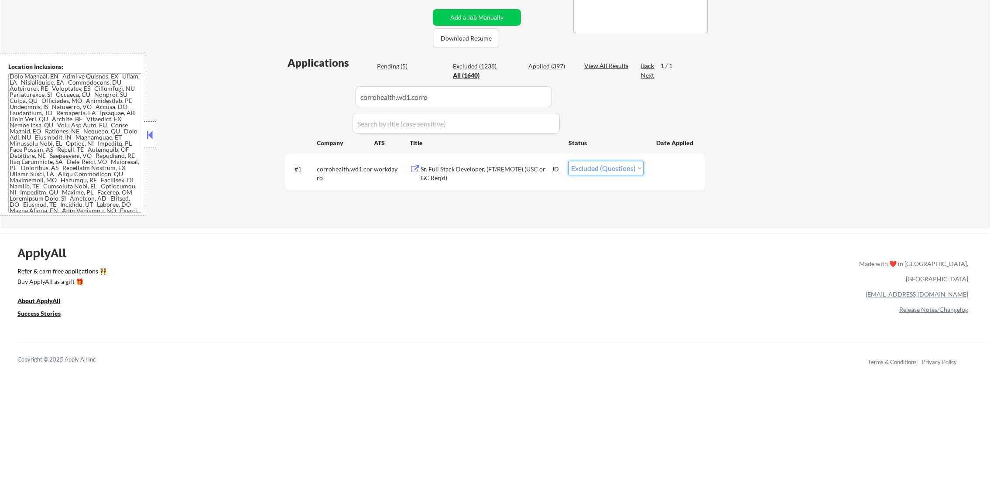
click at [600, 167] on select "Choose an option... Pending Applied Excluded (Questions) Excluded (Expired) Exc…" at bounding box center [606, 168] width 75 height 14
select select ""excluded__other_""
click at [569, 161] on select "Choose an option... Pending Applied Excluded (Questions) Excluded (Expired) Exc…" at bounding box center [606, 168] width 75 height 14
paste input "geico.wd1.external"
drag, startPoint x: 441, startPoint y: 92, endPoint x: 287, endPoint y: 100, distance: 153.8
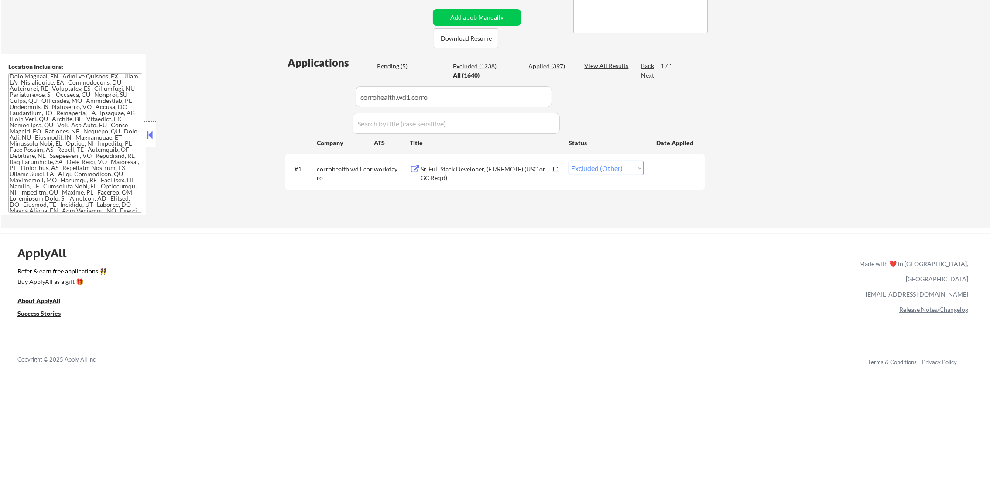
click at [289, 100] on div "Applications Pending (5) Excluded (1238) Applied (397) All (1640) View All Resu…" at bounding box center [495, 133] width 420 height 156
type input "geico.wd1.external"
click at [285, 99] on div "Applications Pending (5) Excluded (1238) Applied (397) All (1640) View All Resu…" at bounding box center [495, 133] width 420 height 156
select select ""applied""
select select ""excluded__other_""
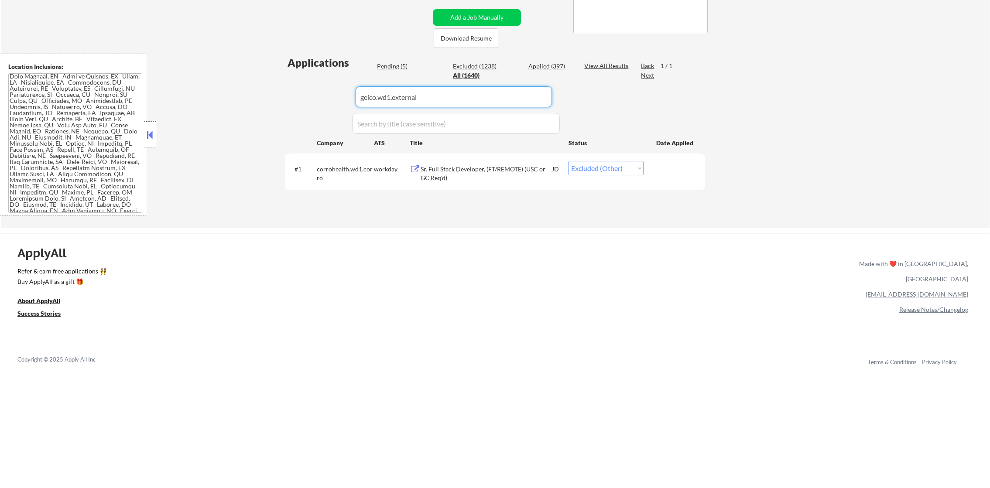
select select ""excluded""
select select ""excluded__other_""
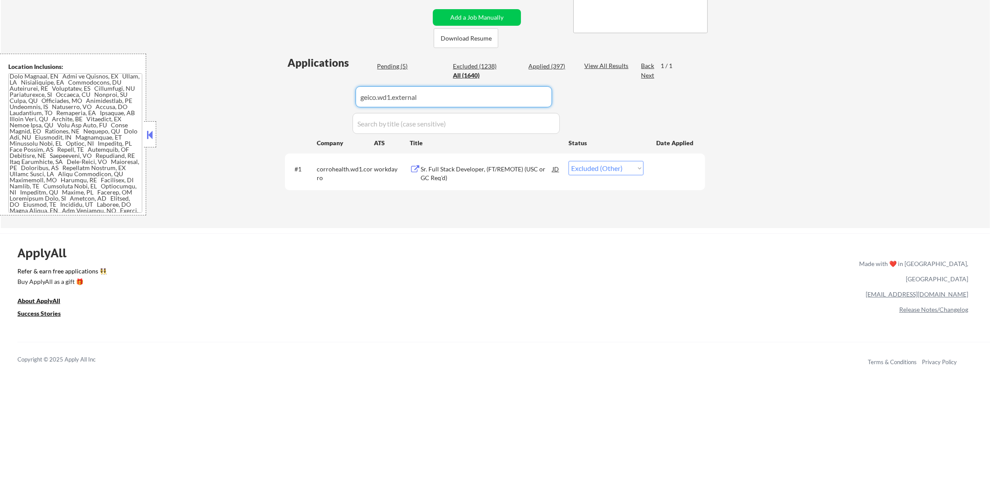
select select ""excluded""
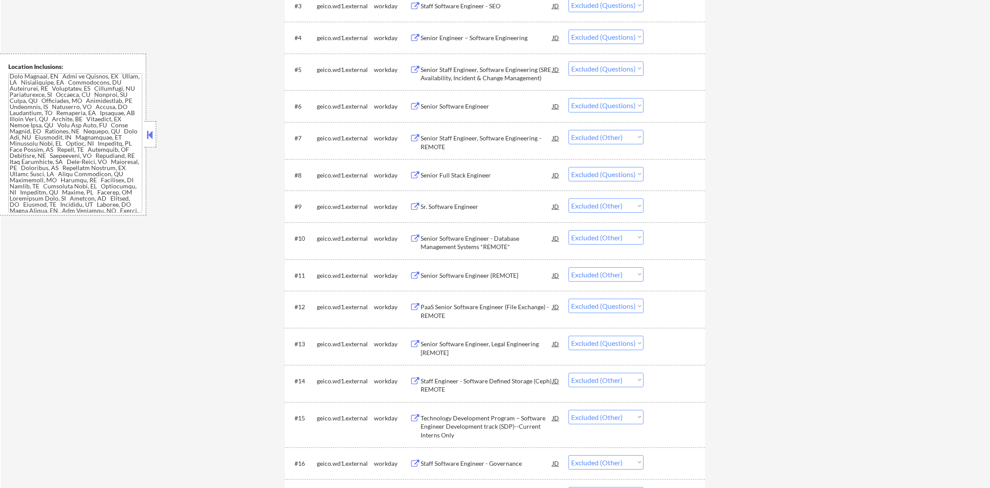
scroll to position [425, 0]
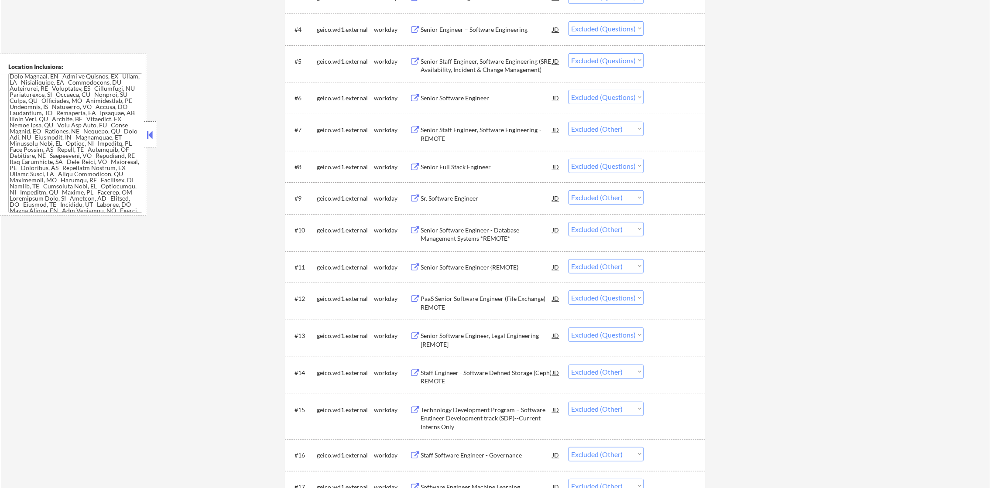
click at [606, 305] on div "#12 geico.wd1.external workday PaaS Senior Software Engineer (File Exchange) - …" at bounding box center [494, 301] width 412 height 29
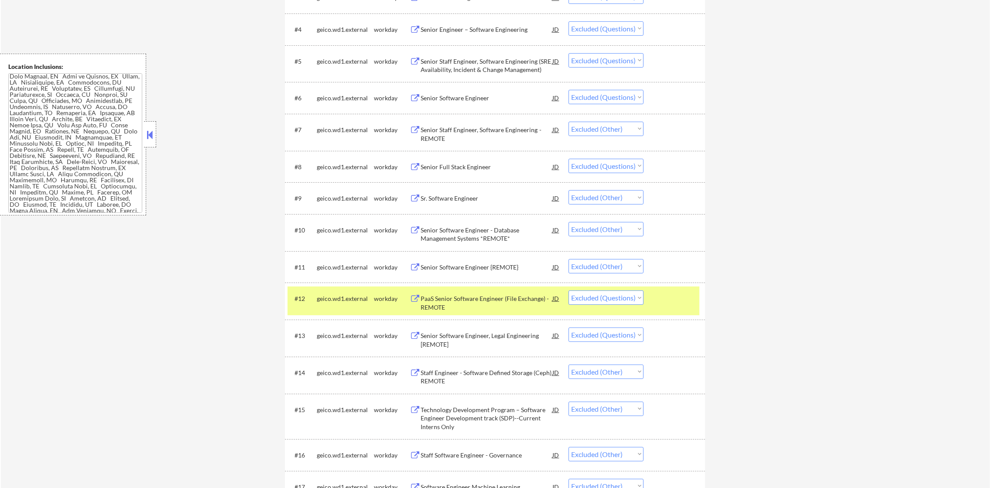
click at [622, 289] on div "#12 geico.wd1.external workday PaaS Senior Software Engineer (File Exchange) - …" at bounding box center [494, 301] width 412 height 29
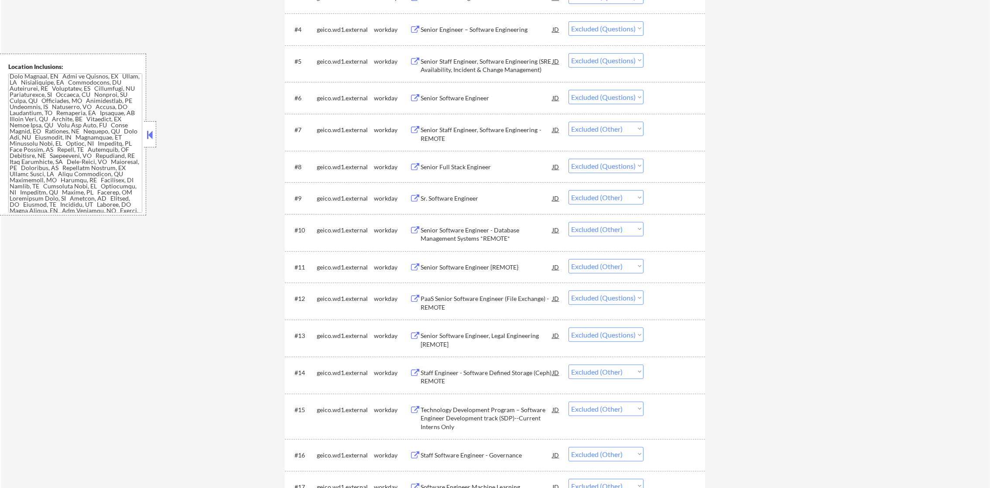
drag, startPoint x: 624, startPoint y: 300, endPoint x: 624, endPoint y: 307, distance: 6.6
click at [624, 300] on select "Choose an option... Pending Applied Excluded (Questions) Excluded (Expired) Exc…" at bounding box center [606, 298] width 75 height 14
select select ""excluded__other_""
click at [569, 291] on select "Choose an option... Pending Applied Excluded (Questions) Excluded (Expired) Exc…" at bounding box center [606, 298] width 75 height 14
drag, startPoint x: 594, startPoint y: 99, endPoint x: 596, endPoint y: 104, distance: 5.5
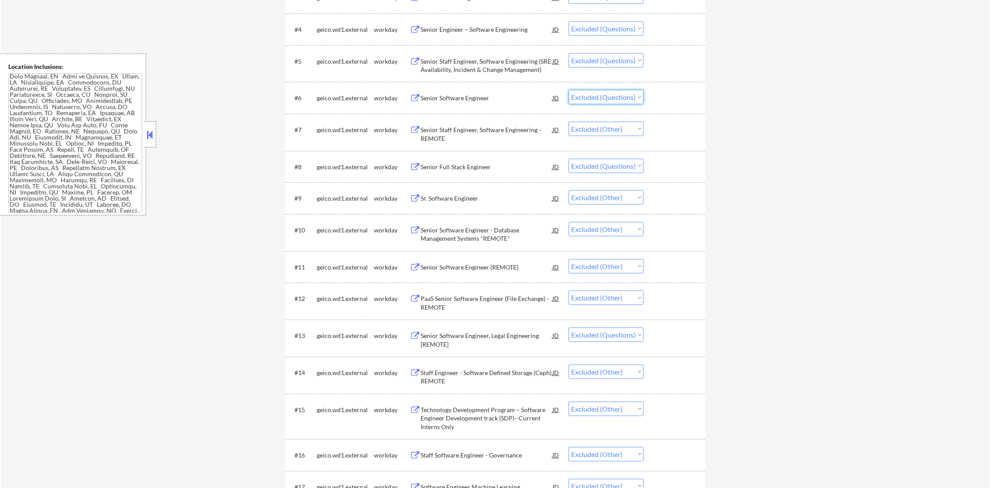
click at [594, 99] on select "Choose an option... Pending Applied Excluded (Questions) Excluded (Expired) Exc…" at bounding box center [606, 97] width 75 height 14
select select ""excluded__other_""
click at [569, 90] on select "Choose an option... Pending Applied Excluded (Questions) Excluded (Expired) Exc…" at bounding box center [606, 97] width 75 height 14
click at [622, 63] on select "Choose an option... Pending Applied Excluded (Questions) Excluded (Expired) Exc…" at bounding box center [606, 60] width 75 height 14
select select ""excluded__other_""
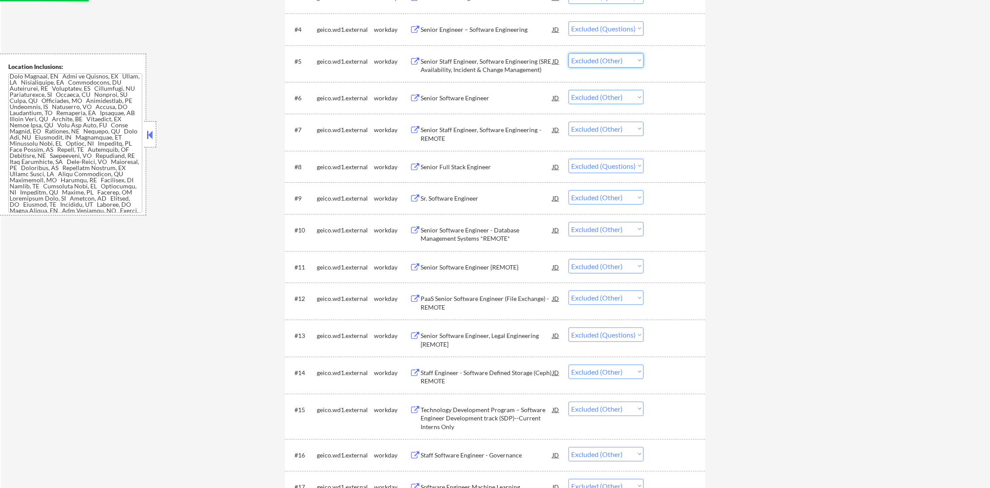
click at [569, 53] on select "Choose an option... Pending Applied Excluded (Questions) Excluded (Expired) Exc…" at bounding box center [606, 60] width 75 height 14
drag, startPoint x: 622, startPoint y: 26, endPoint x: 622, endPoint y: 38, distance: 11.3
click at [622, 26] on select "Choose an option... Pending Applied Excluded (Questions) Excluded (Expired) Exc…" at bounding box center [606, 28] width 75 height 14
select select ""excluded__other_""
click at [569, 21] on select "Choose an option... Pending Applied Excluded (Questions) Excluded (Expired) Exc…" at bounding box center [606, 28] width 75 height 14
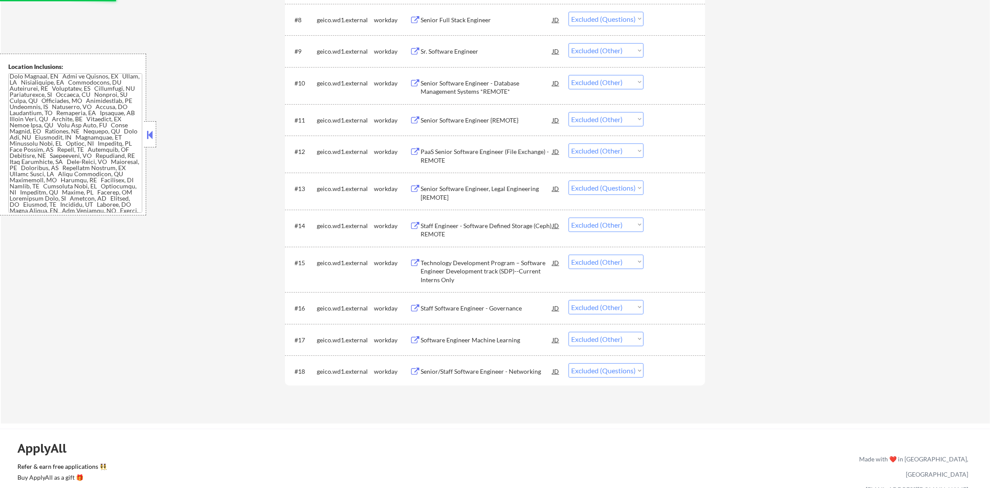
scroll to position [578, 0]
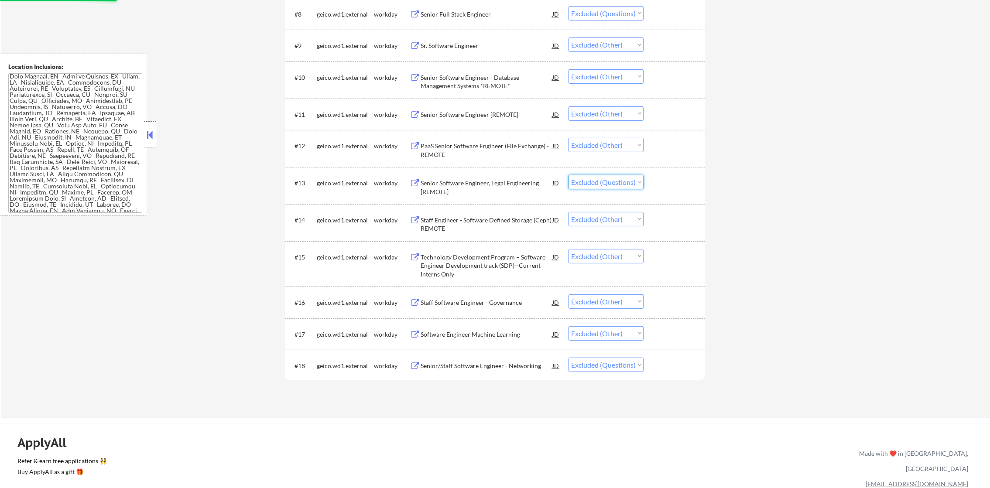
click at [615, 189] on select "Choose an option... Pending Applied Excluded (Questions) Excluded (Expired) Exc…" at bounding box center [606, 182] width 75 height 14
select select ""excluded__other_""
click at [569, 175] on select "Choose an option... Pending Applied Excluded (Questions) Excluded (Expired) Exc…" at bounding box center [606, 182] width 75 height 14
click at [606, 364] on select "Choose an option... Pending Applied Excluded (Questions) Excluded (Expired) Exc…" at bounding box center [606, 365] width 75 height 14
click at [569, 358] on select "Choose an option... Pending Applied Excluded (Questions) Excluded (Expired) Exc…" at bounding box center [606, 365] width 75 height 14
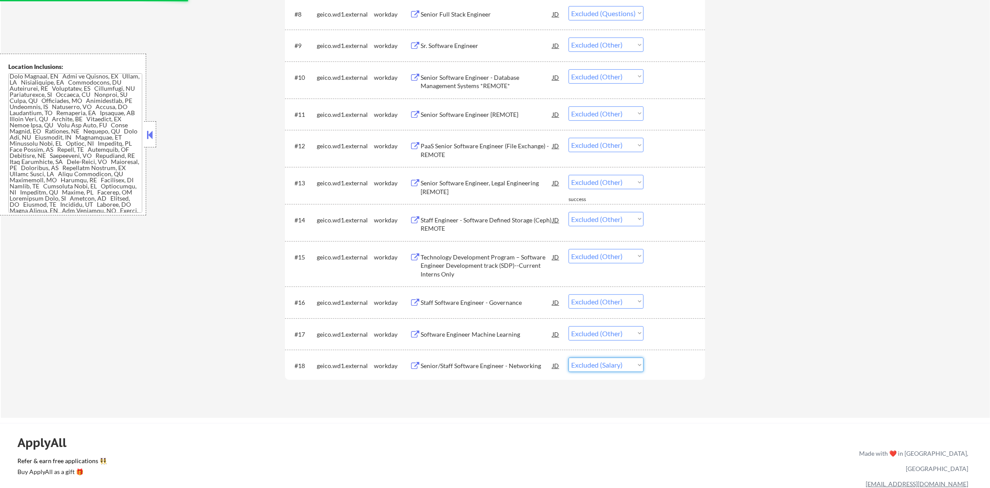
drag, startPoint x: 608, startPoint y: 357, endPoint x: 607, endPoint y: 362, distance: 5.3
click at [608, 358] on select "Choose an option... Pending Applied Excluded (Questions) Excluded (Expired) Exc…" at bounding box center [606, 365] width 75 height 14
select select ""excluded__other_""
click at [569, 358] on select "Choose an option... Pending Applied Excluded (Questions) Excluded (Expired) Exc…" at bounding box center [606, 365] width 75 height 14
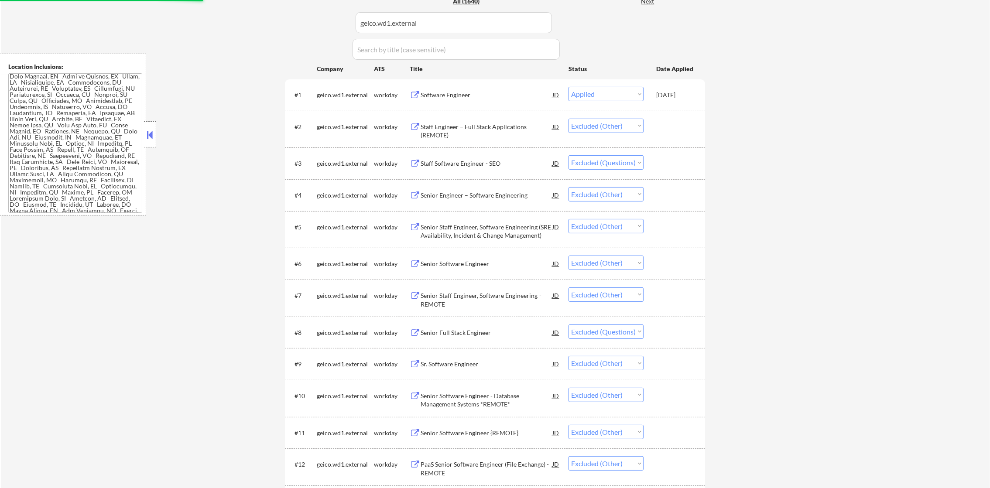
scroll to position [236, 0]
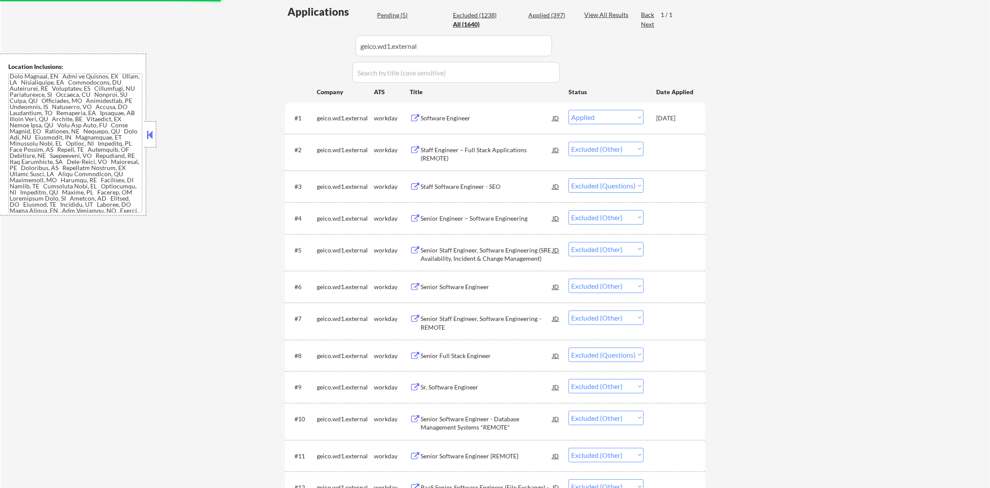
click at [591, 348] on select "Choose an option... Pending Applied Excluded (Questions) Excluded (Expired) Exc…" at bounding box center [606, 355] width 75 height 14
select select ""excluded__other_""
click at [569, 348] on select "Choose an option... Pending Applied Excluded (Questions) Excluded (Expired) Exc…" at bounding box center [606, 355] width 75 height 14
click at [613, 196] on div "#3 geico.wd1.external workday Staff Software Engineer - SEO JD warning_amber Ch…" at bounding box center [494, 187] width 412 height 24
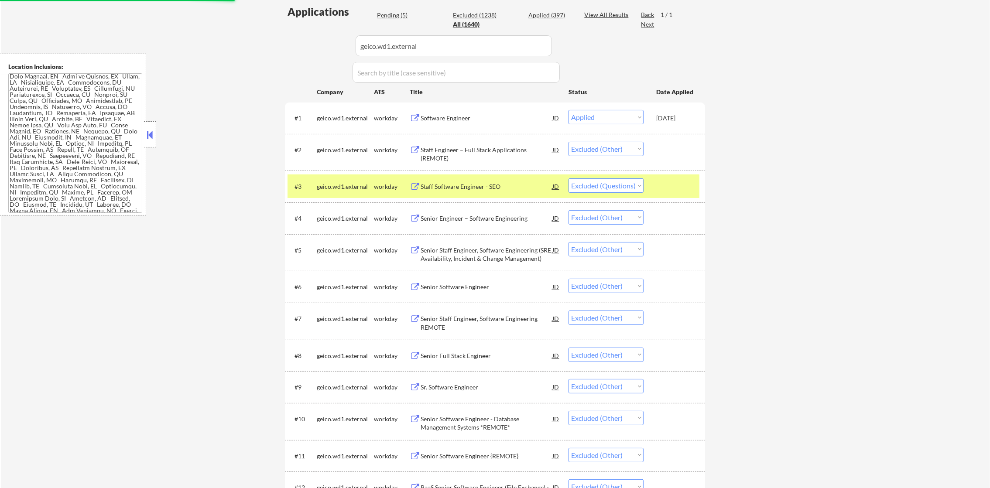
click at [622, 182] on select "Choose an option... Pending Applied Excluded (Questions) Excluded (Expired) Exc…" at bounding box center [606, 186] width 75 height 14
select select ""excluded__other_""
click at [569, 179] on select "Choose an option... Pending Applied Excluded (Questions) Excluded (Expired) Exc…" at bounding box center [606, 186] width 75 height 14
click at [371, 185] on div "geico.wd1.external" at bounding box center [345, 186] width 57 height 9
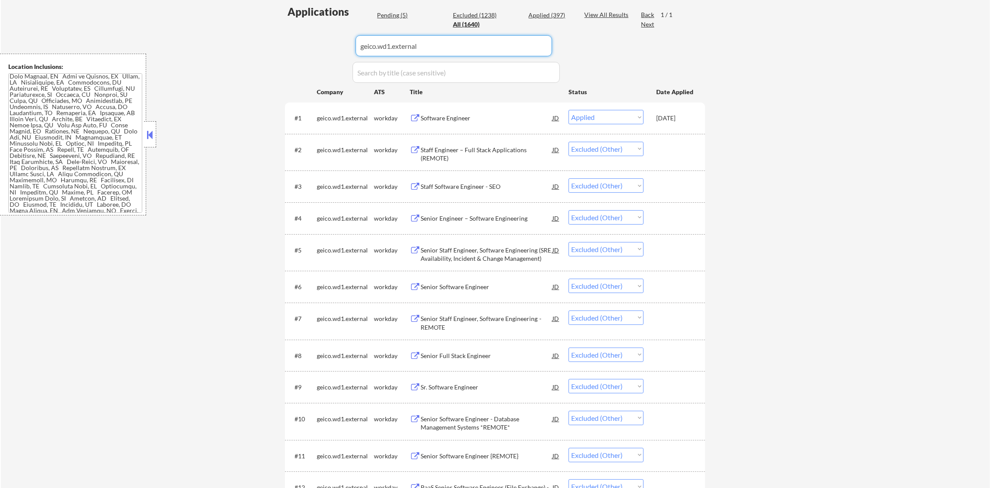
drag, startPoint x: 418, startPoint y: 53, endPoint x: 304, endPoint y: 53, distance: 113.5
click at [308, 53] on div "Applications Pending (5) Excluded (1238) Applied (397) All (1640) View All Resu…" at bounding box center [495, 373] width 420 height 739
paste input "protege"
type input "protege"
click at [303, 53] on div "Applications Pending (5) Excluded (1238) Applied (397) All (1640) View All Resu…" at bounding box center [495, 373] width 420 height 739
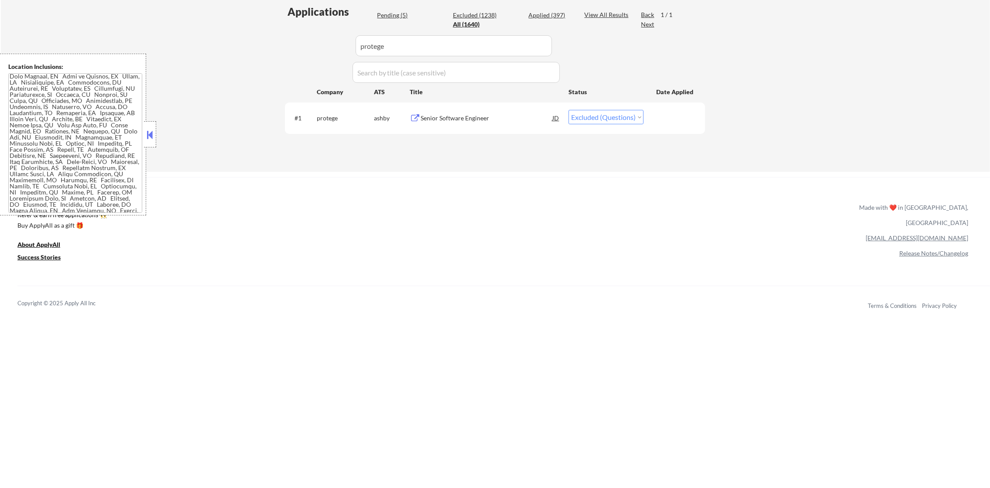
click at [494, 122] on div "Senior Software Engineer" at bounding box center [487, 118] width 132 height 9
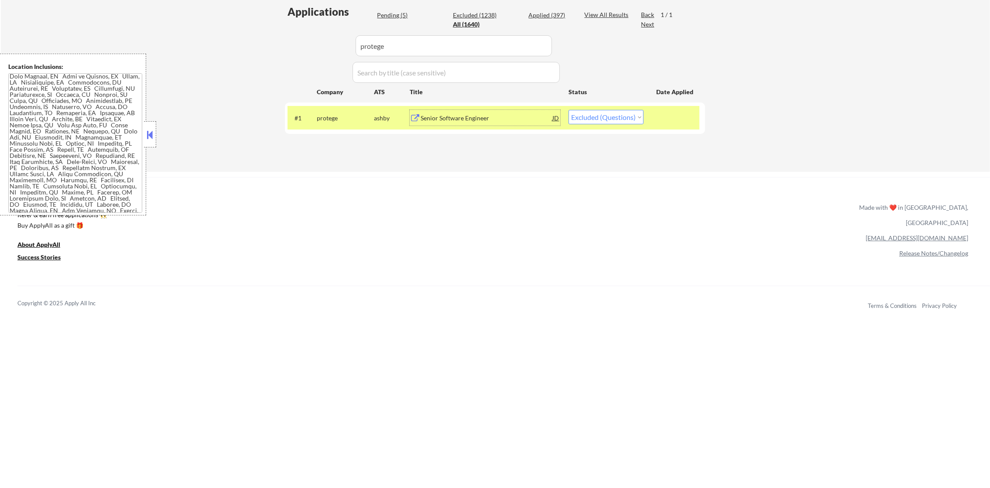
click at [595, 122] on select "Choose an option... Pending Applied Excluded (Questions) Excluded (Expired) Exc…" at bounding box center [606, 117] width 75 height 14
select select ""applied""
click at [569, 110] on select "Choose an option... Pending Applied Excluded (Questions) Excluded (Expired) Exc…" at bounding box center [606, 117] width 75 height 14
paste input "bolt42"
drag, startPoint x: 392, startPoint y: 48, endPoint x: 286, endPoint y: 45, distance: 105.7
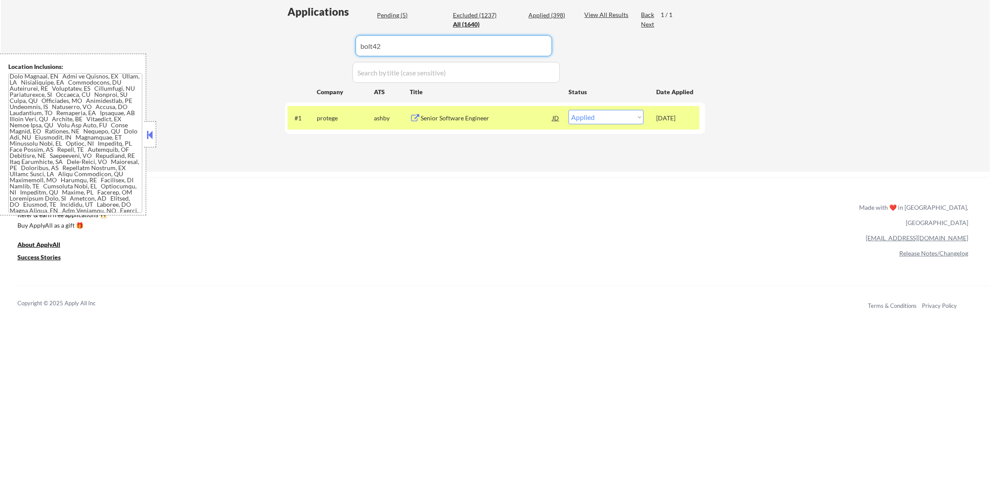
click at [289, 47] on div "Applications Pending (5) Excluded (1237) Applied (398) All (1640) View All Resu…" at bounding box center [495, 79] width 420 height 151
type input "bolt42"
click at [285, 45] on div "Applications Pending (5) Excluded (1237) Applied (398) All (1640) View All Resu…" at bounding box center [495, 79] width 420 height 151
select select ""excluded""
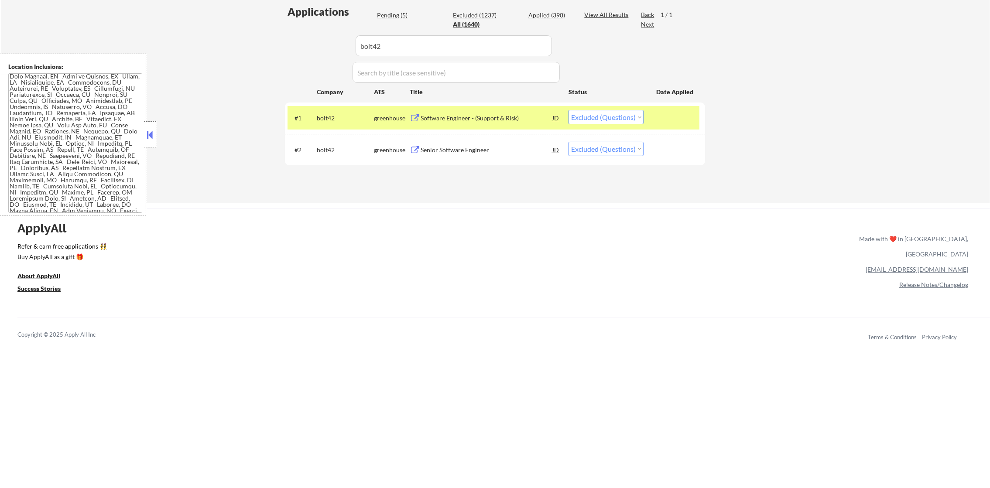
click at [481, 119] on div "Software Engineer - (Support & Risk)" at bounding box center [487, 118] width 132 height 9
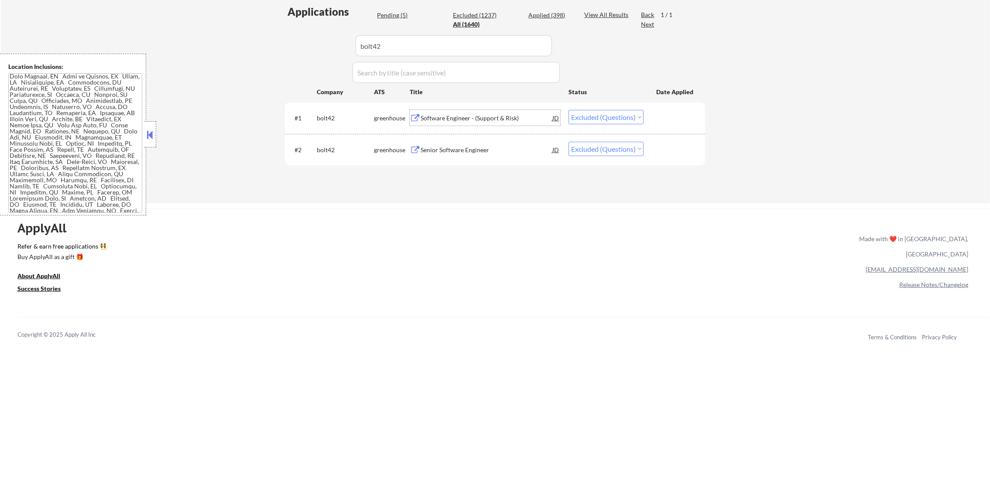
click at [514, 148] on div "Senior Software Engineer" at bounding box center [487, 150] width 132 height 9
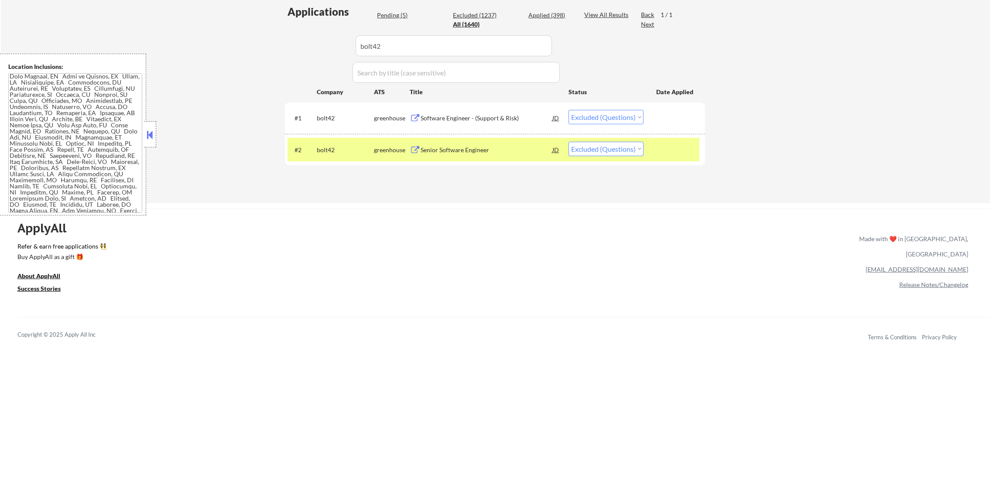
select select ""excluded__other_""
click at [299, 36] on div "Applications Pending (5) Excluded (1237) Applied (398) All (1640) View All Resu…" at bounding box center [495, 95] width 420 height 182
paste input "Anovium"
type input "Anovium"
click at [298, 36] on div "Applications Pending (5) Excluded (1237) Applied (398) All (1640) View All Resu…" at bounding box center [495, 95] width 420 height 182
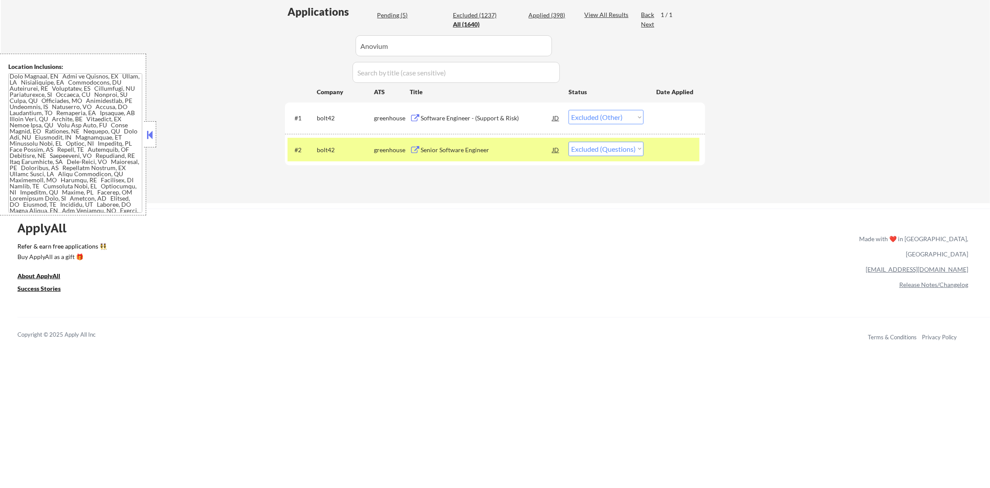
select select ""excluded__other_""
select select ""excluded""
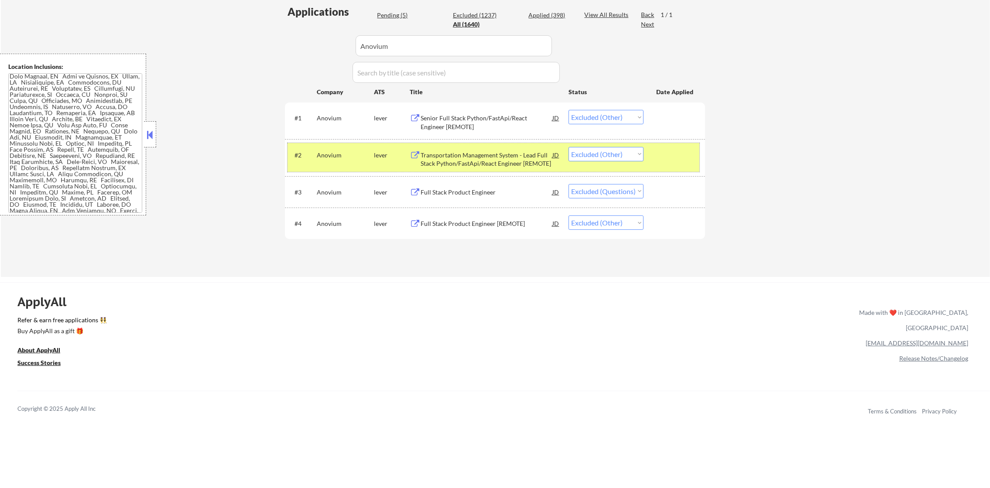
click at [324, 156] on div "Anovium" at bounding box center [345, 155] width 57 height 9
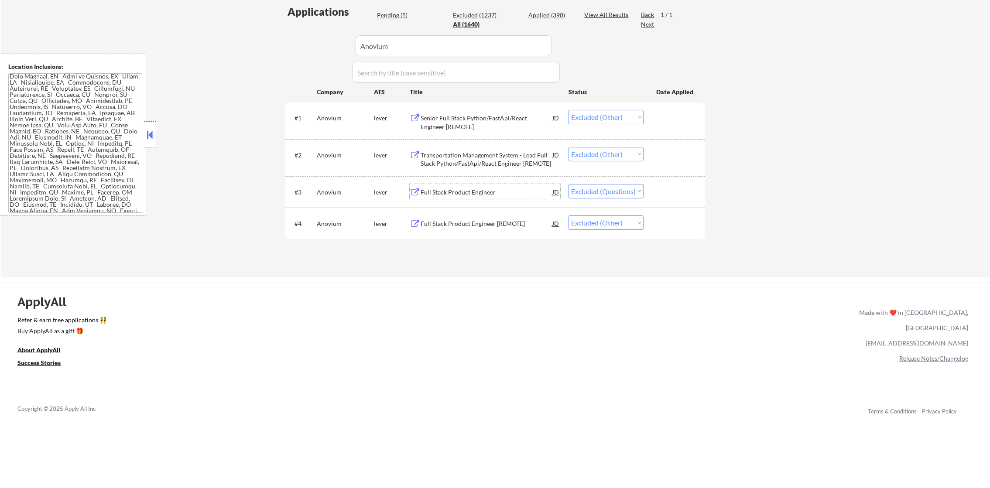
click at [488, 196] on div "Full Stack Product Engineer" at bounding box center [487, 192] width 132 height 9
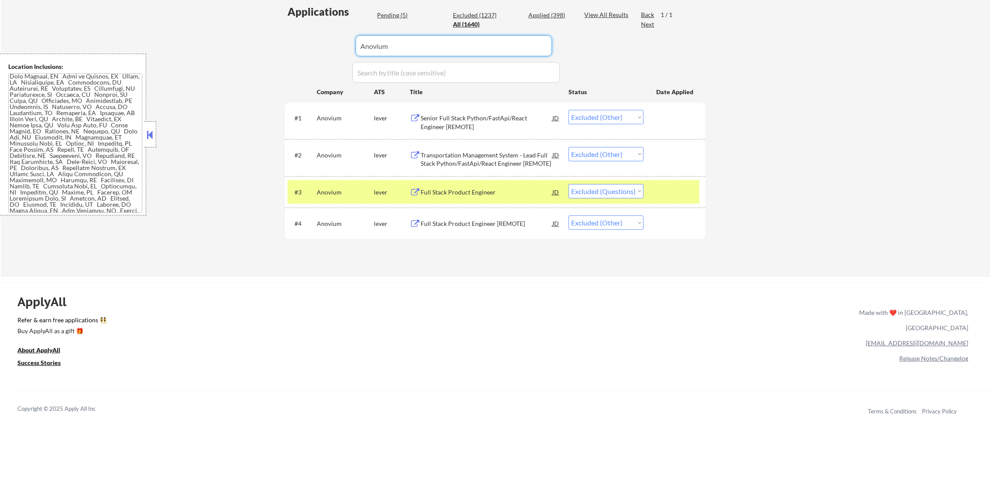
drag, startPoint x: 384, startPoint y: 49, endPoint x: 272, endPoint y: 45, distance: 112.3
click at [274, 45] on div "← Return to /applysquad Mailslurp Inbox Job Search Builder Timothy Sidie User E…" at bounding box center [496, 38] width 990 height 478
paste input "smxtech"
type input "smxtech"
click at [271, 45] on div "← Return to /applysquad Mailslurp Inbox Job Search Builder Timothy Sidie User E…" at bounding box center [496, 38] width 990 height 478
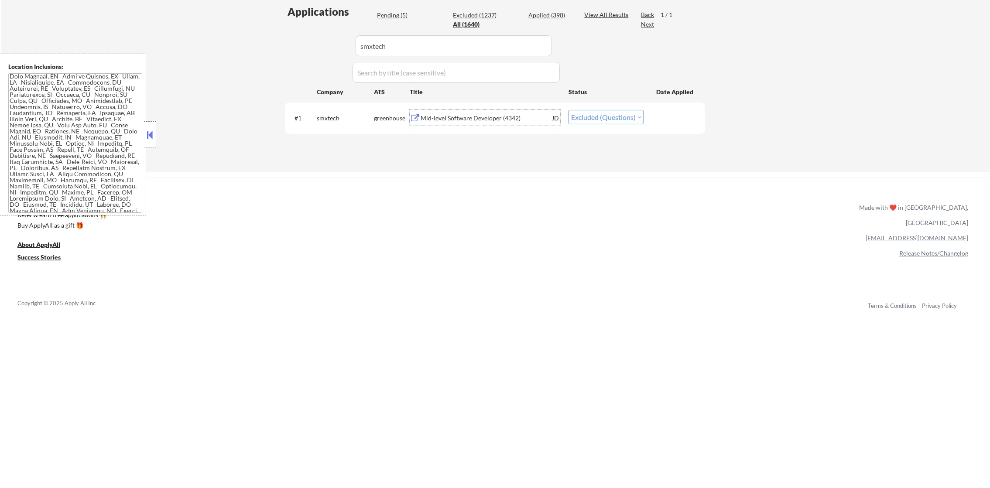
click at [468, 119] on div "Mid-level Software Developer (4342)" at bounding box center [487, 118] width 132 height 9
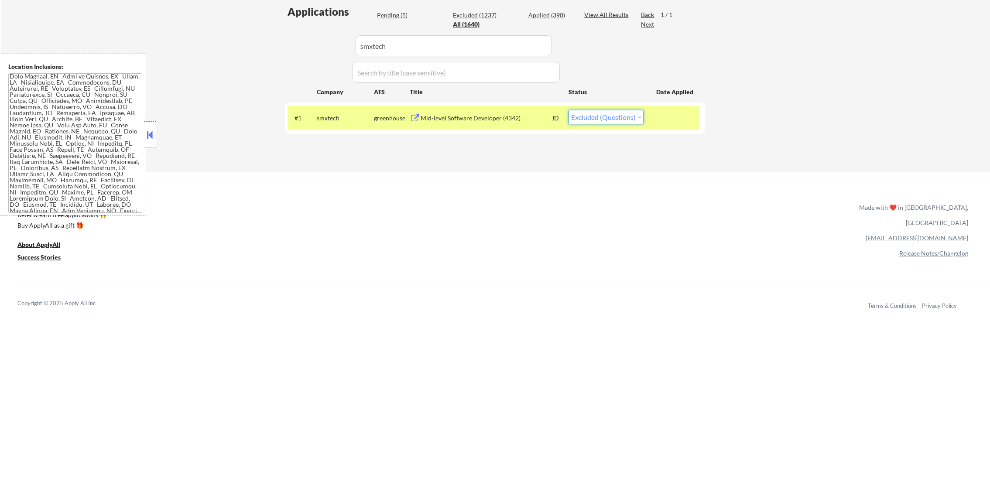
click at [604, 124] on select "Choose an option... Pending Applied Excluded (Questions) Excluded (Expired) Exc…" at bounding box center [606, 117] width 75 height 14
select select ""excluded__expired_""
click at [569, 110] on select "Choose an option... Pending Applied Excluded (Questions) Excluded (Expired) Exc…" at bounding box center [606, 117] width 75 height 14
drag, startPoint x: 363, startPoint y: 129, endPoint x: 357, endPoint y: 127, distance: 6.1
click at [360, 128] on div "#1 smxtech greenhouse Mid-level Software Developer (4342) JD warning_amber Choo…" at bounding box center [494, 118] width 412 height 24
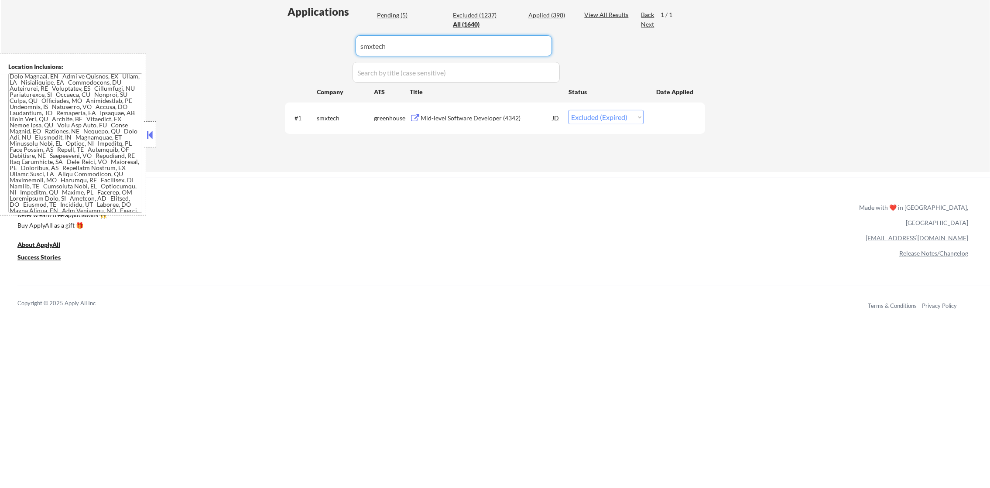
drag, startPoint x: 415, startPoint y: 47, endPoint x: 286, endPoint y: 45, distance: 128.8
click at [287, 45] on div "Applications Pending (5) Excluded (1237) Applied (398) All (1640) View All Resu…" at bounding box center [495, 79] width 420 height 151
paste input "check"
type input "check"
click at [286, 45] on div "Applications Pending (5) Excluded (1237) Applied (398) All (1640) View All Resu…" at bounding box center [495, 79] width 420 height 151
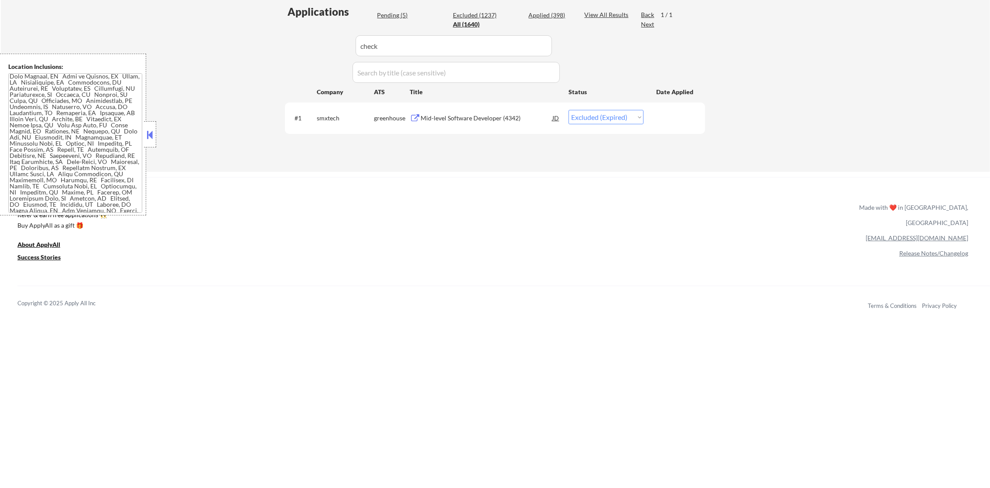
select select ""excluded""
select select ""excluded__location_""
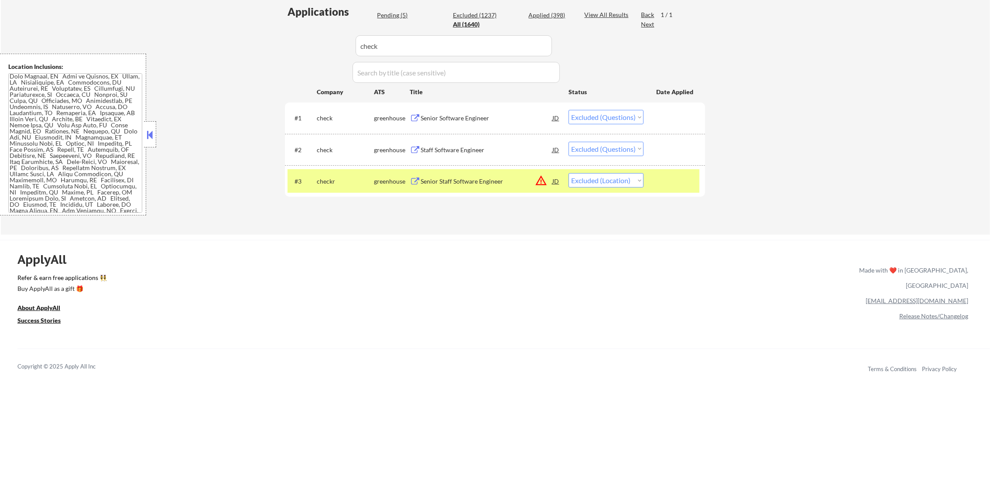
click at [485, 112] on div "Senior Software Engineer" at bounding box center [487, 118] width 132 height 16
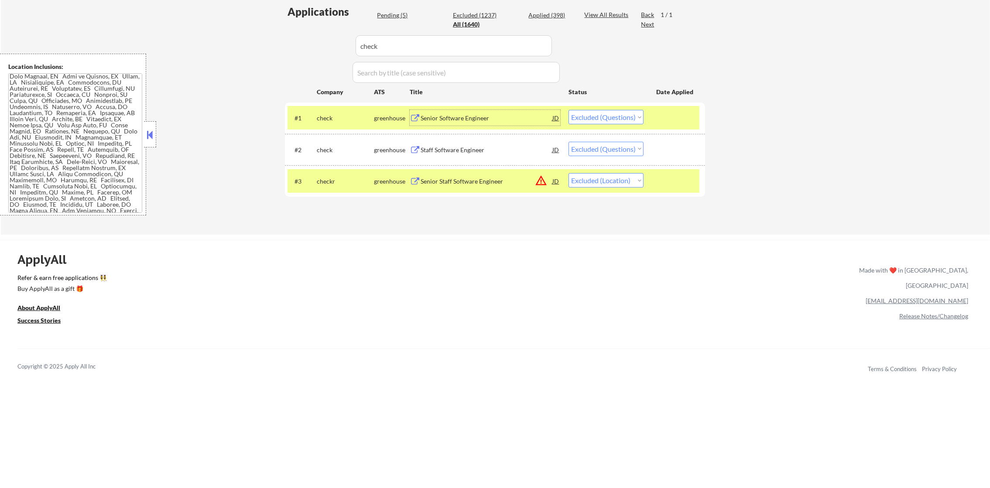
click at [615, 115] on select "Choose an option... Pending Applied Excluded (Questions) Excluded (Expired) Exc…" at bounding box center [606, 117] width 75 height 14
select select ""applied""
click at [569, 110] on select "Choose an option... Pending Applied Excluded (Questions) Excluded (Expired) Exc…" at bounding box center [606, 117] width 75 height 14
drag, startPoint x: 362, startPoint y: 103, endPoint x: 355, endPoint y: 105, distance: 7.2
click at [355, 105] on div "#1 check greenhouse Senior Software Engineer JD warning_amber Choose an option.…" at bounding box center [495, 118] width 420 height 31
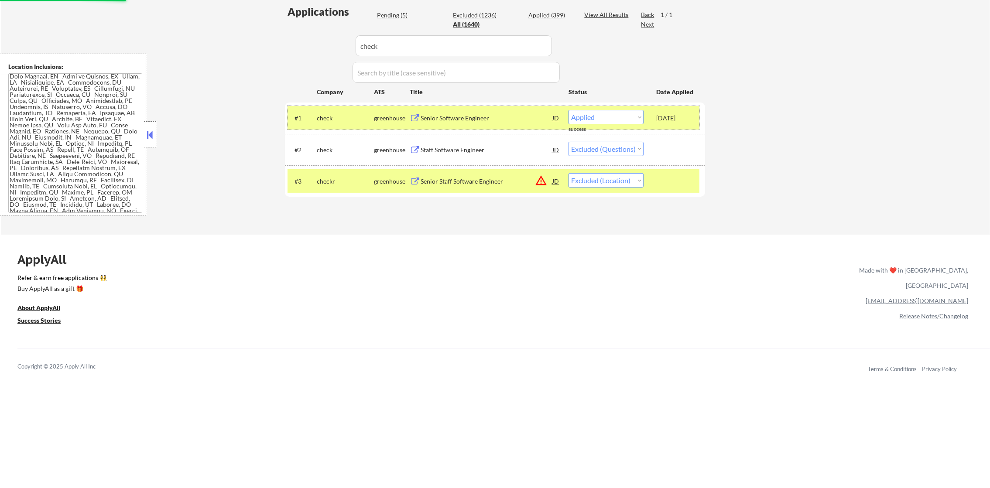
click at [340, 112] on div "check" at bounding box center [345, 118] width 57 height 16
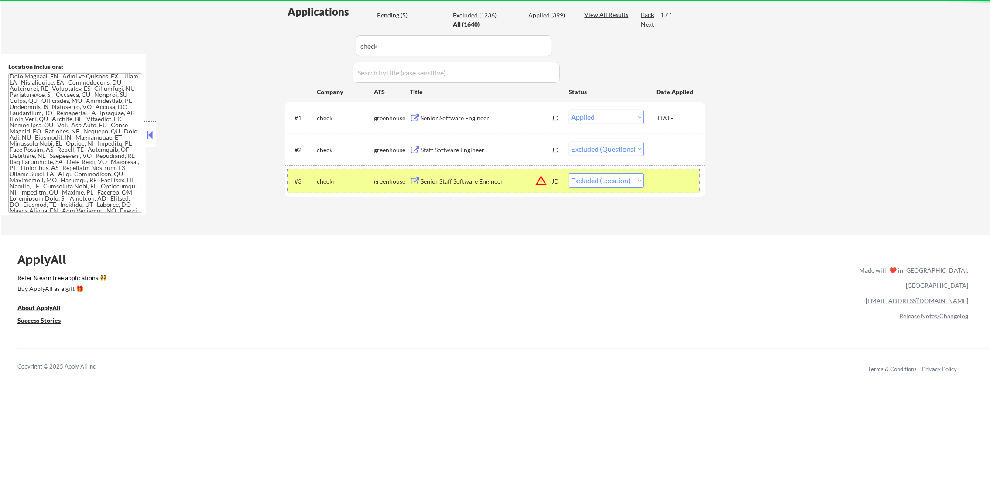
click at [330, 179] on div "checkr" at bounding box center [345, 181] width 57 height 9
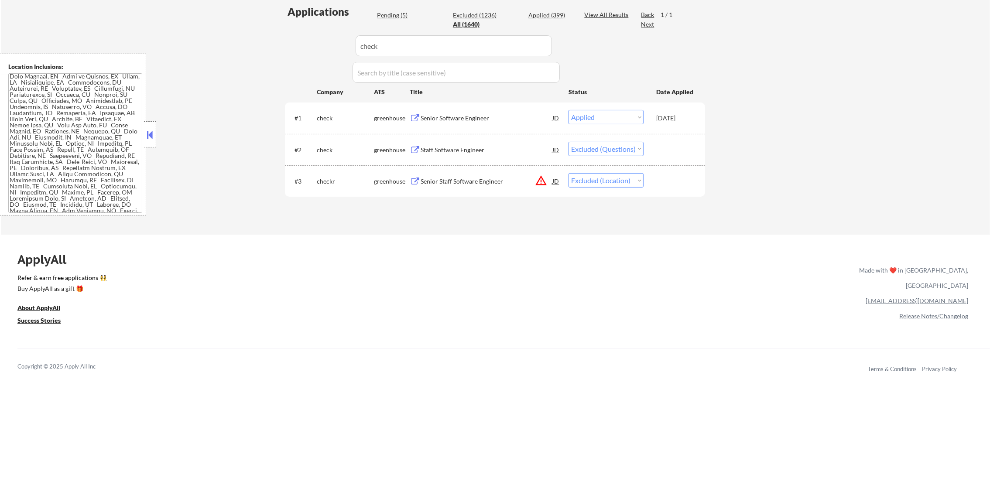
click at [618, 155] on div "#2 check greenhouse Staff Software Engineer JD warning_amber Choose an option..…" at bounding box center [494, 150] width 412 height 24
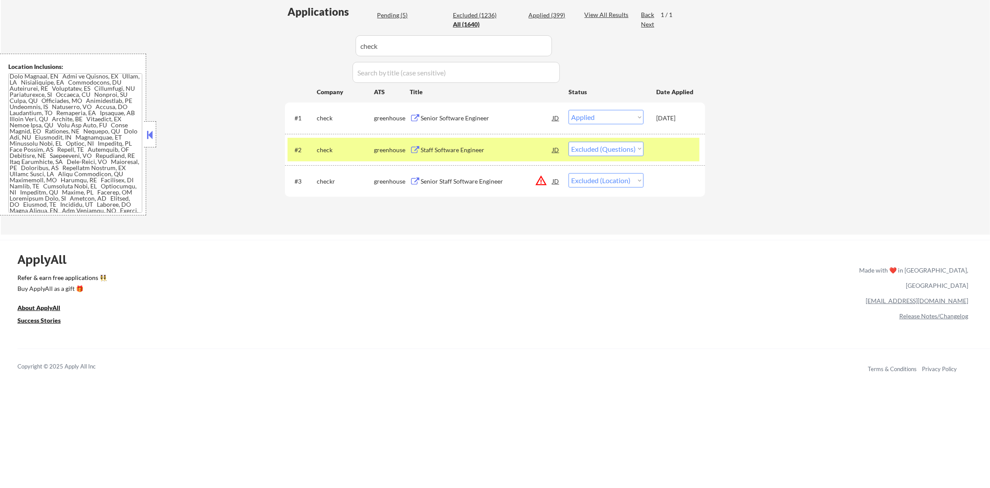
click at [624, 150] on select "Choose an option... Pending Applied Excluded (Questions) Excluded (Expired) Exc…" at bounding box center [606, 149] width 75 height 14
select select ""excluded__other_""
click at [569, 142] on select "Choose an option... Pending Applied Excluded (Questions) Excluded (Expired) Exc…" at bounding box center [606, 149] width 75 height 14
click at [347, 154] on div "check" at bounding box center [345, 150] width 57 height 16
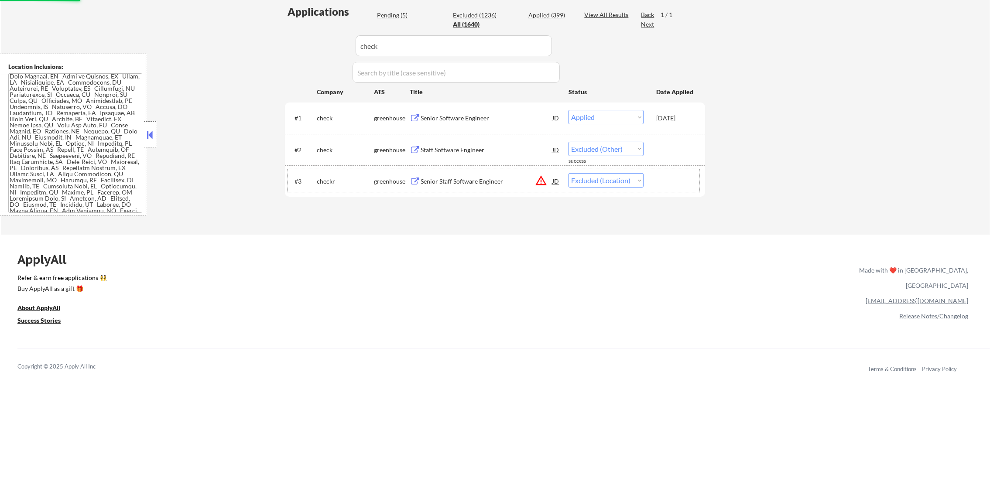
click at [648, 180] on div "#3 checkr greenhouse Senior Staff Software Engineer JD warning_amber Choose an …" at bounding box center [494, 181] width 412 height 24
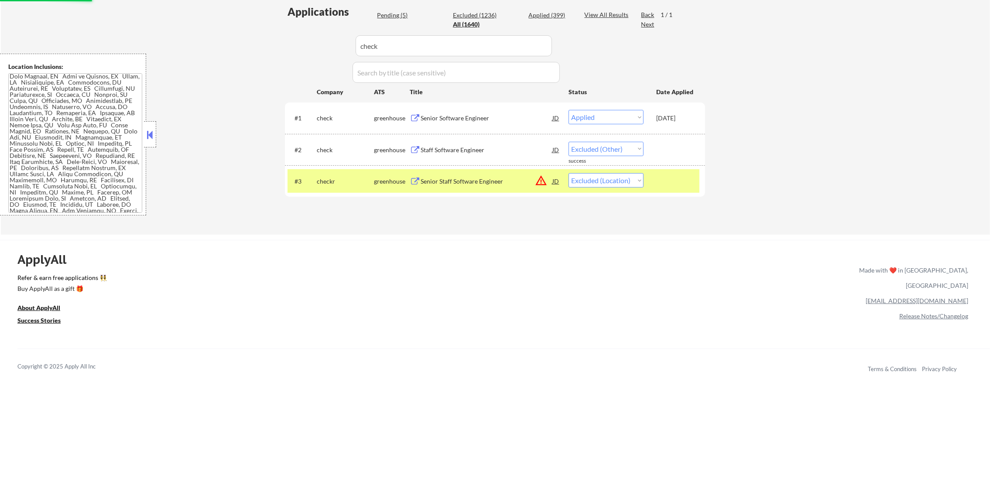
click at [619, 184] on select "Choose an option... Pending Applied Excluded (Questions) Excluded (Expired) Exc…" at bounding box center [606, 180] width 75 height 14
click at [339, 182] on div "checkr" at bounding box center [345, 181] width 57 height 9
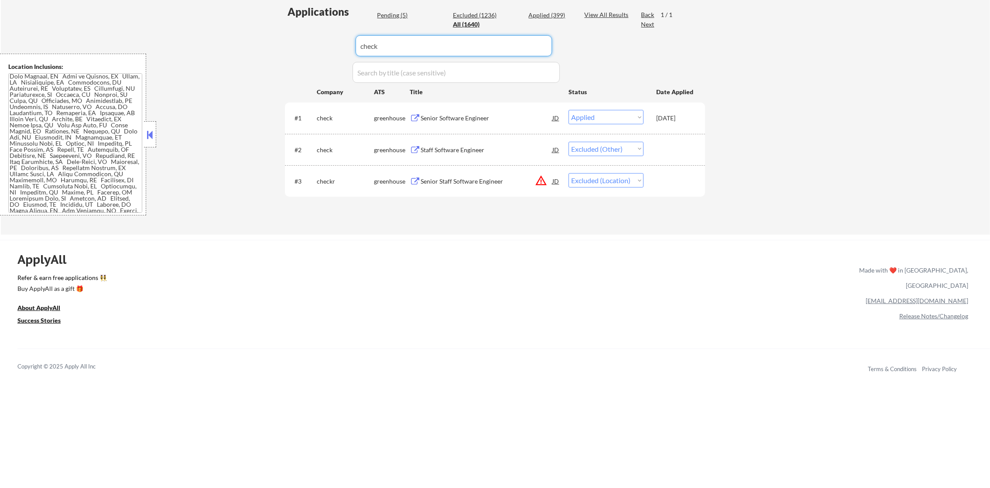
drag, startPoint x: 400, startPoint y: 37, endPoint x: 298, endPoint y: 34, distance: 102.2
click at [300, 34] on div "Applications Pending (5) Excluded (1236) Applied (399) All (1640) View All Resu…" at bounding box center [495, 111] width 420 height 214
paste input "skyven-technologies"
type input "skyven-technologies"
click at [298, 34] on div "Applications Pending (5) Excluded (1236) Applied (399) All (1640) View All Resu…" at bounding box center [495, 111] width 420 height 214
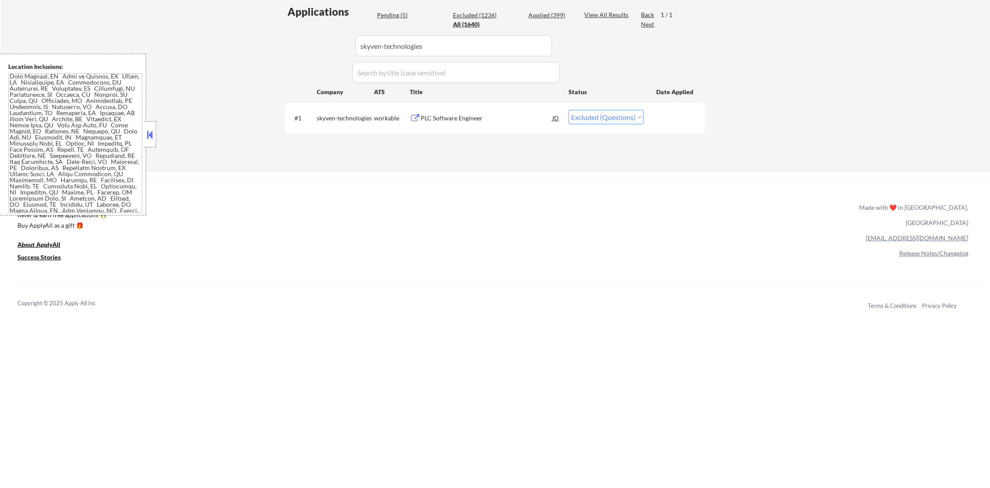
click at [476, 115] on div "PLC Software Engineer" at bounding box center [487, 118] width 132 height 9
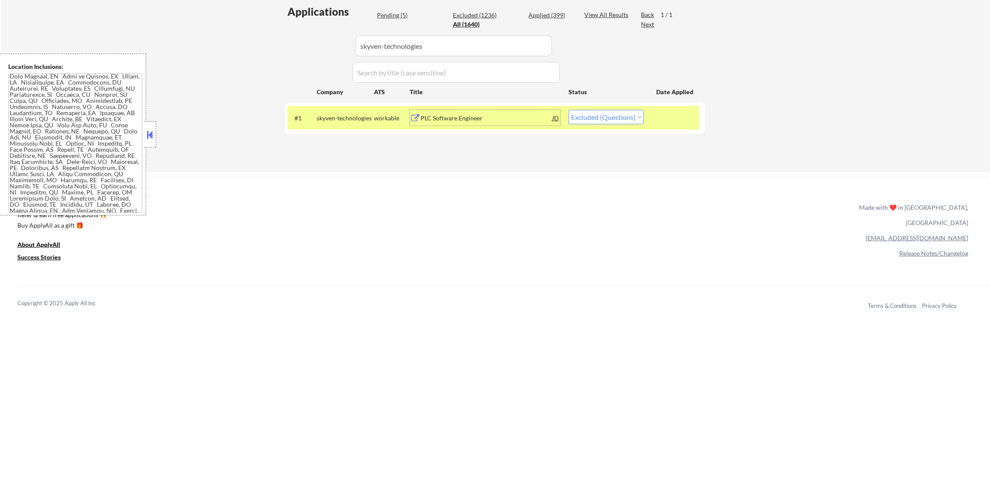
drag, startPoint x: 604, startPoint y: 116, endPoint x: 604, endPoint y: 121, distance: 4.8
click at [604, 118] on select "Choose an option... Pending Applied Excluded (Questions) Excluded (Expired) Exc…" at bounding box center [606, 117] width 75 height 14
select select ""excluded__expired_""
click at [569, 110] on select "Choose an option... Pending Applied Excluded (Questions) Excluded (Expired) Exc…" at bounding box center [606, 117] width 75 height 14
drag, startPoint x: 429, startPoint y: 41, endPoint x: 265, endPoint y: 55, distance: 164.7
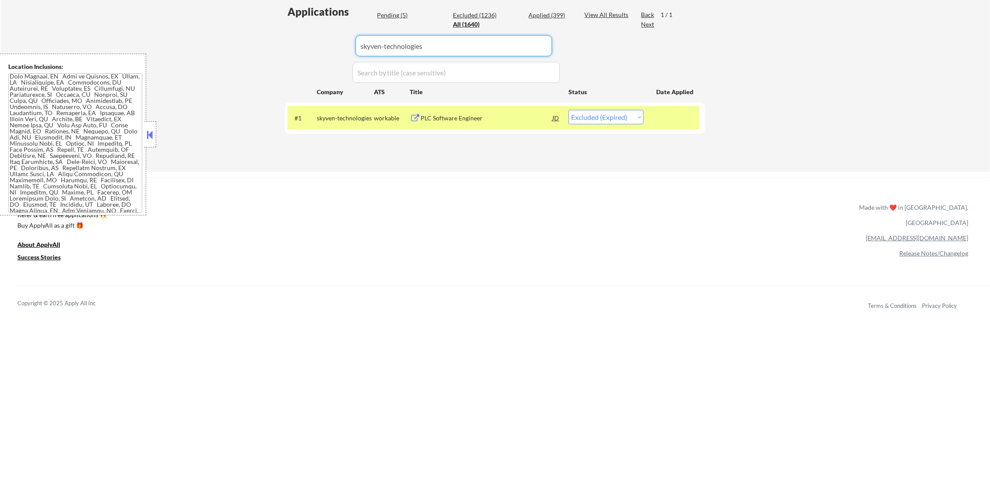
paste input "20200330195642_kz5vninbvfjiusjl"
type input "20200330195642_kz5vninbvfjiusjl"
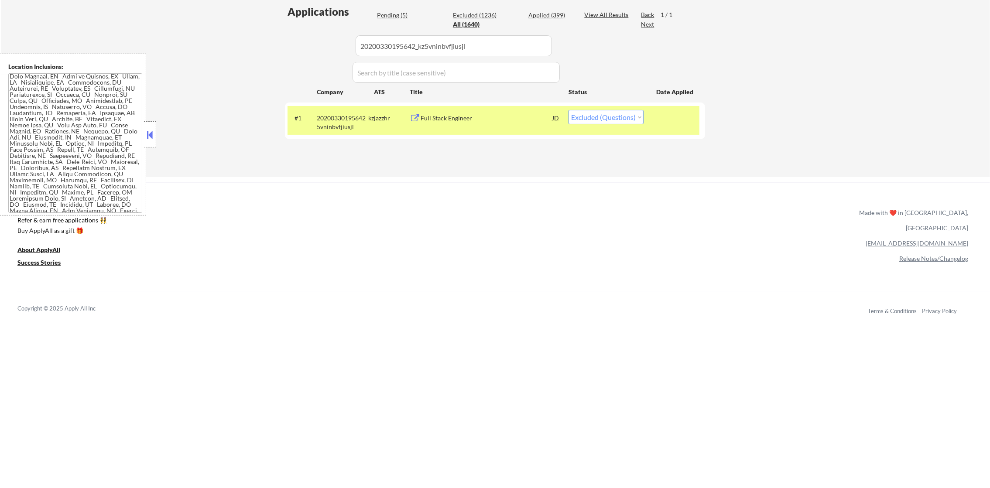
click at [468, 118] on div "Full Stack Engineer" at bounding box center [487, 118] width 132 height 9
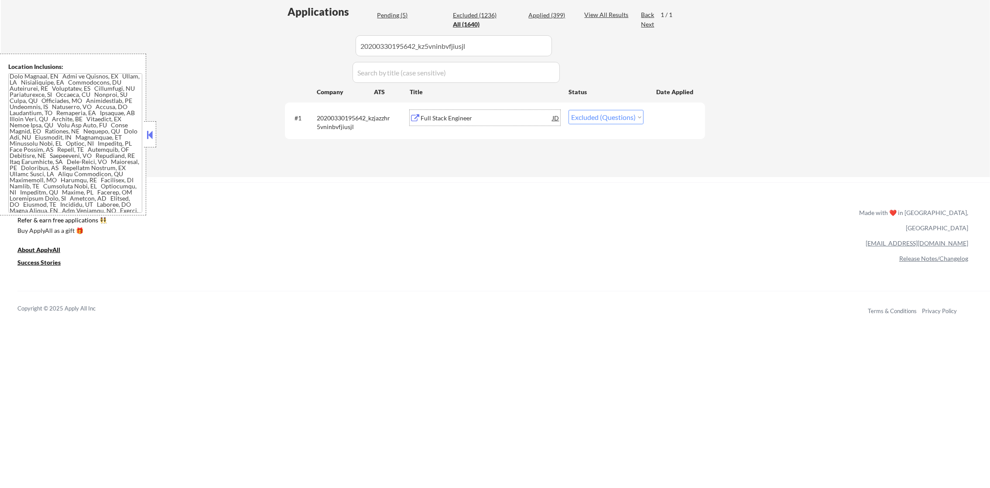
click at [584, 121] on select "Choose an option... Pending Applied Excluded (Questions) Excluded (Expired) Exc…" at bounding box center [606, 117] width 75 height 14
select select ""excluded__expired_""
click at [569, 110] on select "Choose an option... Pending Applied Excluded (Questions) Excluded (Expired) Exc…" at bounding box center [606, 117] width 75 height 14
drag, startPoint x: 468, startPoint y: 44, endPoint x: 323, endPoint y: 47, distance: 145.0
click at [324, 47] on div "Applications Pending (5) Excluded (1236) Applied (399) All (1640) View All Resu…" at bounding box center [495, 82] width 420 height 156
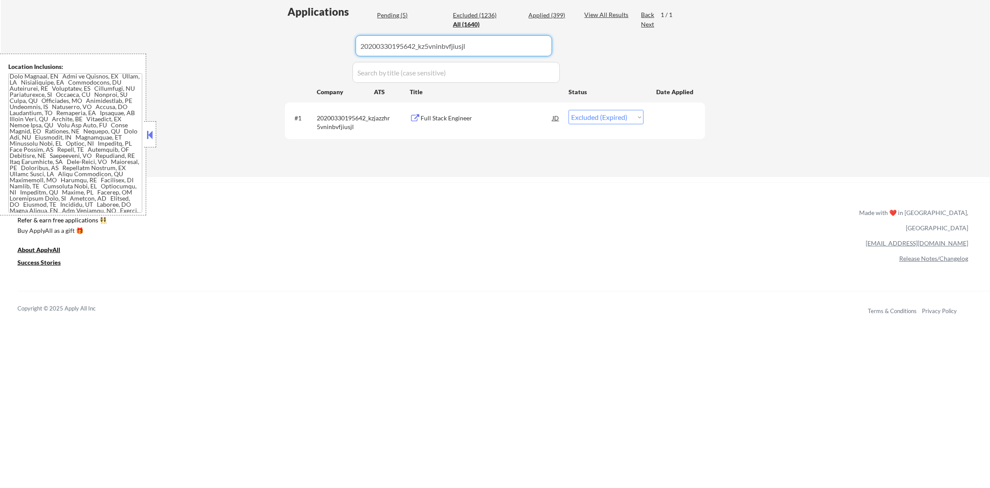
paste input "noodle"
type input "noodle"
click at [323, 47] on div "Applications Pending (5) Excluded (1236) Applied (399) All (1640) View All Resu…" at bounding box center [495, 82] width 420 height 156
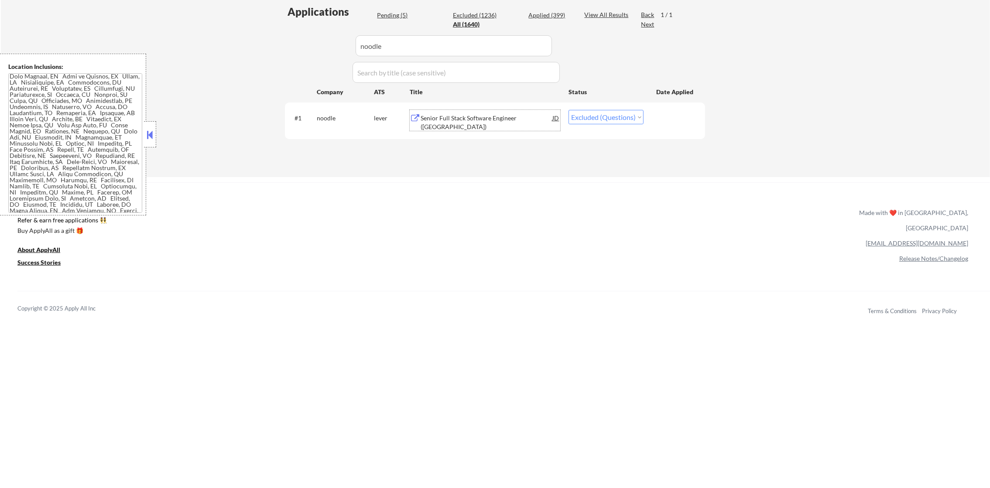
click at [493, 110] on div "Senior Full Stack Software Engineer (United States)" at bounding box center [487, 120] width 132 height 21
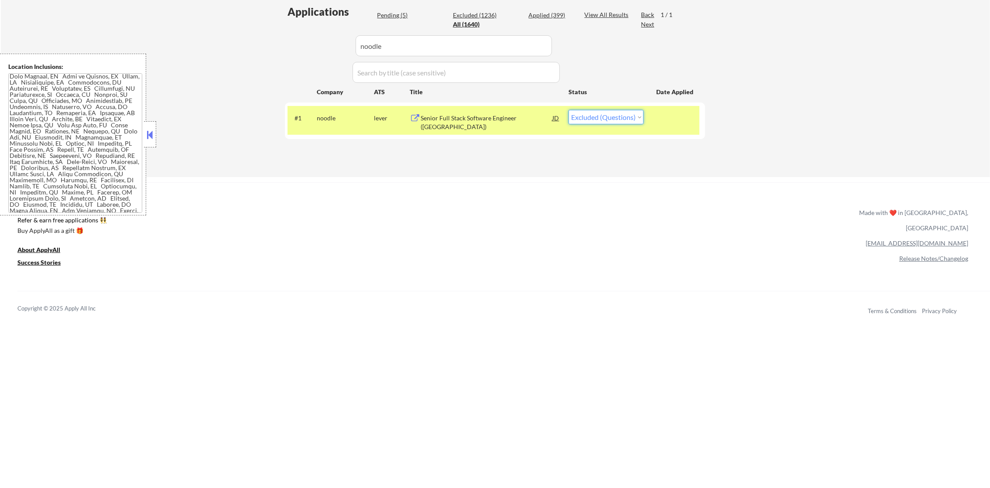
drag, startPoint x: 610, startPoint y: 110, endPoint x: 608, endPoint y: 126, distance: 16.7
click at [611, 110] on select "Choose an option... Pending Applied Excluded (Questions) Excluded (Expired) Exc…" at bounding box center [606, 117] width 75 height 14
select select ""excluded__expired_""
click at [569, 110] on select "Choose an option... Pending Applied Excluded (Questions) Excluded (Expired) Exc…" at bounding box center [606, 117] width 75 height 14
click at [356, 118] on div "noodle" at bounding box center [345, 118] width 57 height 9
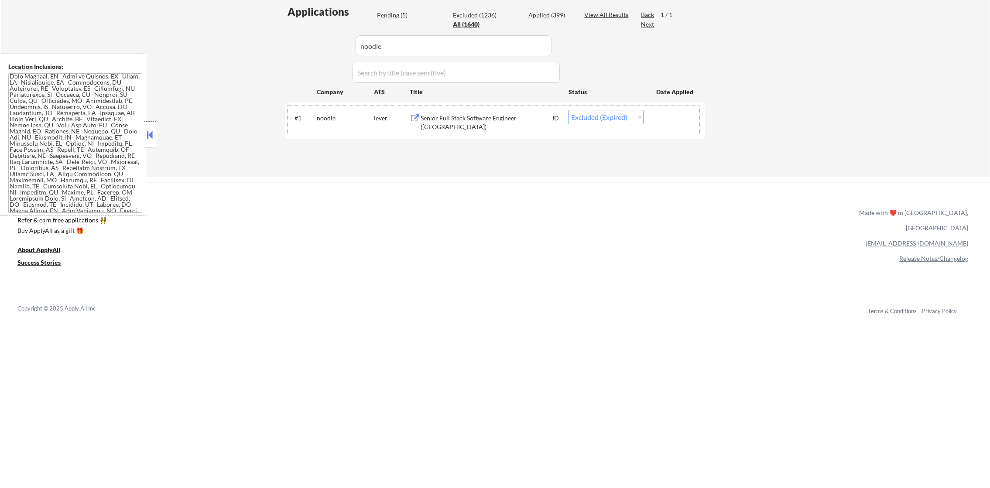
paste input "multimediallc"
click at [310, 48] on div "Applications Pending (5) Excluded (1236) Applied (399) All (1640) View All Resu…" at bounding box center [495, 82] width 420 height 156
type input "multimediallc"
click at [310, 48] on div "Applications Pending (5) Excluded (1236) Applied (399) All (1640) View All Resu…" at bounding box center [495, 82] width 420 height 156
select select ""excluded__expired_""
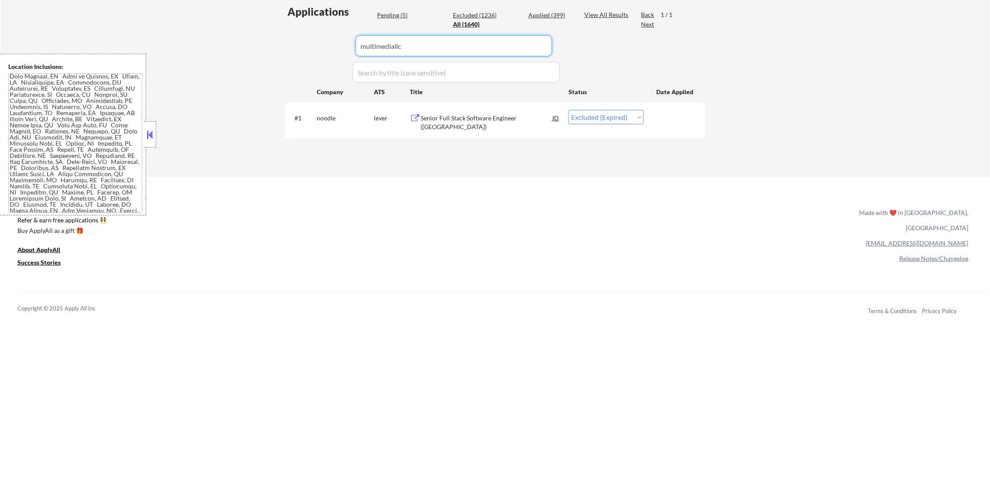
select select ""excluded""
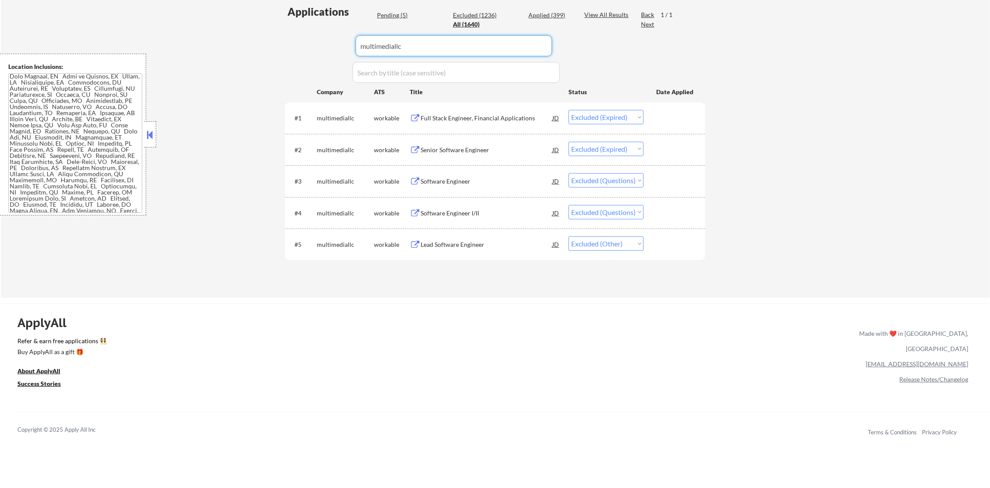
click at [494, 182] on div "Software Engineer" at bounding box center [487, 181] width 132 height 9
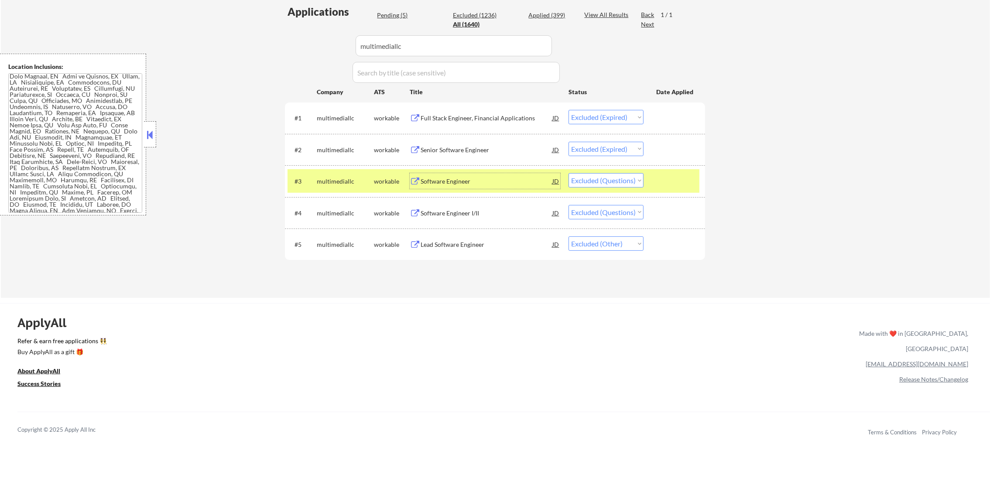
click at [603, 189] on div "#3 multimediallc workable Software Engineer JD warning_amber Choose an option..…" at bounding box center [494, 181] width 412 height 24
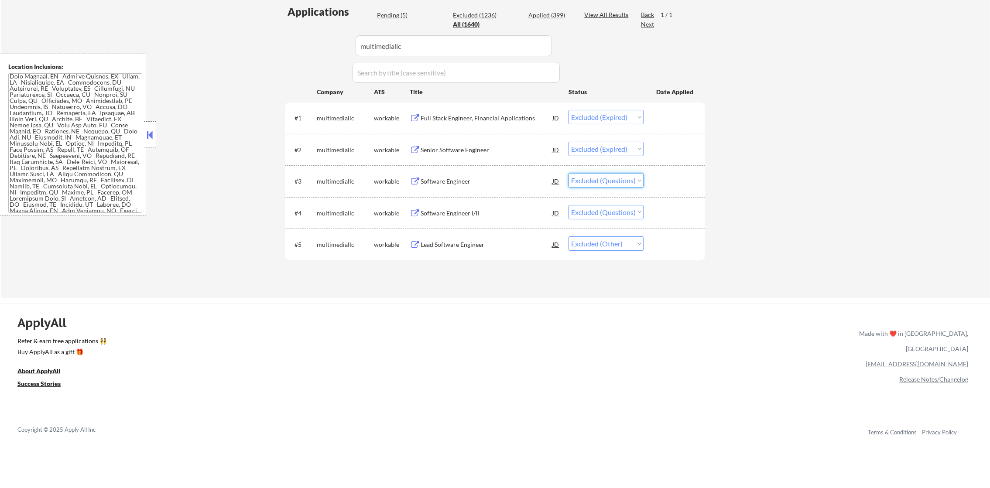
drag, startPoint x: 619, startPoint y: 178, endPoint x: 617, endPoint y: 188, distance: 10.1
click at [619, 178] on select "Choose an option... Pending Applied Excluded (Questions) Excluded (Expired) Exc…" at bounding box center [606, 180] width 75 height 14
select select ""excluded__expired_""
click at [569, 173] on select "Choose an option... Pending Applied Excluded (Questions) Excluded (Expired) Exc…" at bounding box center [606, 180] width 75 height 14
click at [509, 202] on div "#4 multimediallc workable Software Engineer I/II JD warning_amber Choose an opt…" at bounding box center [494, 213] width 412 height 24
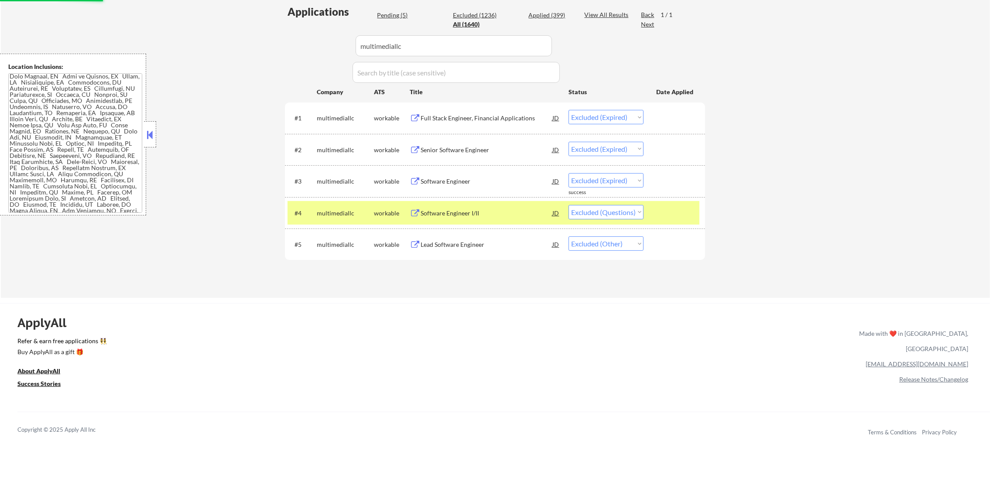
click at [503, 217] on div "Software Engineer I/II" at bounding box center [487, 213] width 132 height 9
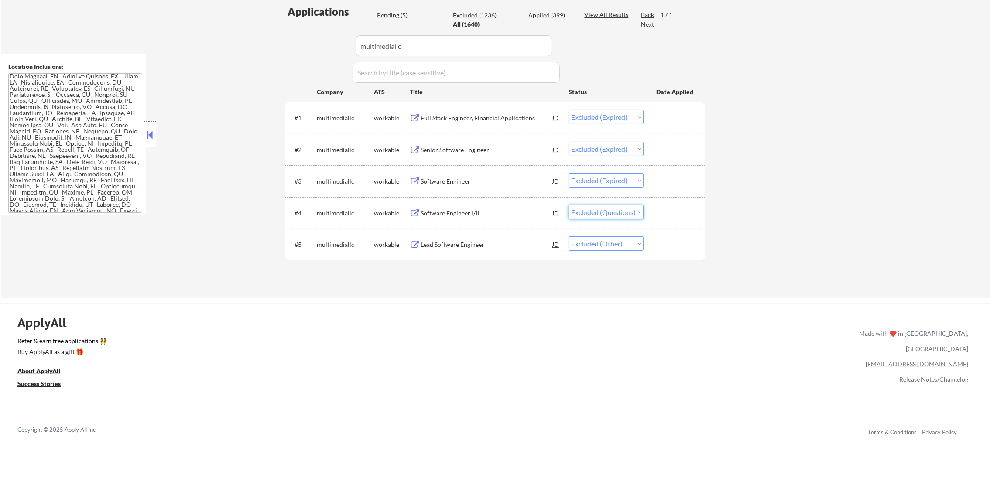
drag, startPoint x: 606, startPoint y: 210, endPoint x: 605, endPoint y: 219, distance: 9.2
click at [606, 210] on select "Choose an option... Pending Applied Excluded (Questions) Excluded (Expired) Exc…" at bounding box center [606, 212] width 75 height 14
select select ""excluded__other_""
click at [569, 205] on select "Choose an option... Pending Applied Excluded (Questions) Excluded (Expired) Exc…" at bounding box center [606, 212] width 75 height 14
drag, startPoint x: 417, startPoint y: 49, endPoint x: 290, endPoint y: 49, distance: 127.0
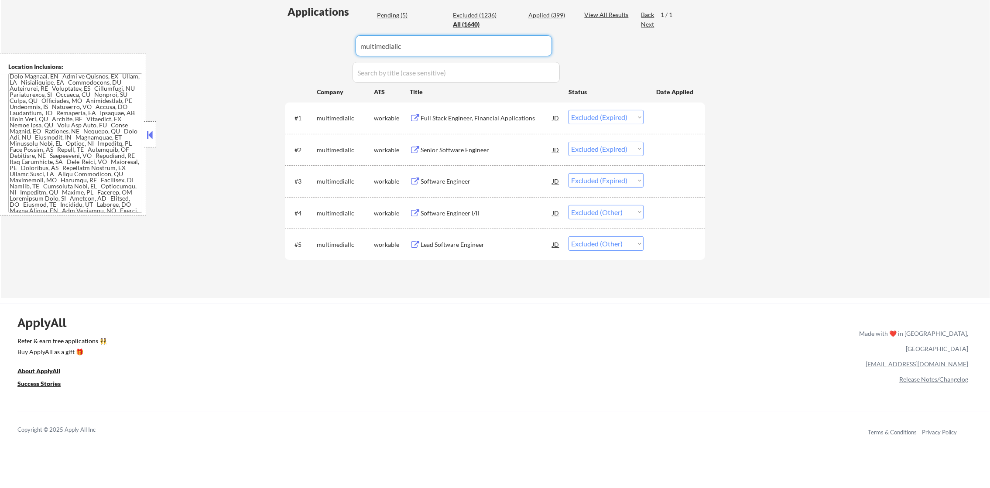
click at [290, 49] on div "Applications Pending (5) Excluded (1236) Applied (399) All (1640) View All Resu…" at bounding box center [495, 142] width 420 height 277
paste input "jasper%20ai"
type input "jasper%20ai"
click at [290, 49] on div "Applications Pending (5) Excluded (1236) Applied (399) All (1640) View All Resu…" at bounding box center [495, 142] width 420 height 277
select select ""excluded""
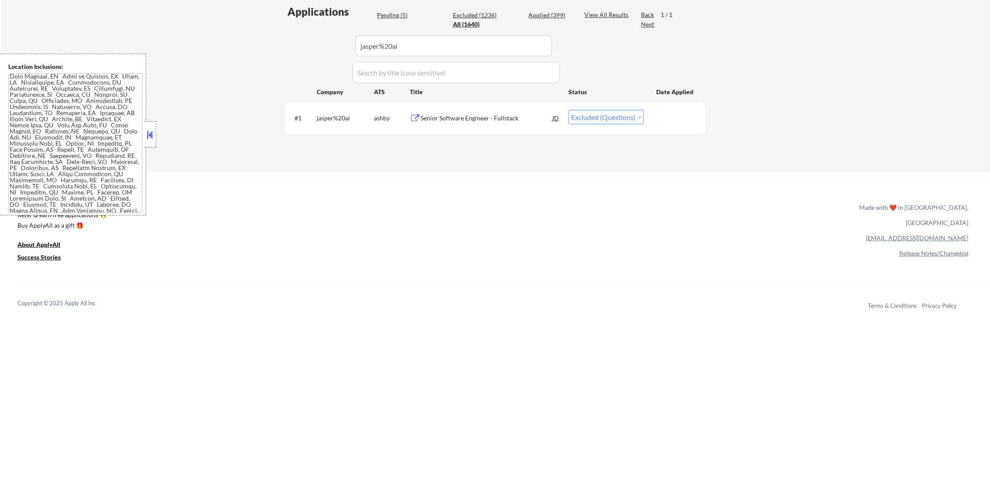
click at [490, 115] on div "Senior Software Engineer - Fullstack" at bounding box center [487, 118] width 132 height 9
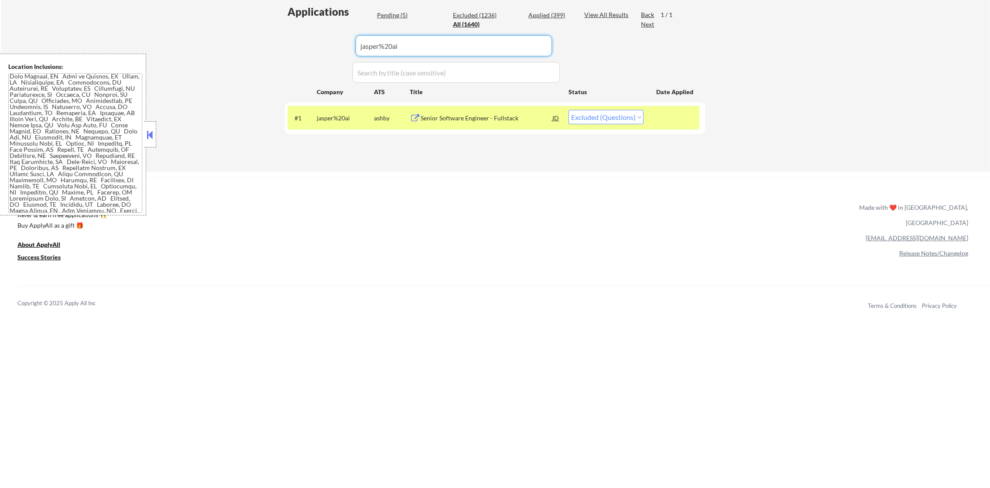
paste input "solidigm"
drag, startPoint x: 407, startPoint y: 39, endPoint x: 242, endPoint y: 41, distance: 165.5
type input "solidigm"
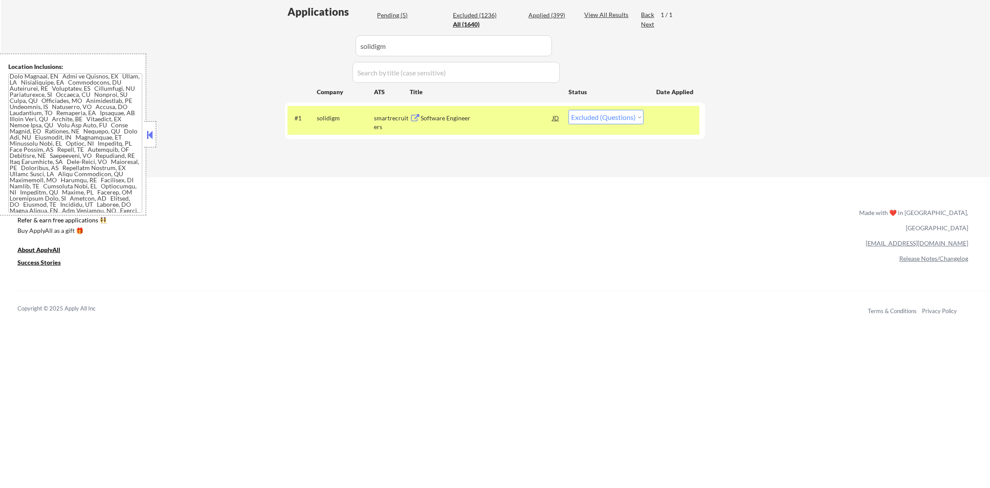
click at [501, 116] on div "Software Engineer" at bounding box center [487, 118] width 132 height 9
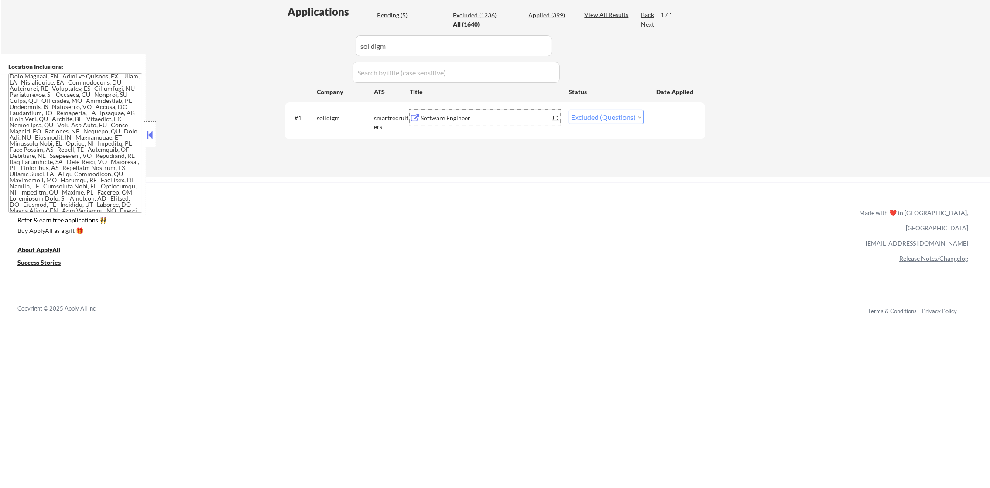
click at [633, 118] on select "Choose an option... Pending Applied Excluded (Questions) Excluded (Expired) Exc…" at bounding box center [606, 117] width 75 height 14
select select ""excluded__other_""
click at [569, 110] on select "Choose an option... Pending Applied Excluded (Questions) Excluded (Expired) Exc…" at bounding box center [606, 117] width 75 height 14
drag, startPoint x: 444, startPoint y: 34, endPoint x: 305, endPoint y: 23, distance: 139.7
click at [307, 24] on div "Applications Pending (5) Excluded (1236) Applied (399) All (1640) View All Resu…" at bounding box center [495, 82] width 420 height 156
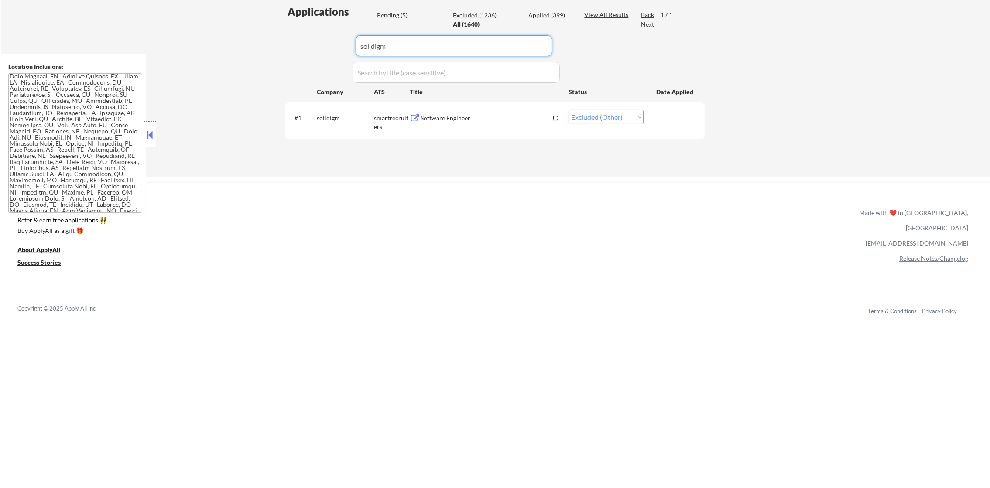
paste input "medallion-careers"
type input "medallion-careers"
click at [295, 23] on div "Applications Pending (5) Excluded (1236) Applied (399) All (1640) View All Resu…" at bounding box center [495, 82] width 420 height 156
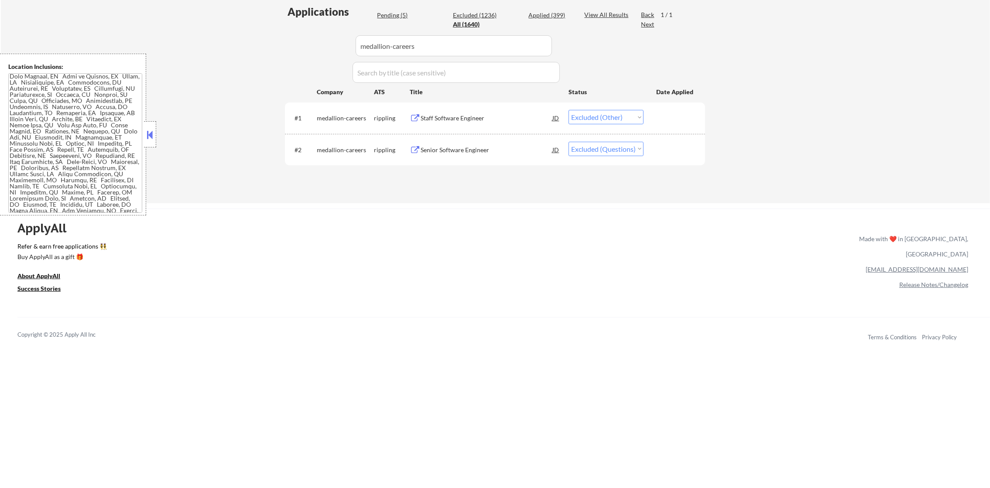
click at [468, 144] on div "Senior Software Engineer" at bounding box center [487, 150] width 132 height 16
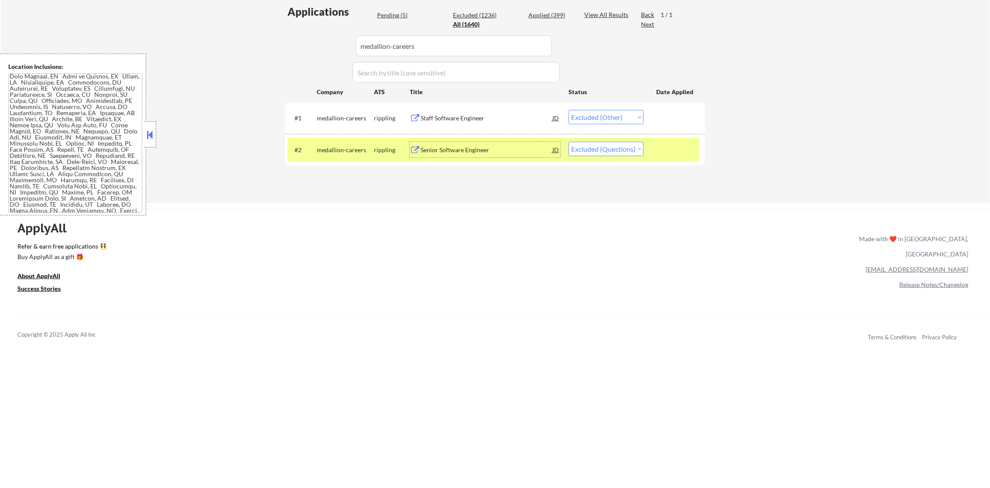
click at [579, 152] on select "Choose an option... Pending Applied Excluded (Questions) Excluded (Expired) Exc…" at bounding box center [606, 149] width 75 height 14
select select ""applied""
click at [569, 142] on select "Choose an option... Pending Applied Excluded (Questions) Excluded (Expired) Exc…" at bounding box center [606, 149] width 75 height 14
click at [349, 149] on div "medallion-careers" at bounding box center [345, 150] width 57 height 9
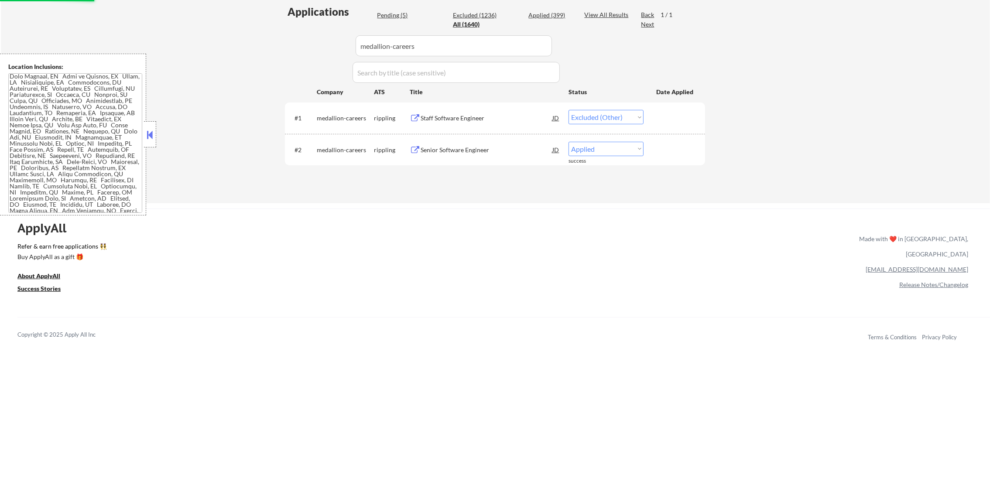
select select ""applied""
select select ""excluded__other_""
drag, startPoint x: 420, startPoint y: 39, endPoint x: 303, endPoint y: 48, distance: 116.9
click at [310, 48] on div "Applications Pending (5) Excluded (1235) Applied (400) All (1640) View All Resu…" at bounding box center [495, 95] width 420 height 182
paste input "ionq"
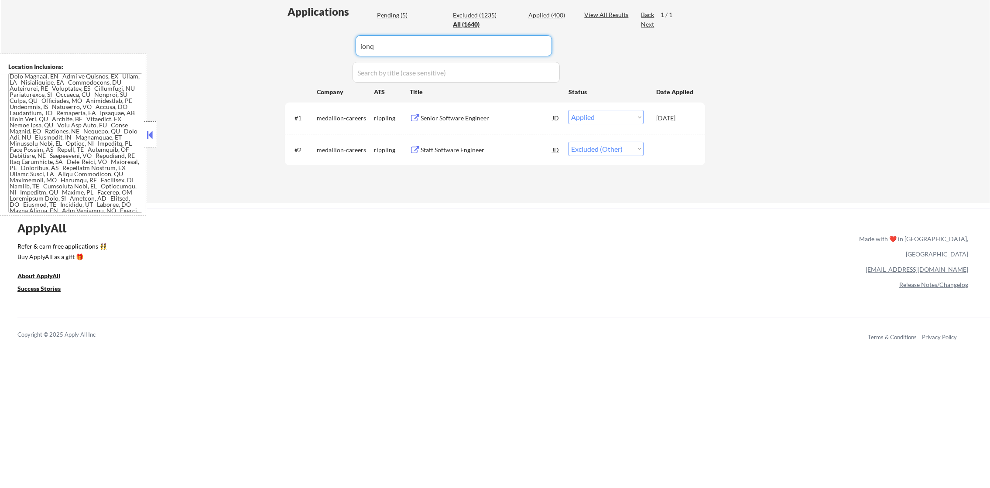
type input "ionq"
select select ""excluded__location_""
select select ""excluded__expired_""
select select ""excluded__bad_match_""
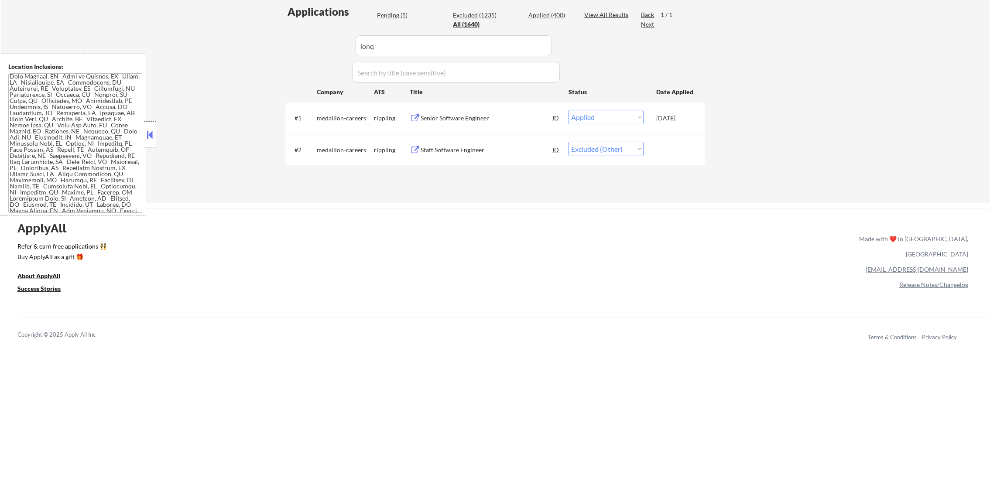
select select ""excluded__location_""
select select ""excluded""
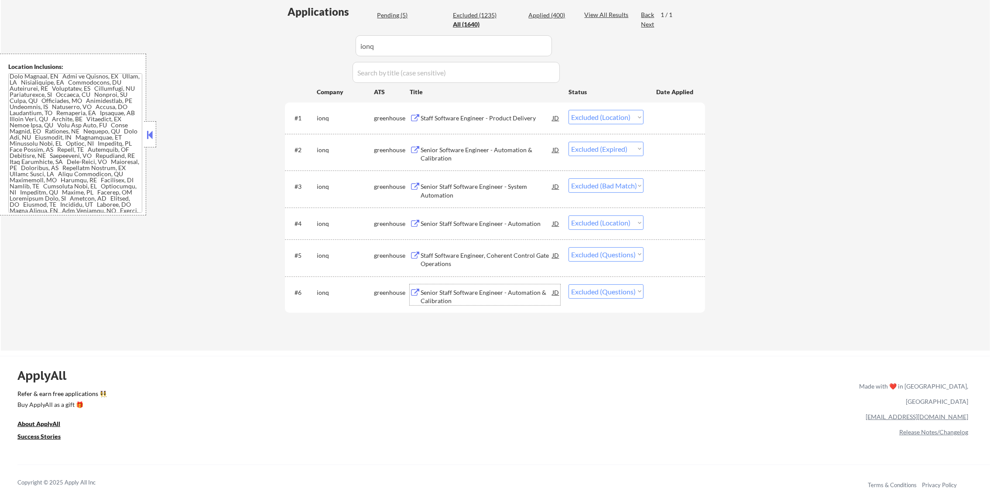
click at [509, 296] on div "Senior Staff Software Engineer - Automation & Calibration" at bounding box center [487, 297] width 132 height 17
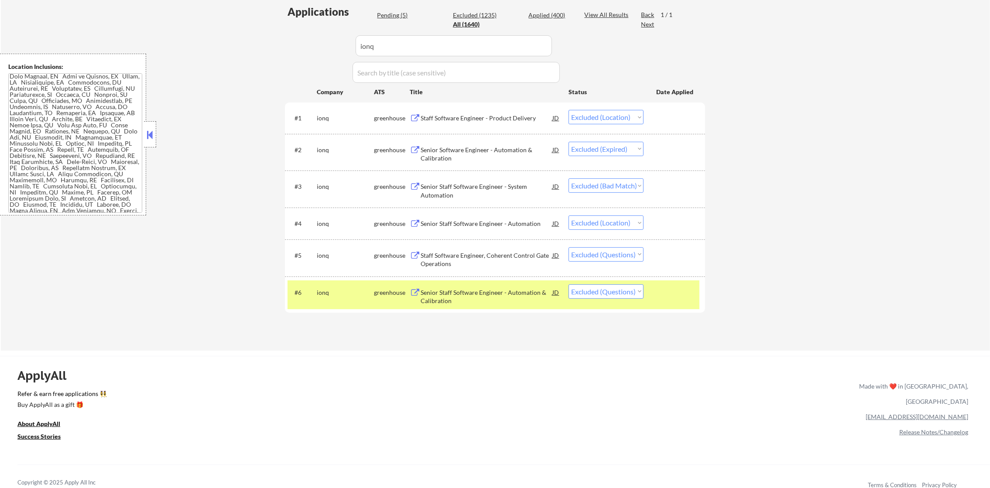
click at [195, 167] on div "← Return to /applysquad Mailslurp Inbox Job Search Builder Timothy Sidie User E…" at bounding box center [496, 75] width 990 height 552
paste input "circetusa-kgpco"
drag, startPoint x: 413, startPoint y: 42, endPoint x: 289, endPoint y: 41, distance: 123.5
click at [293, 41] on div "Applications Pending (5) Excluded (1235) Applied (400) All (1640) View All Resu…" at bounding box center [495, 169] width 420 height 330
type input "circetusa-kgpco"
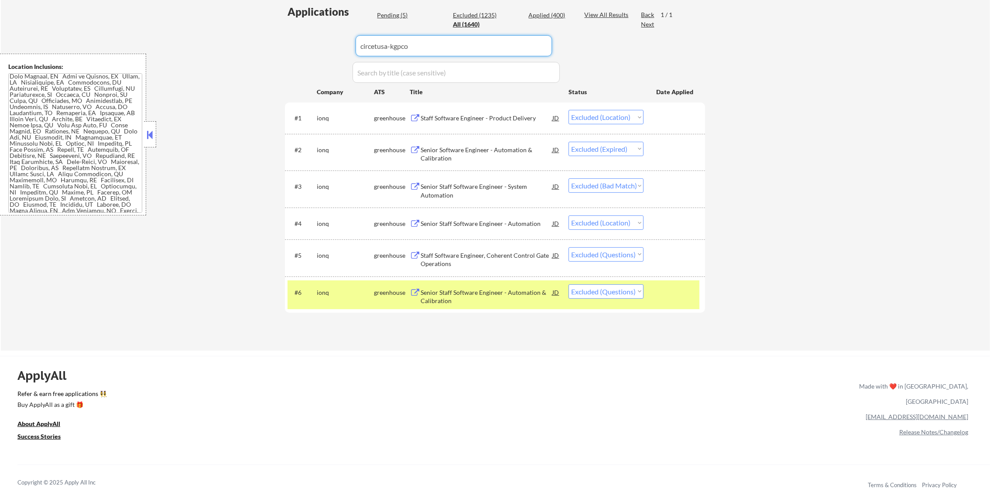
click at [287, 41] on div "Applications Pending (5) Excluded (1235) Applied (400) All (1640) View All Resu…" at bounding box center [495, 169] width 420 height 330
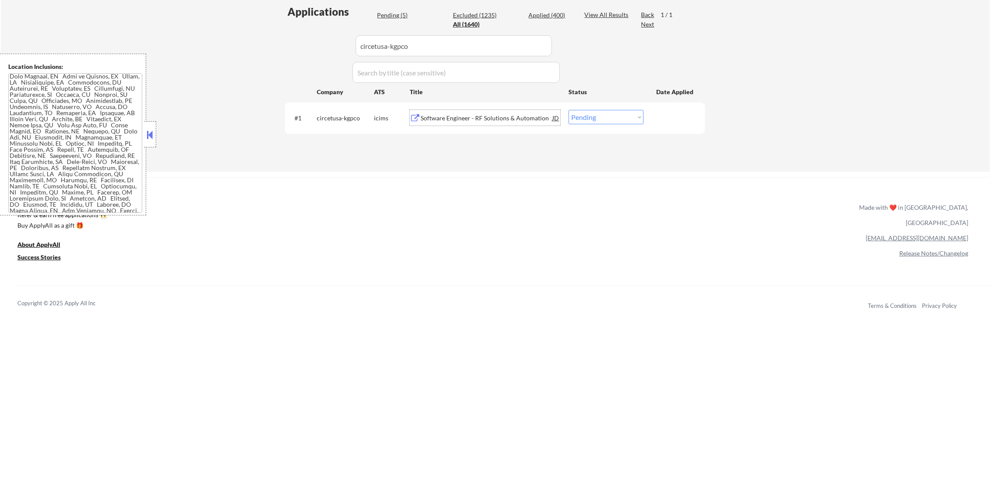
click at [441, 117] on div "Software Engineer - RF Solutions & Automation" at bounding box center [487, 118] width 132 height 9
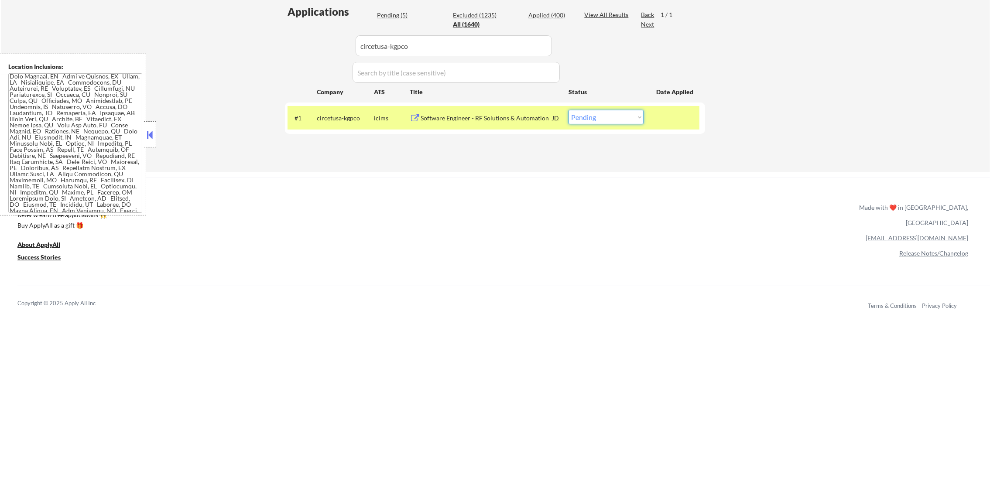
click at [589, 119] on select "Choose an option... Pending Applied Excluded (Questions) Excluded (Expired) Exc…" at bounding box center [606, 117] width 75 height 14
select select ""applied""
click at [569, 110] on select "Choose an option... Pending Applied Excluded (Questions) Excluded (Expired) Exc…" at bounding box center [606, 117] width 75 height 14
click at [330, 125] on div "circetusa-kgpco" at bounding box center [345, 118] width 57 height 16
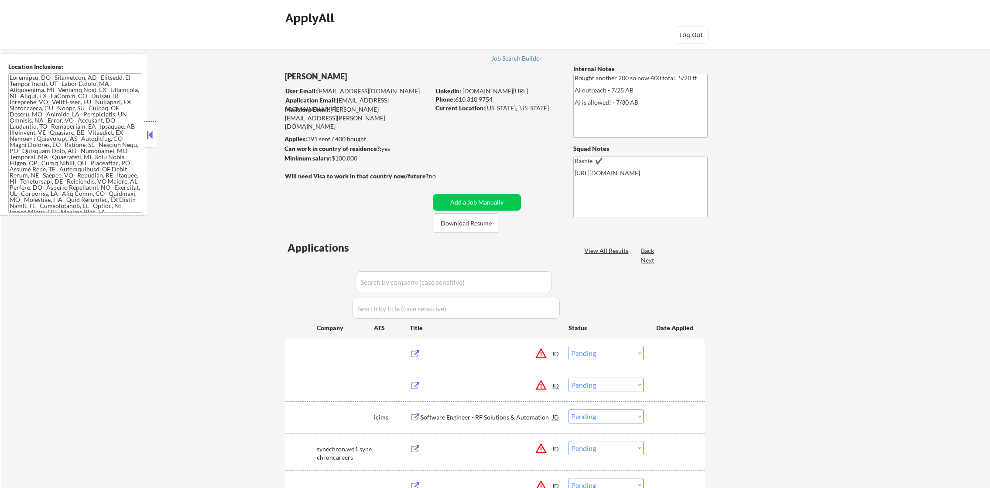
select select ""pending""
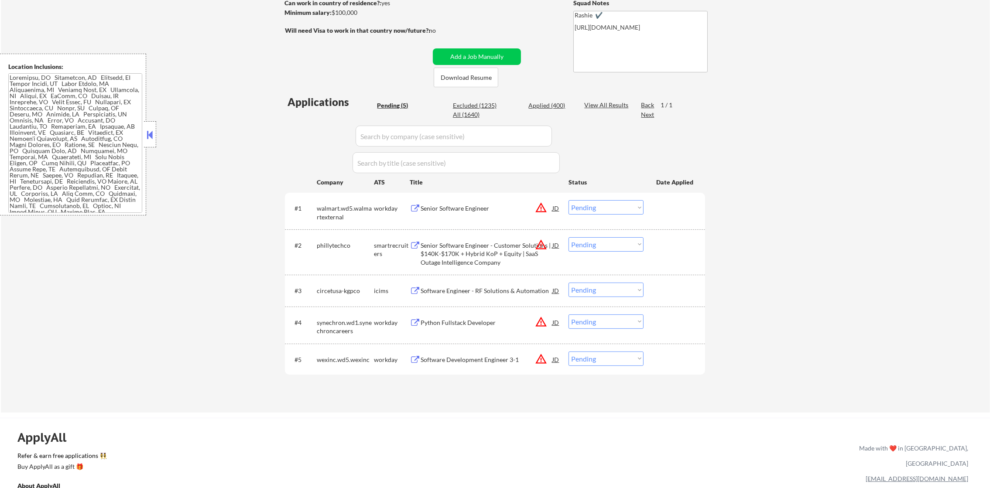
scroll to position [153, 0]
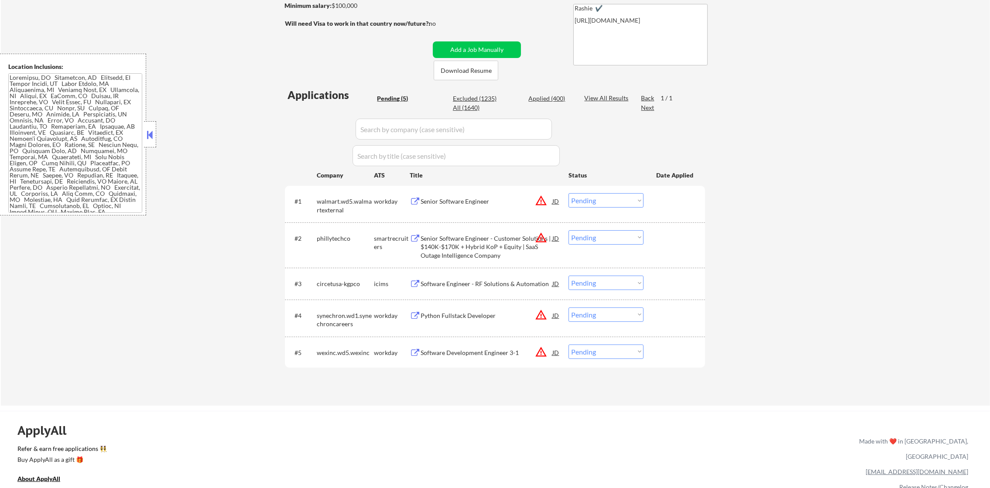
click at [330, 282] on div "circetusa-kgpco" at bounding box center [345, 284] width 57 height 9
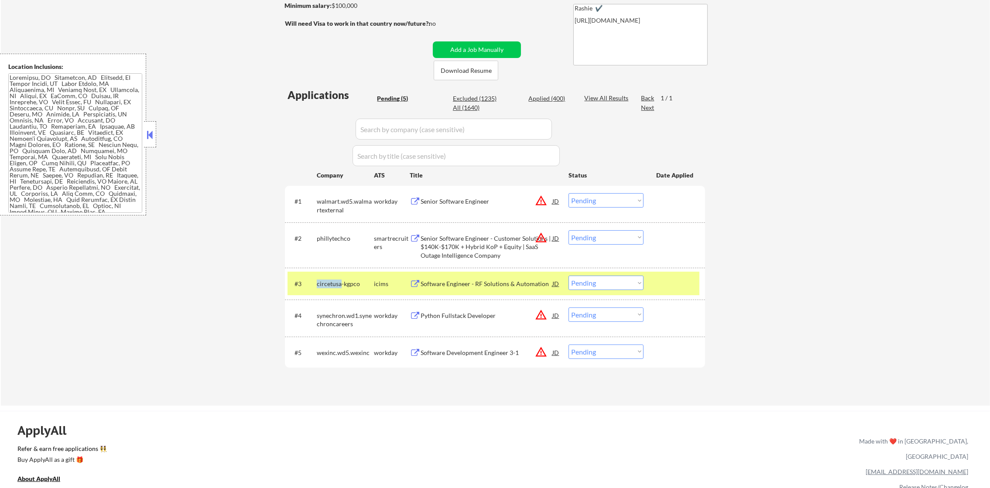
click at [330, 282] on div "circetusa-kgpco" at bounding box center [345, 284] width 57 height 9
copy div "circetusa-kgpco"
select select ""pending""
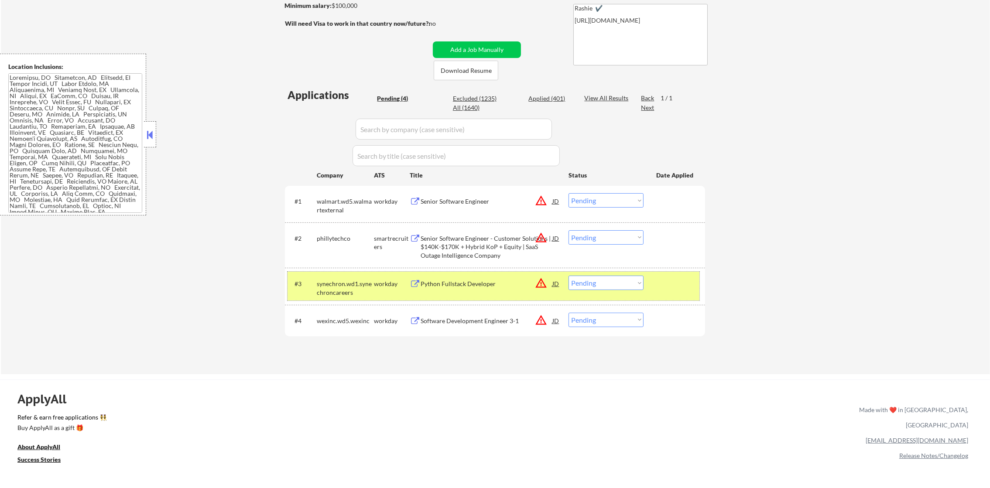
click at [540, 100] on div "Applied (401)" at bounding box center [551, 98] width 44 height 9
select select ""applied""
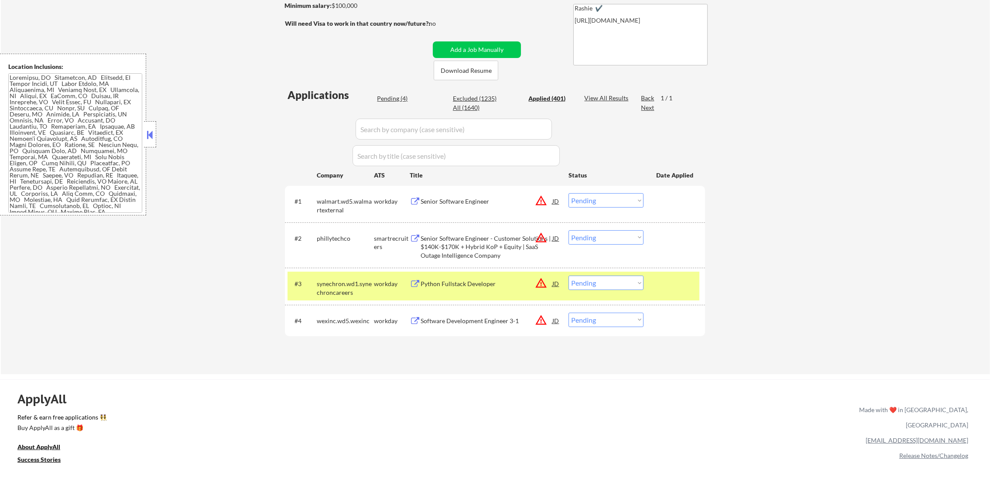
select select ""applied""
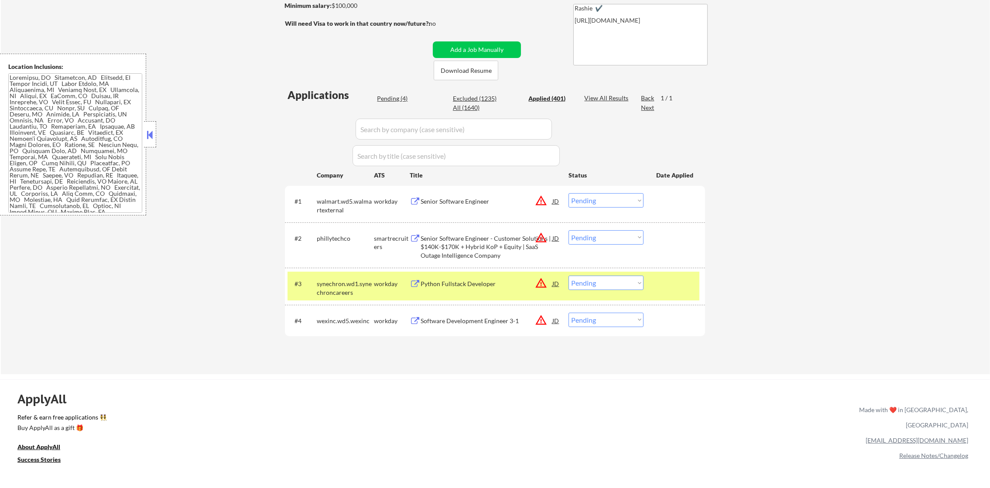
select select ""applied""
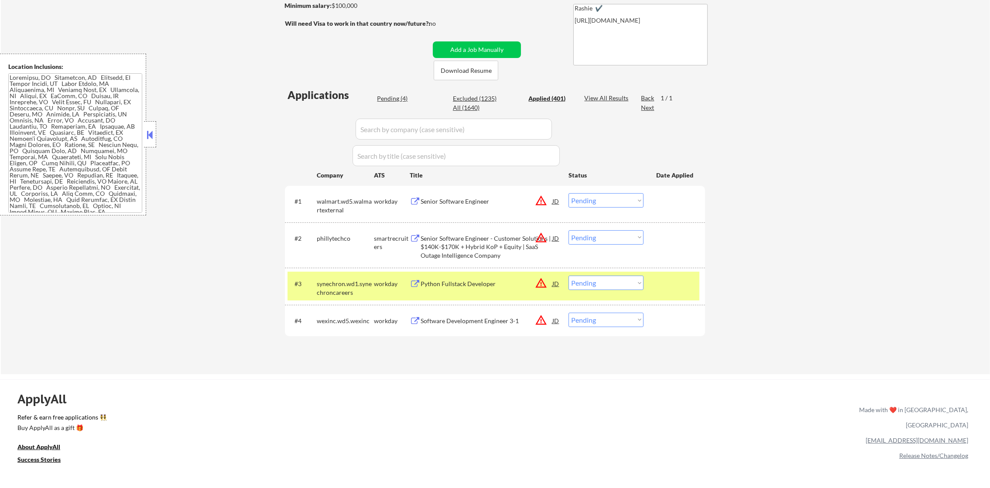
select select ""applied""
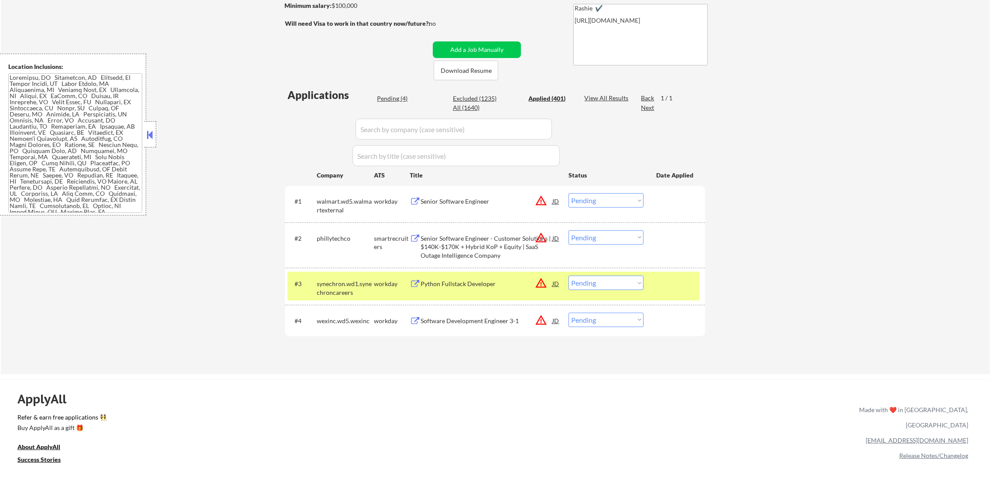
select select ""applied""
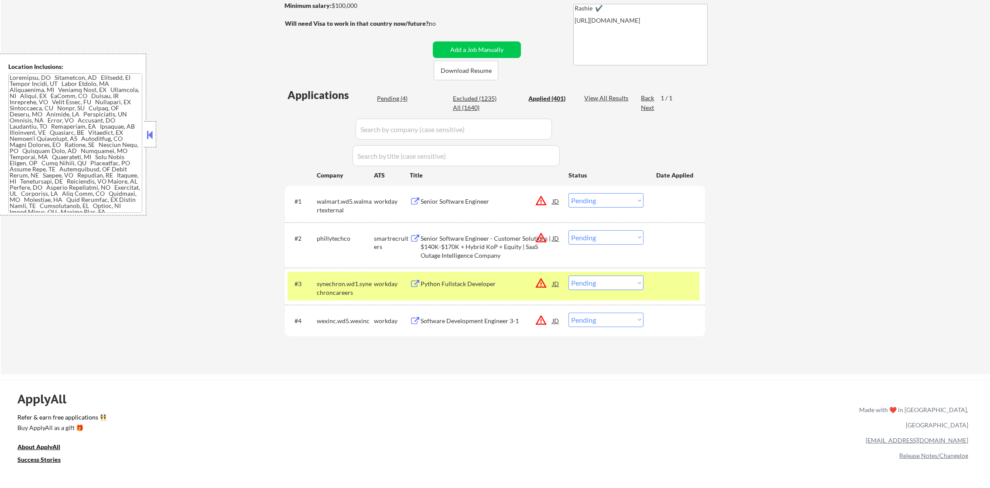
select select ""applied""
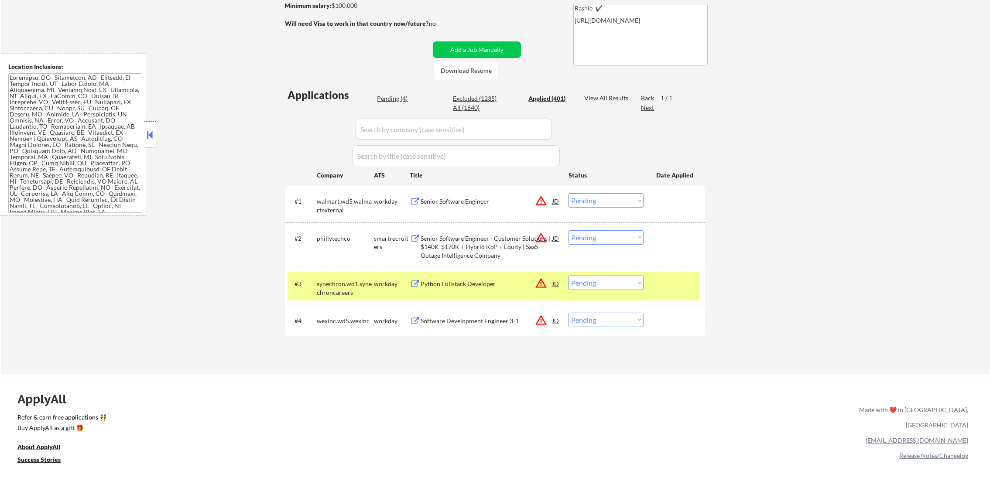
select select ""applied""
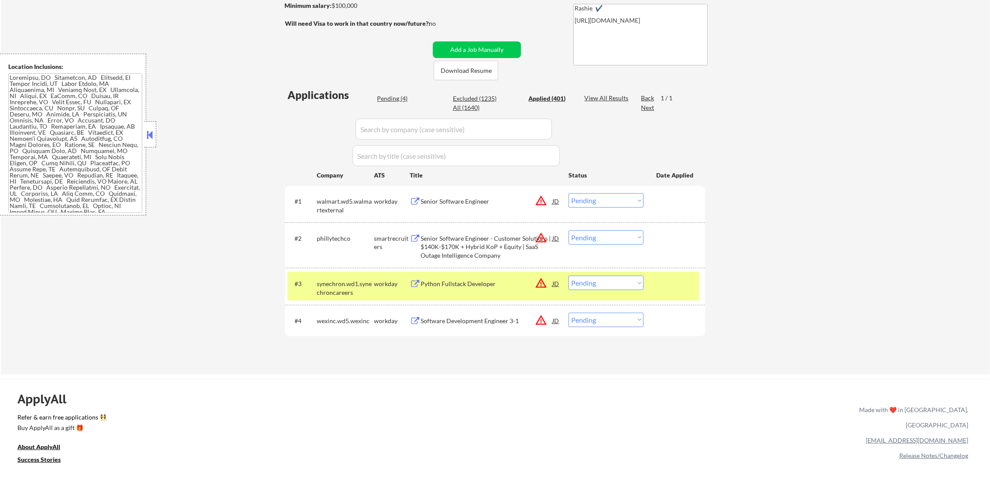
select select ""applied""
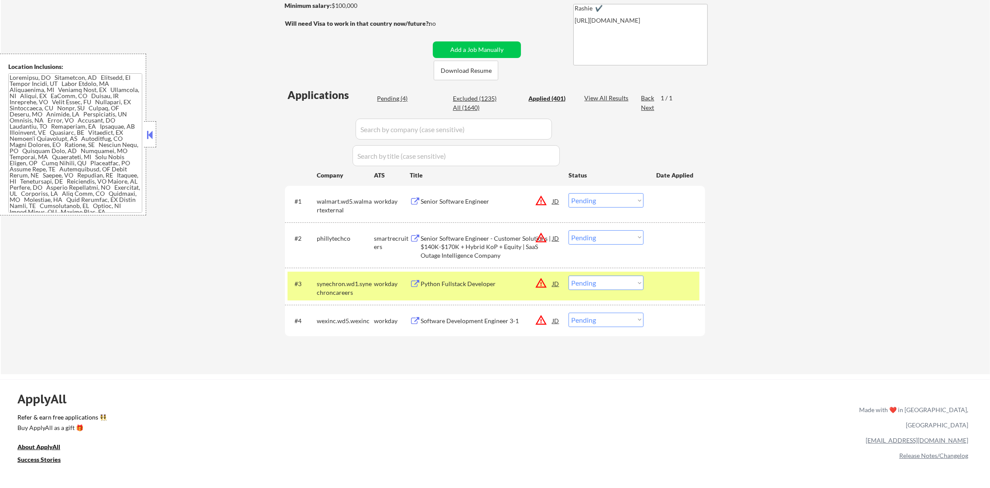
select select ""applied""
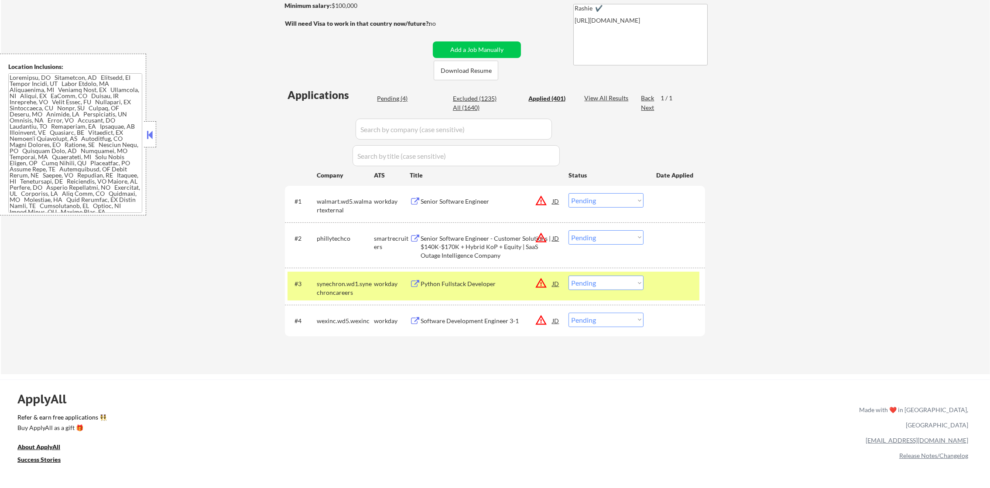
select select ""applied""
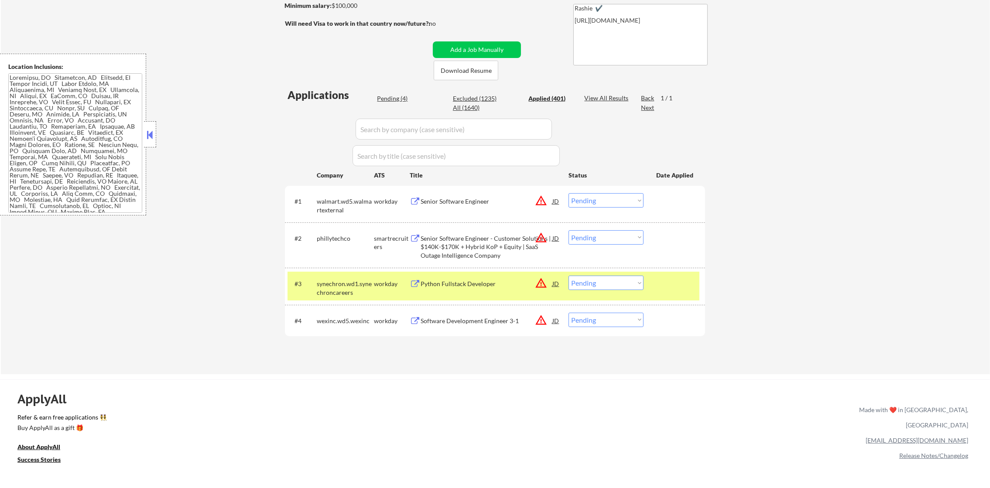
select select ""applied""
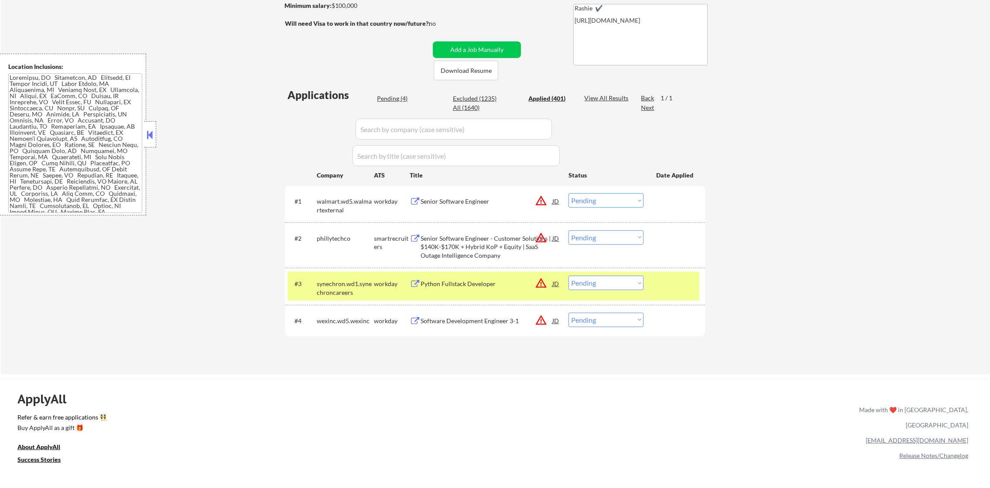
select select ""applied""
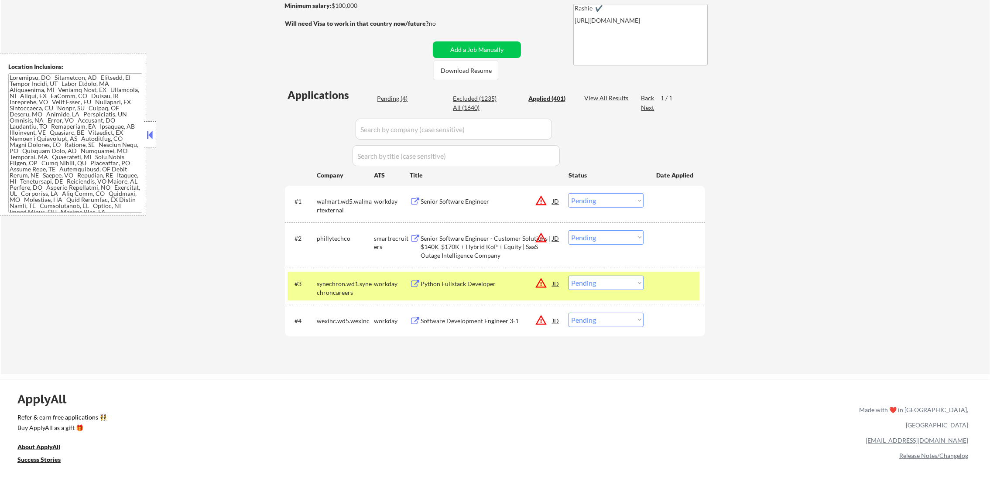
select select ""applied""
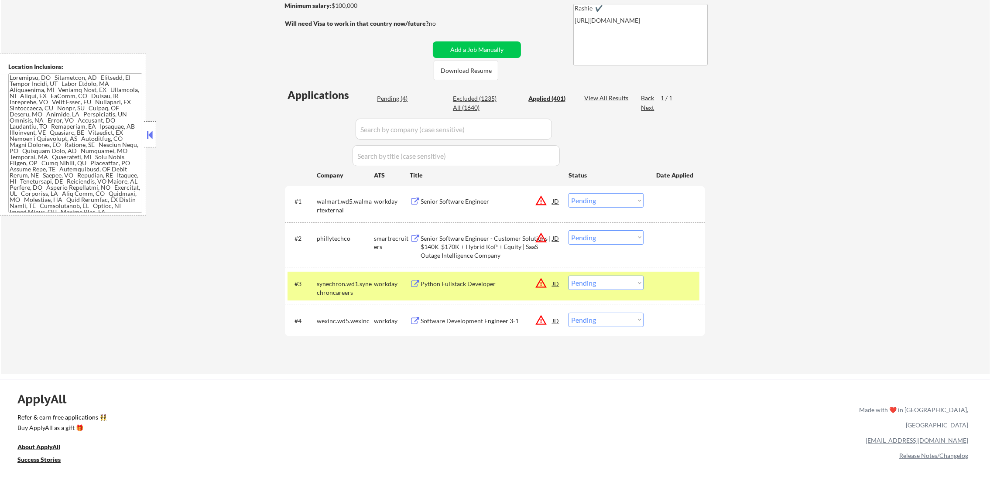
select select ""applied""
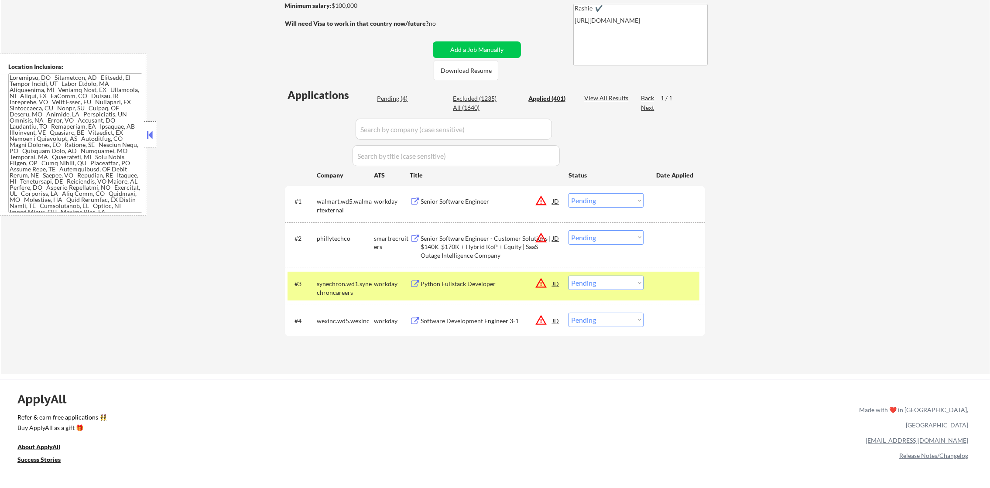
select select ""applied""
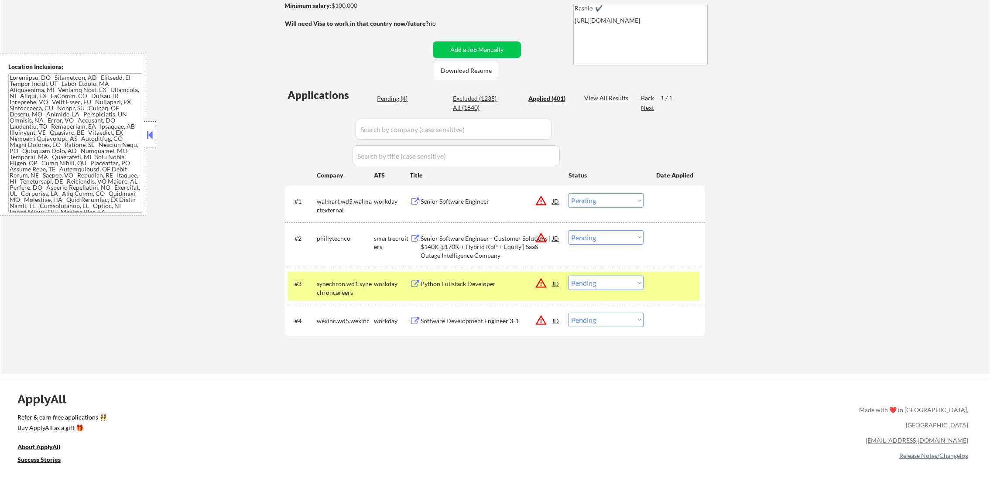
select select ""applied""
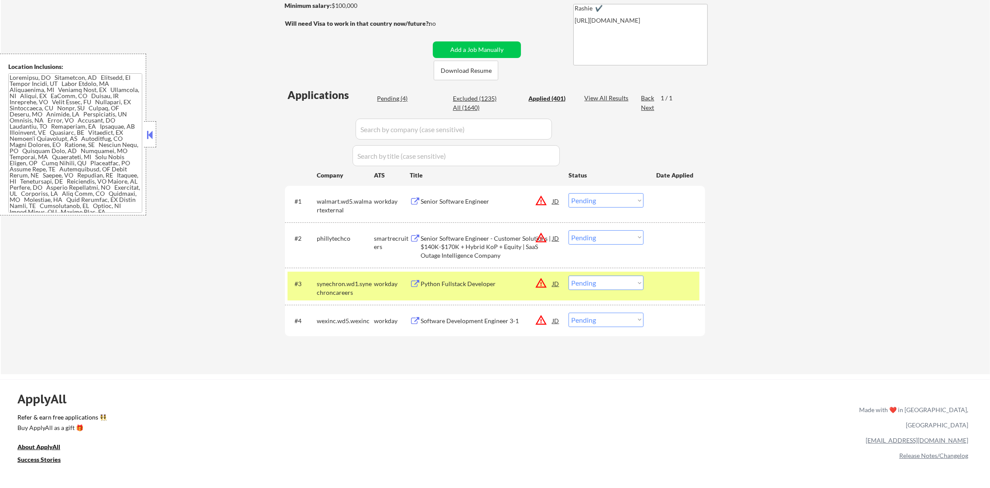
select select ""applied""
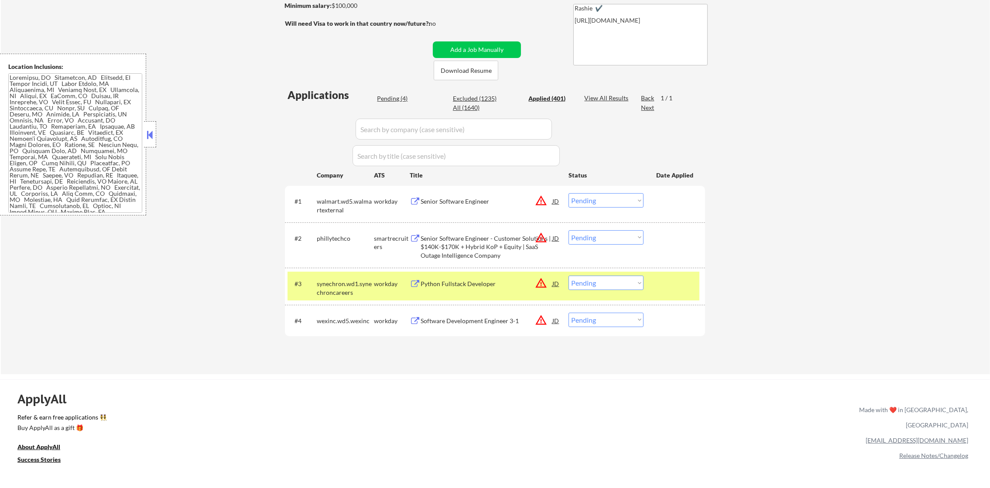
select select ""applied""
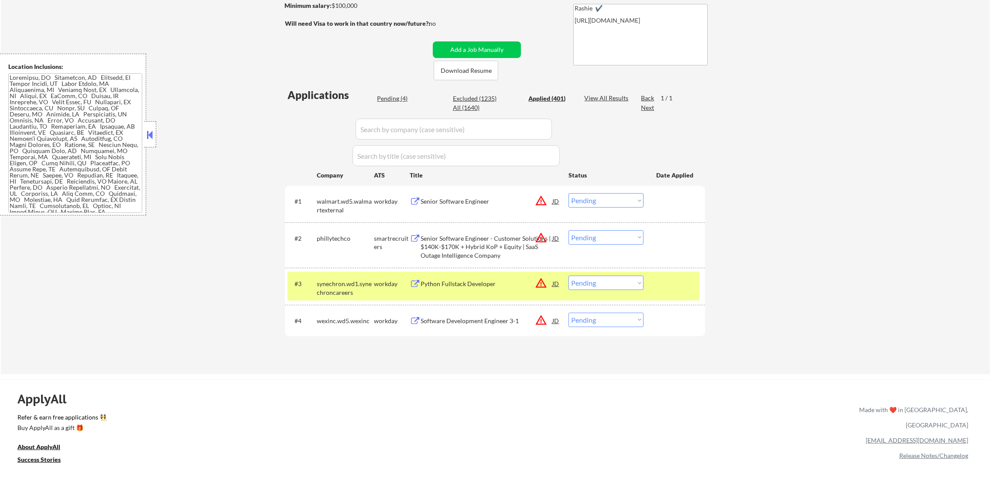
select select ""applied""
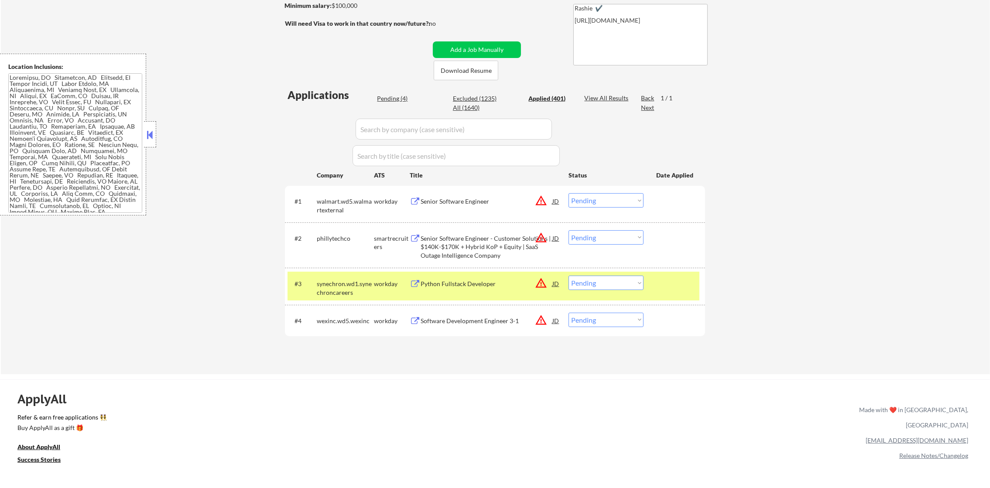
select select ""applied""
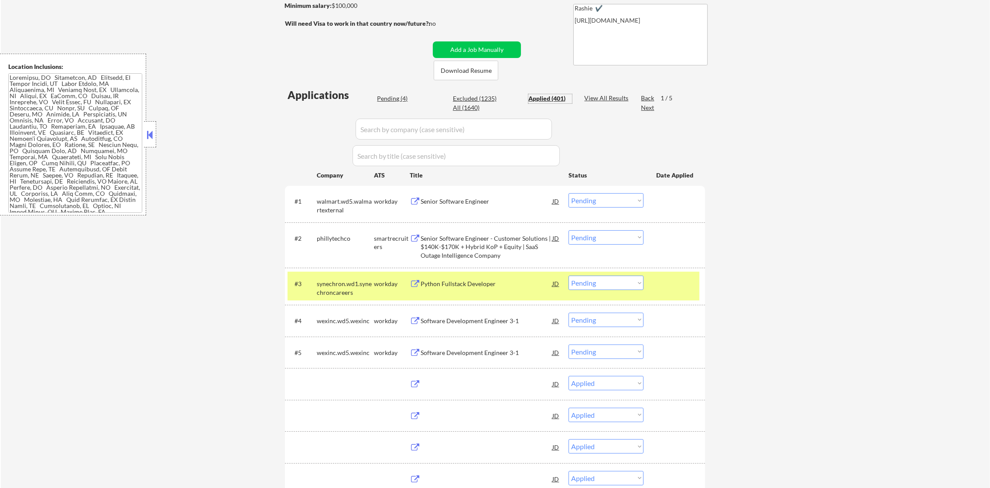
select select ""applied""
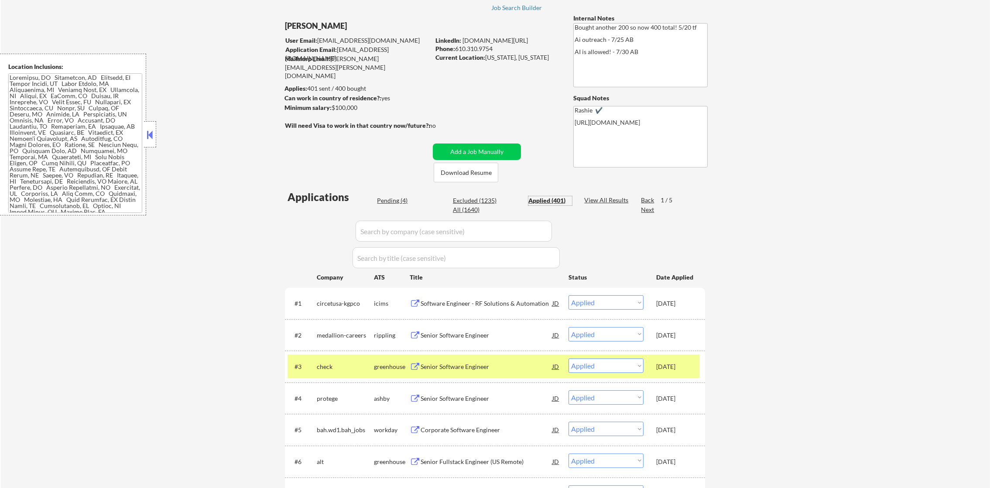
scroll to position [43, 0]
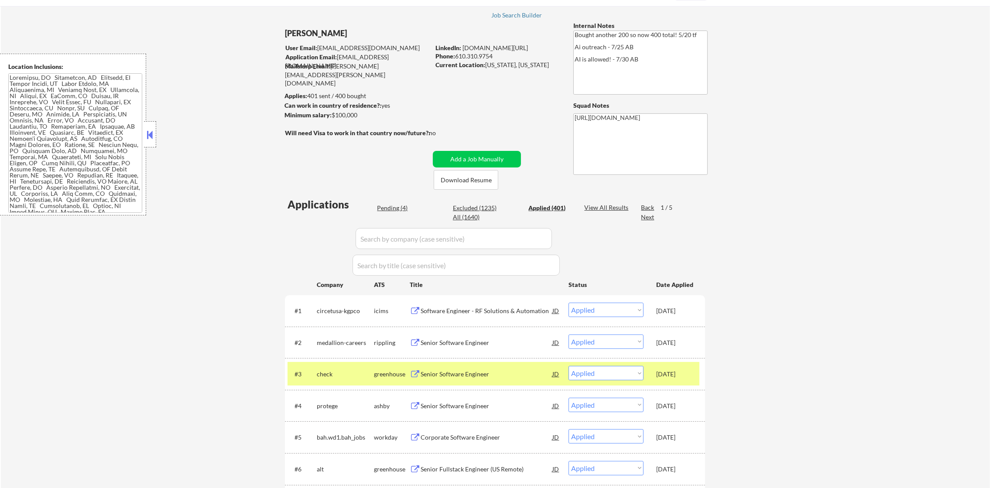
type textarea "[URL][DOMAIN_NAME]"
